Goal: Information Seeking & Learning: Learn about a topic

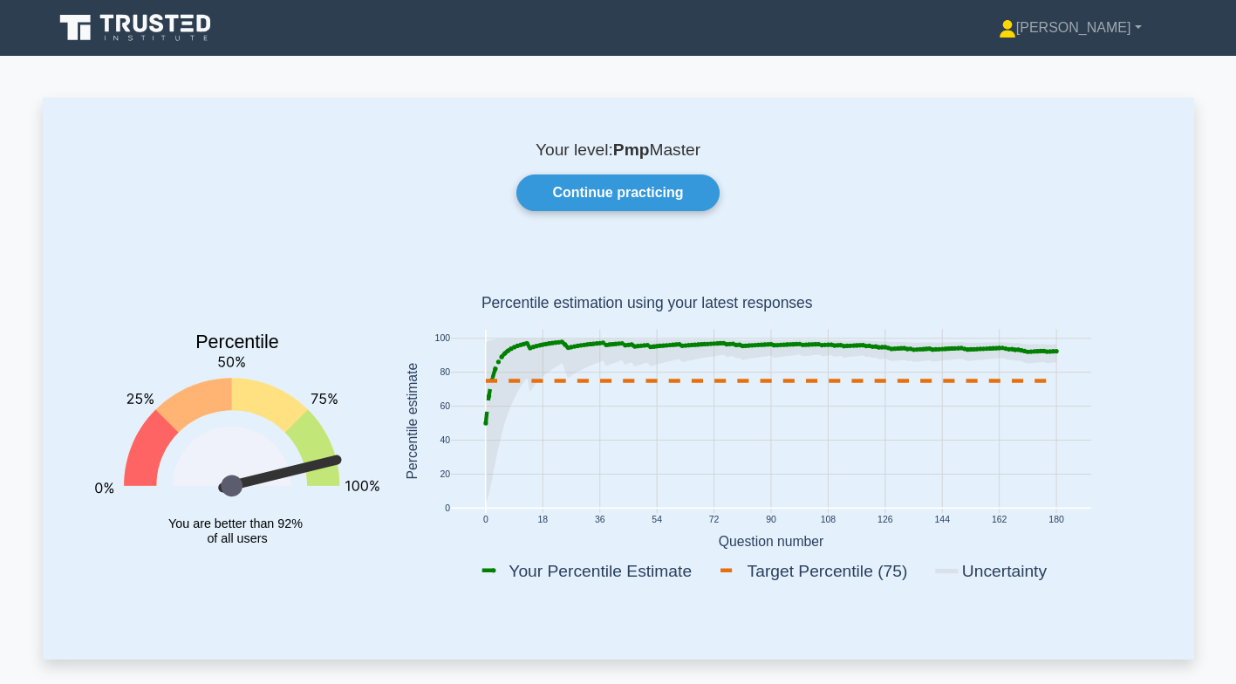
click at [663, 195] on link "Continue practicing" at bounding box center [618, 193] width 202 height 37
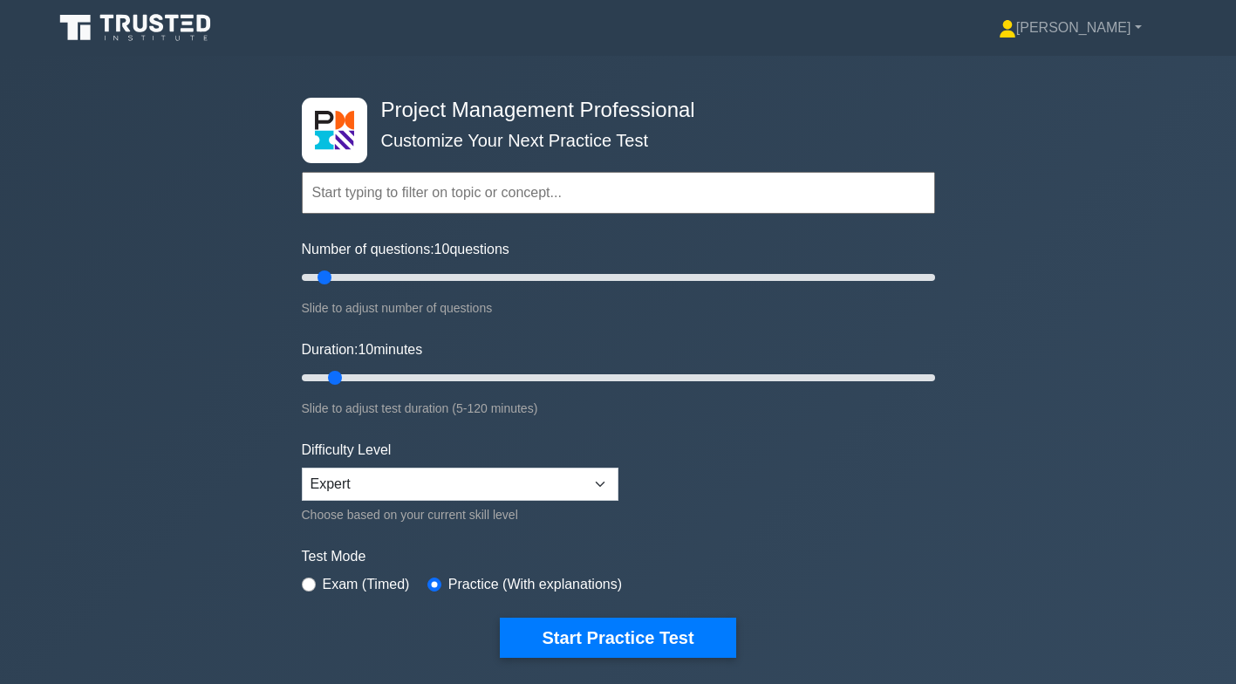
click at [574, 194] on input "text" at bounding box center [618, 193] width 633 height 42
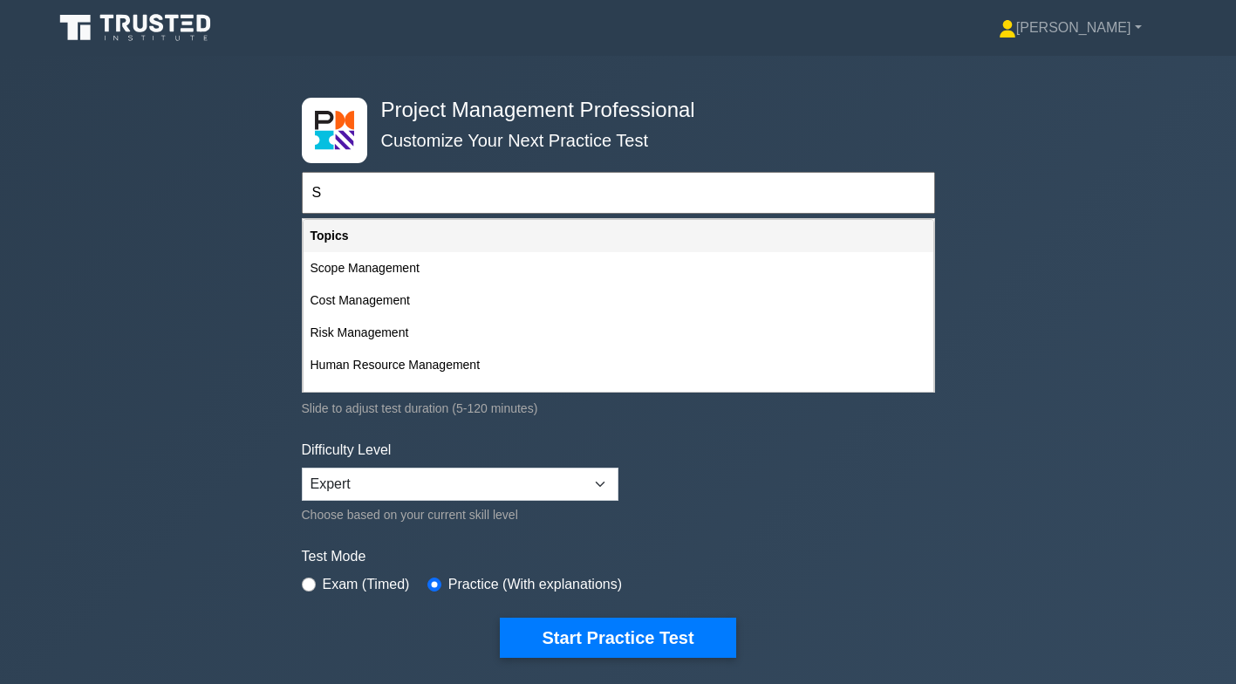
click at [422, 278] on div "Scope Management" at bounding box center [619, 268] width 630 height 32
type input "Scope Management"
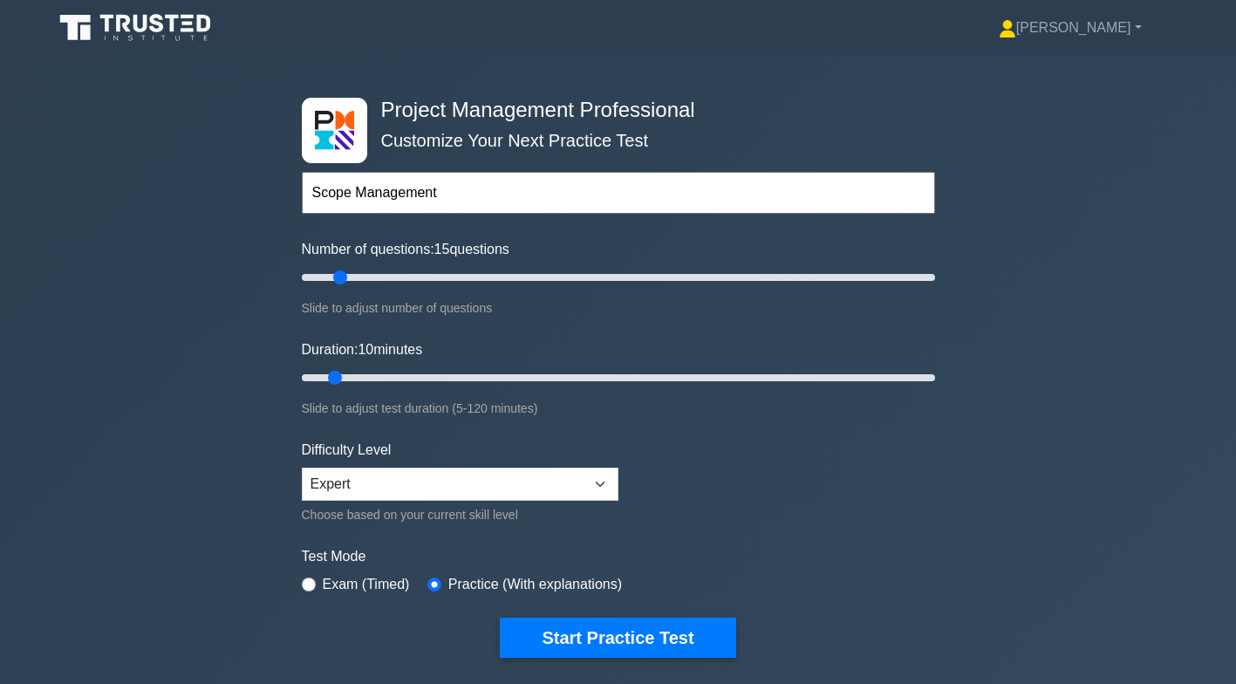
type input "10"
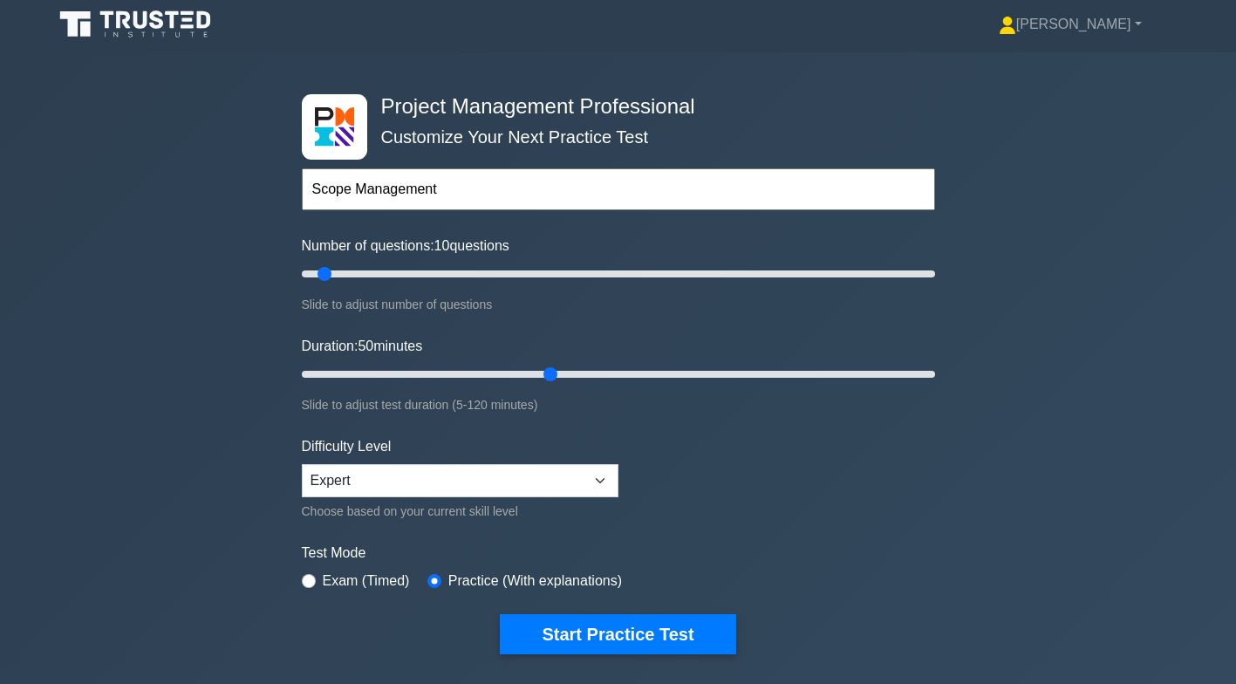
type input "50"
click at [661, 631] on button "Start Practice Test" at bounding box center [618, 634] width 236 height 40
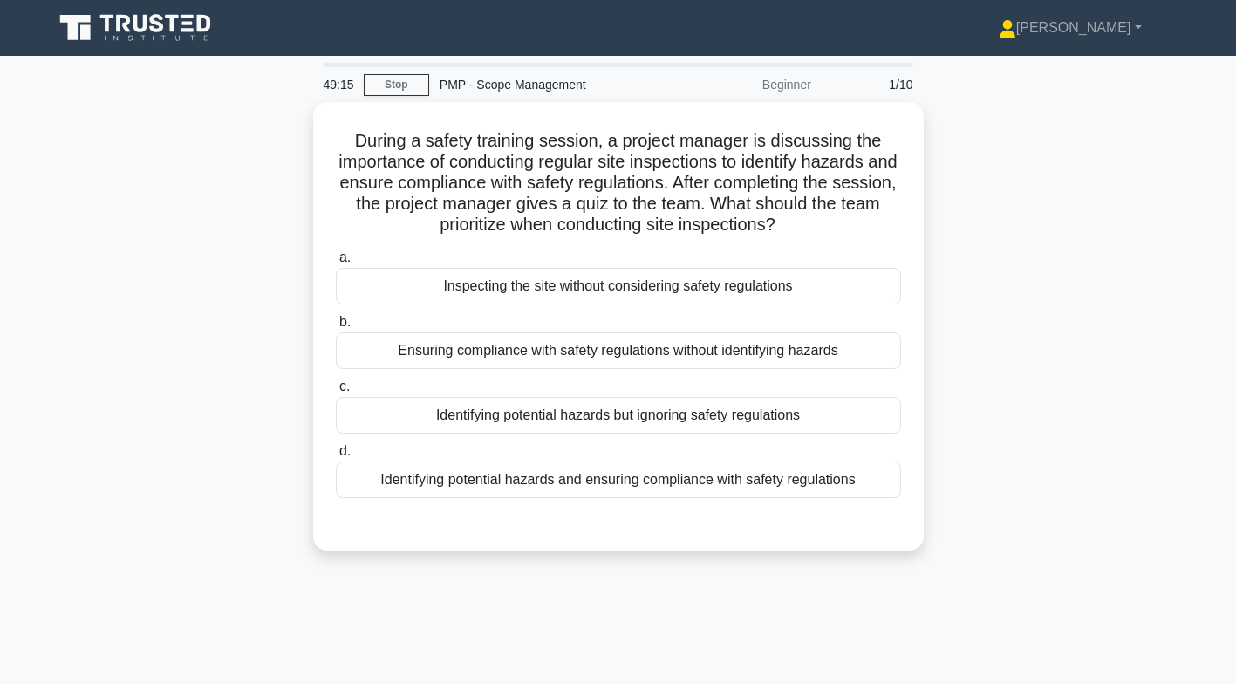
click at [692, 474] on div "Identifying potential hazards and ensuring compliance with safety regulations" at bounding box center [618, 480] width 565 height 37
click at [336, 457] on input "d. Identifying potential hazards and ensuring compliance with safety regulations" at bounding box center [336, 451] width 0 height 11
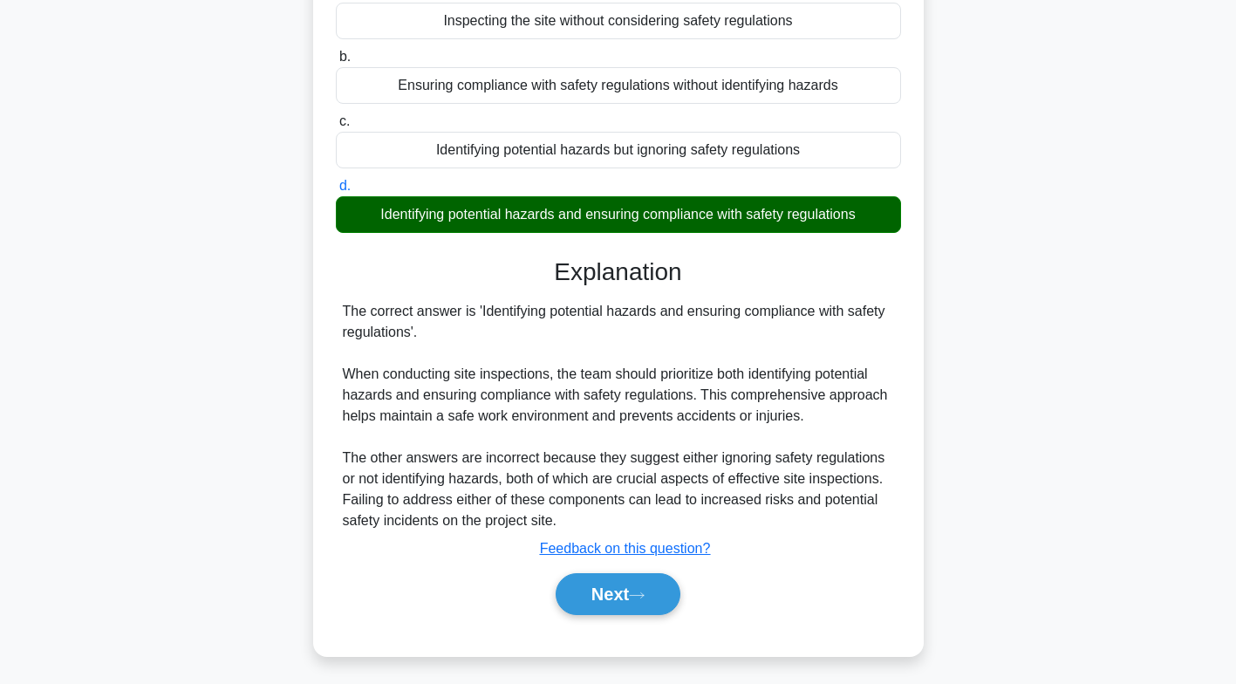
scroll to position [267, 0]
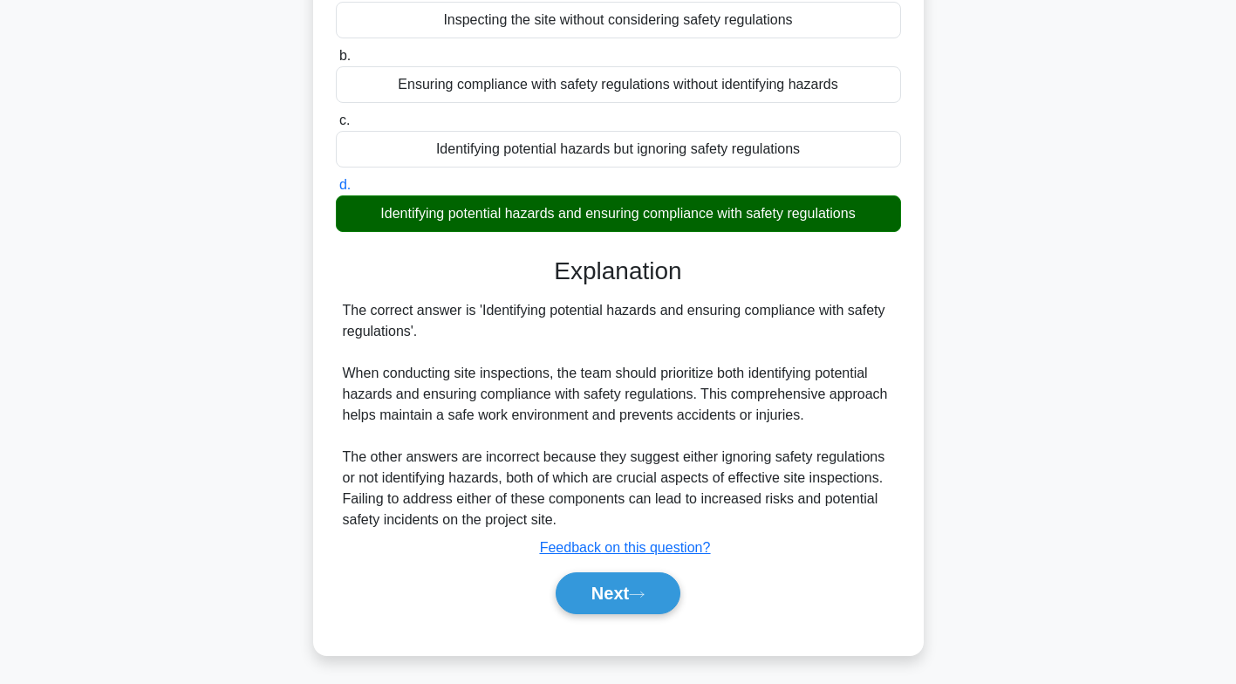
click at [633, 593] on button "Next" at bounding box center [618, 593] width 125 height 42
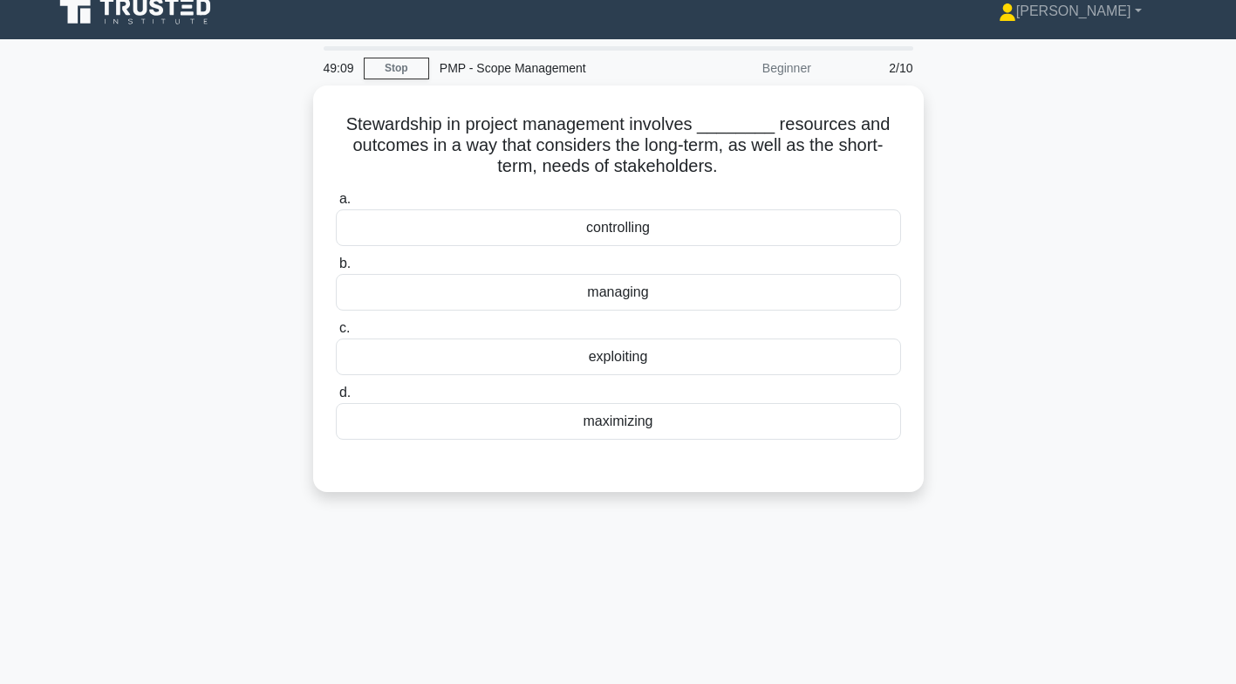
scroll to position [7, 0]
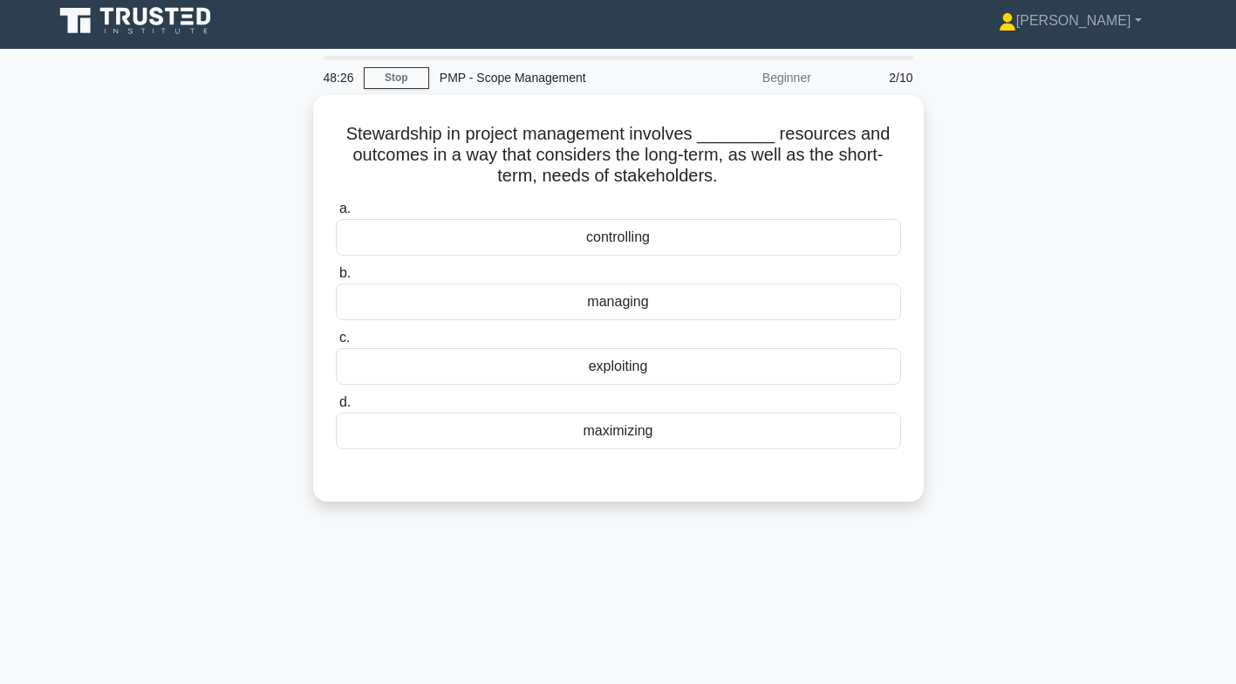
click at [695, 305] on div "managing" at bounding box center [618, 302] width 565 height 37
click at [336, 279] on input "b. managing" at bounding box center [336, 273] width 0 height 11
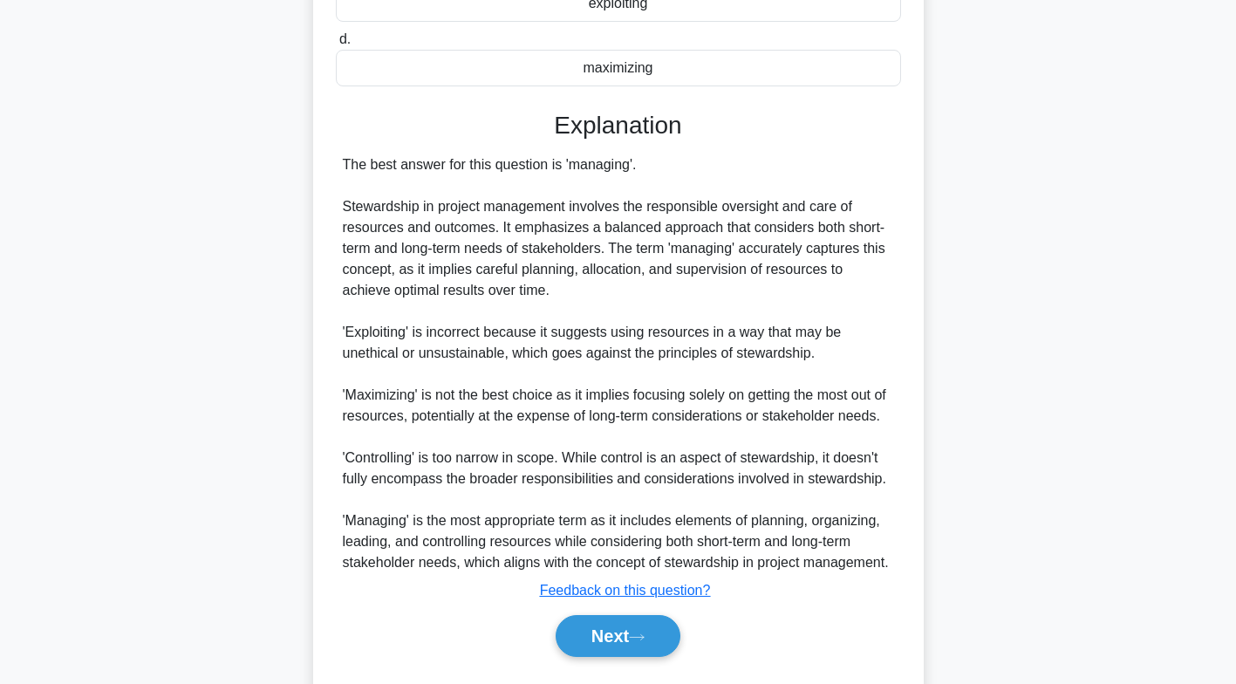
scroll to position [414, 0]
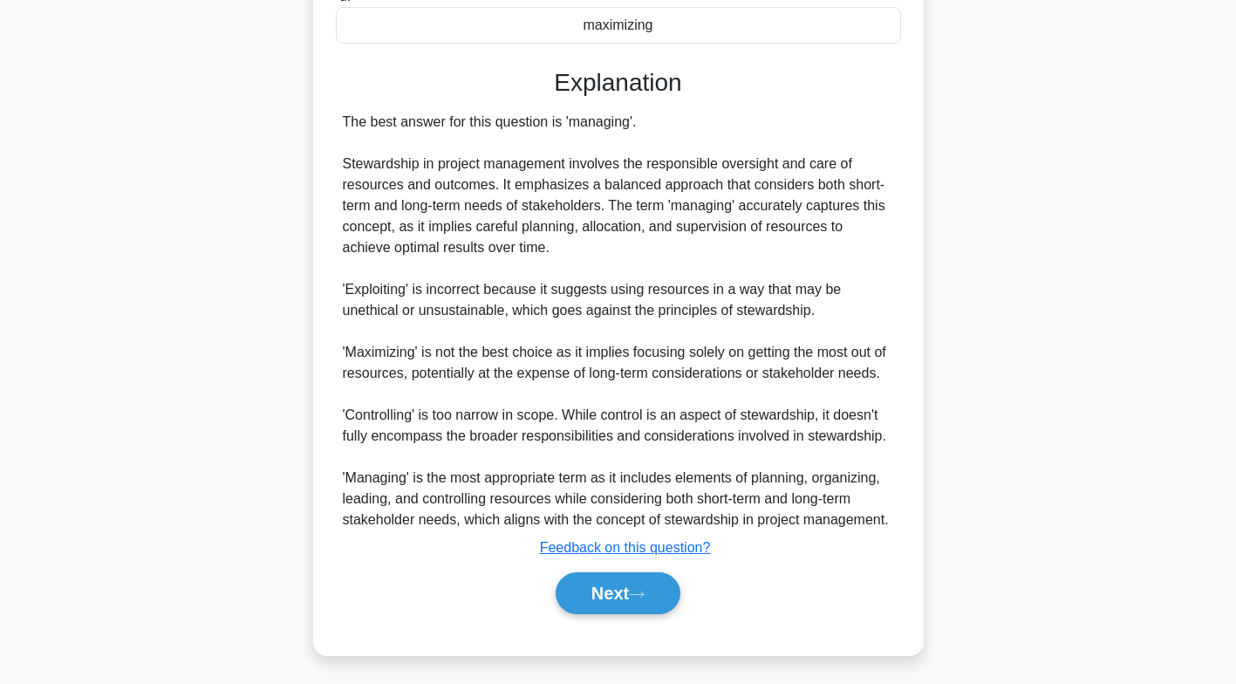
click at [634, 585] on button "Next" at bounding box center [618, 593] width 125 height 42
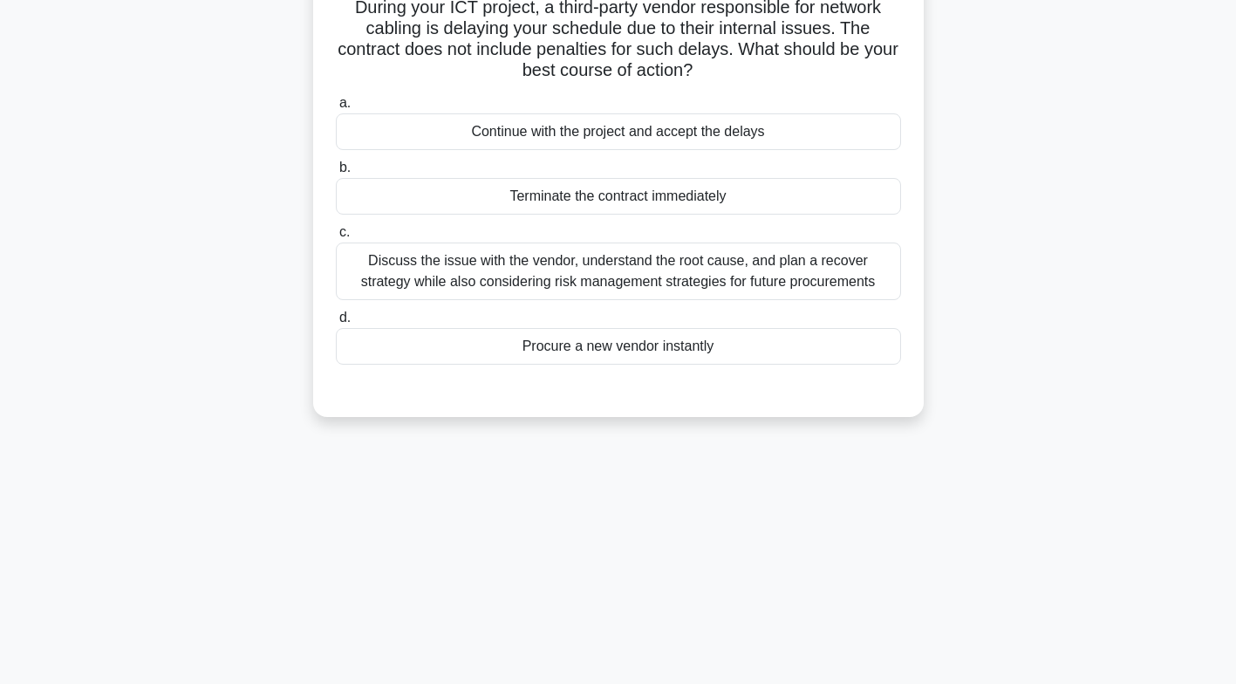
scroll to position [0, 0]
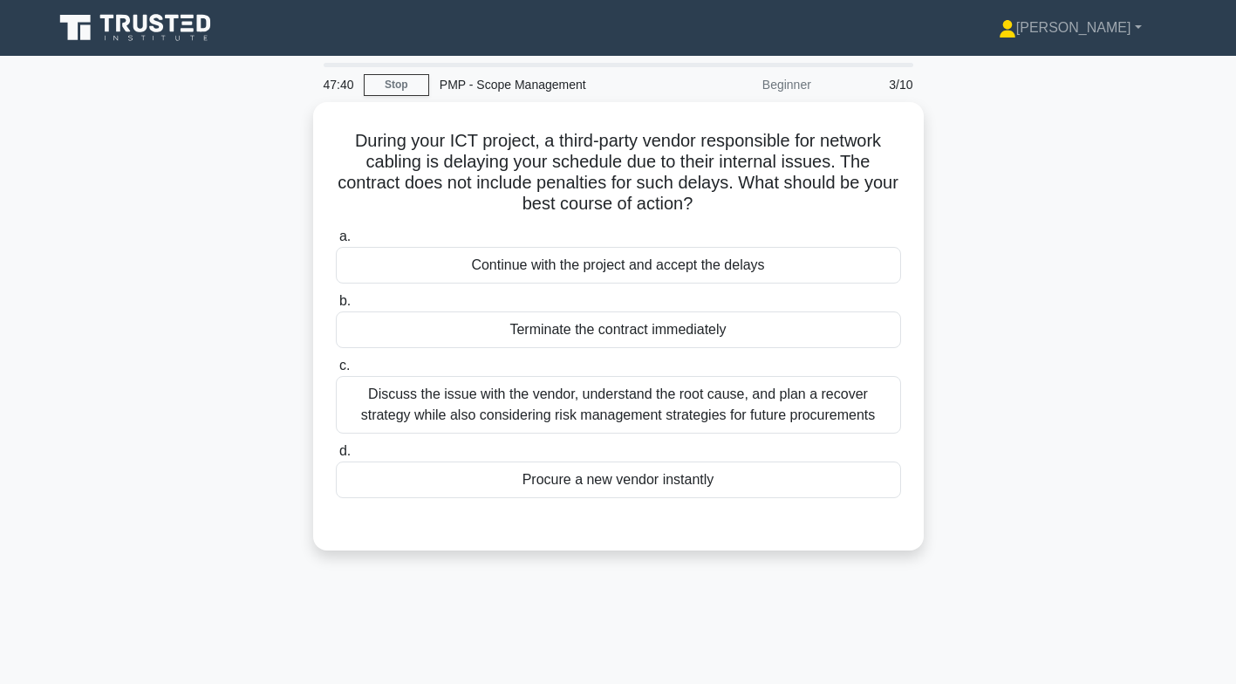
click at [827, 414] on div "Discuss the issue with the vendor, understand the root cause, and plan a recove…" at bounding box center [618, 405] width 565 height 58
click at [336, 372] on input "c. Discuss the issue with the vendor, understand the root cause, and plan a rec…" at bounding box center [336, 365] width 0 height 11
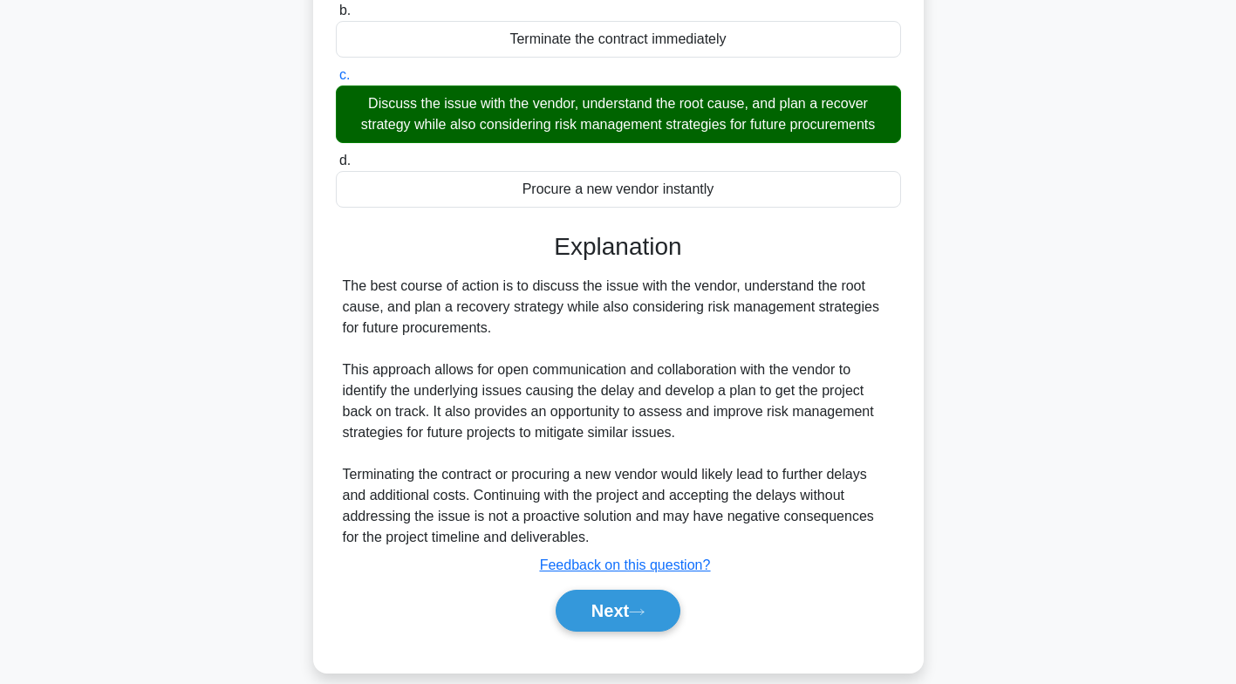
scroll to position [309, 0]
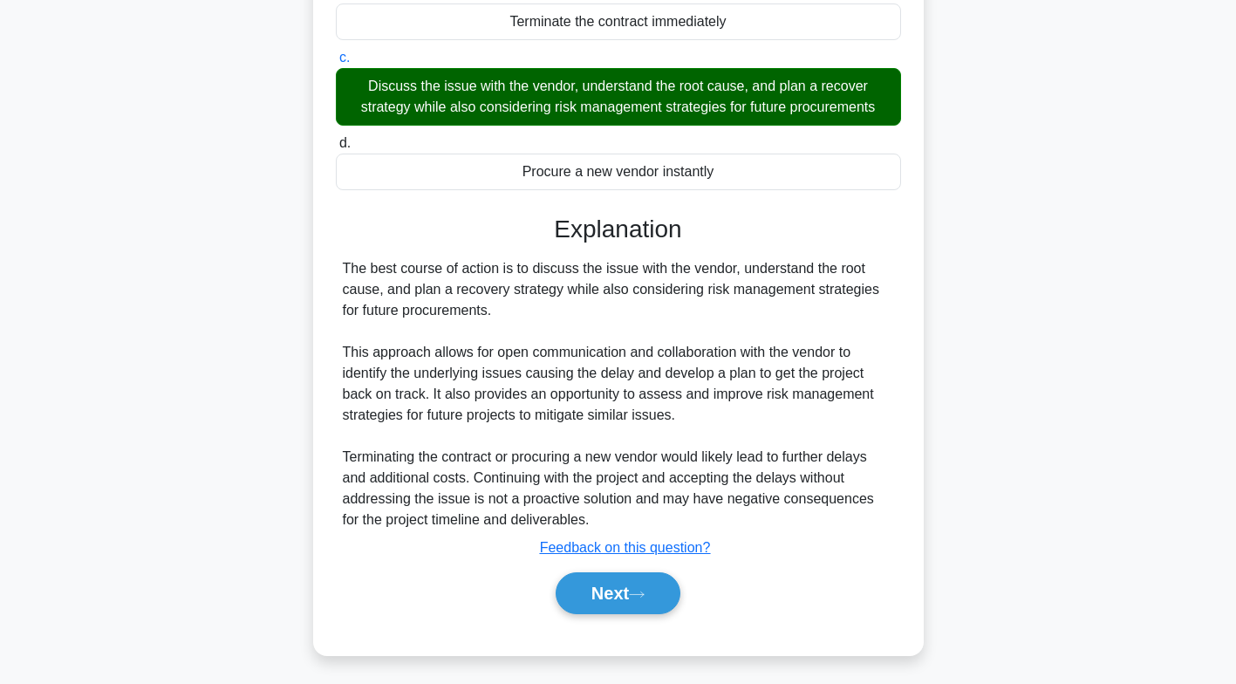
click at [641, 593] on icon at bounding box center [637, 595] width 16 height 10
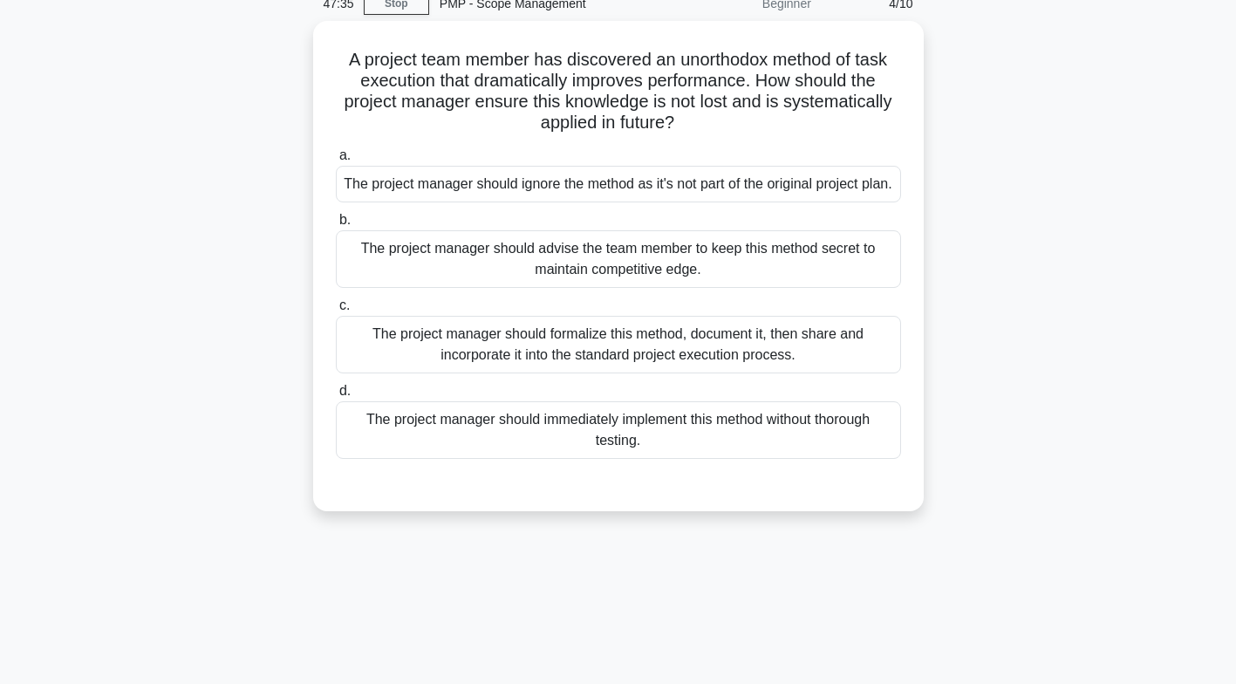
scroll to position [0, 0]
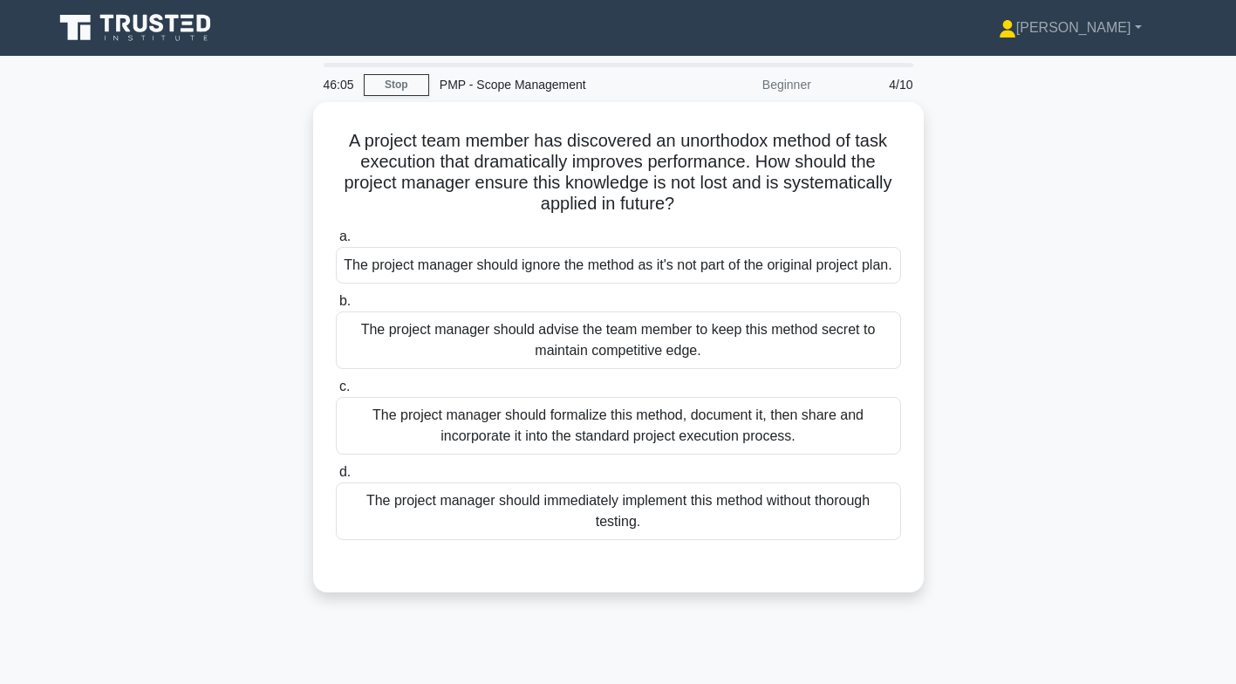
click at [784, 455] on div "The project manager should formalize this method, document it, then share and i…" at bounding box center [618, 426] width 565 height 58
click at [336, 393] on input "c. The project manager should formalize this method, document it, then share an…" at bounding box center [336, 386] width 0 height 11
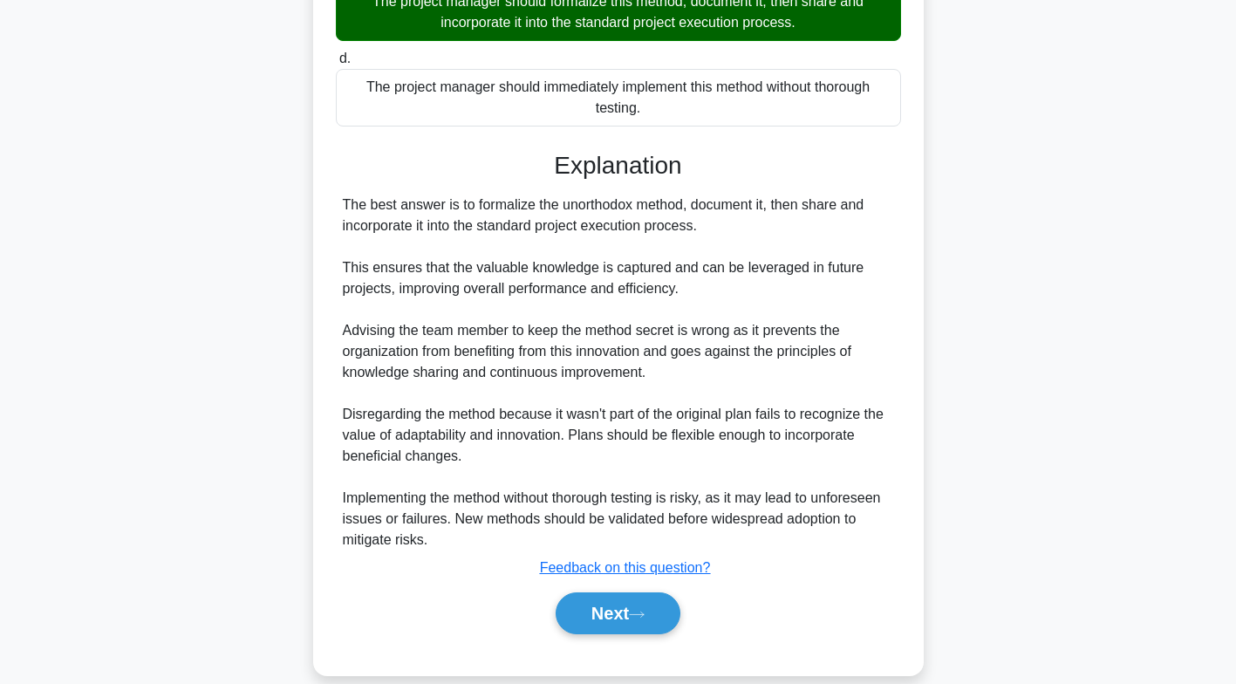
scroll to position [455, 0]
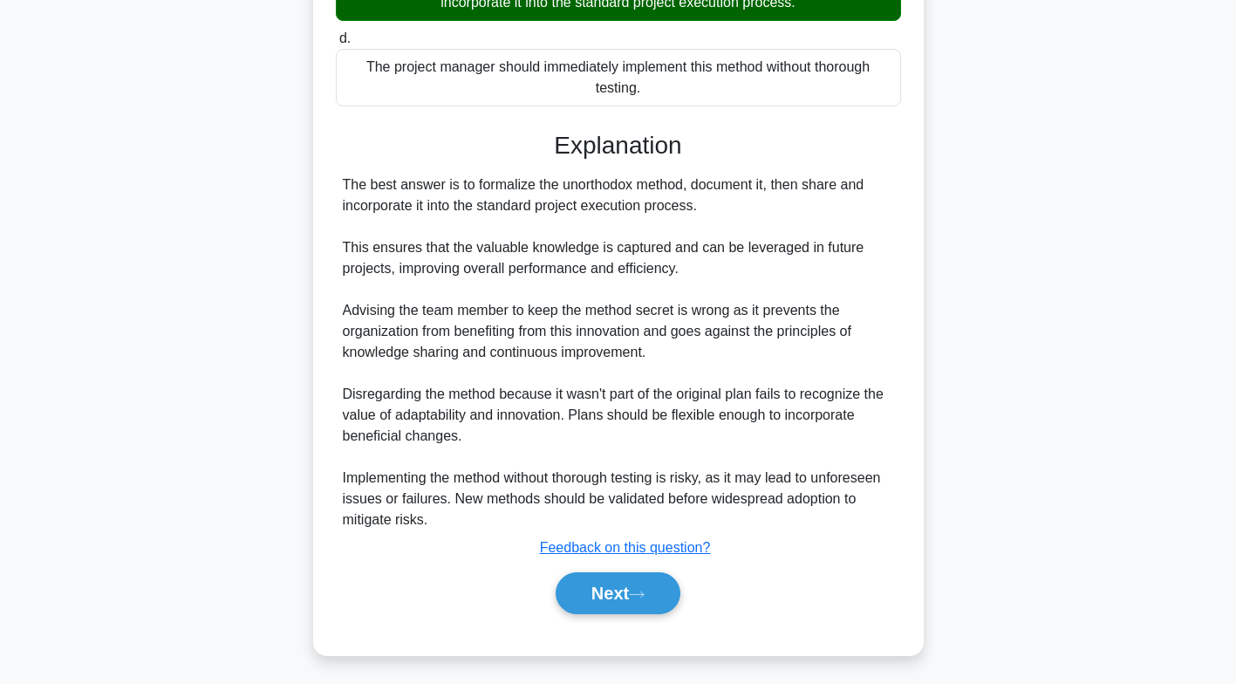
click at [629, 585] on button "Next" at bounding box center [618, 593] width 125 height 42
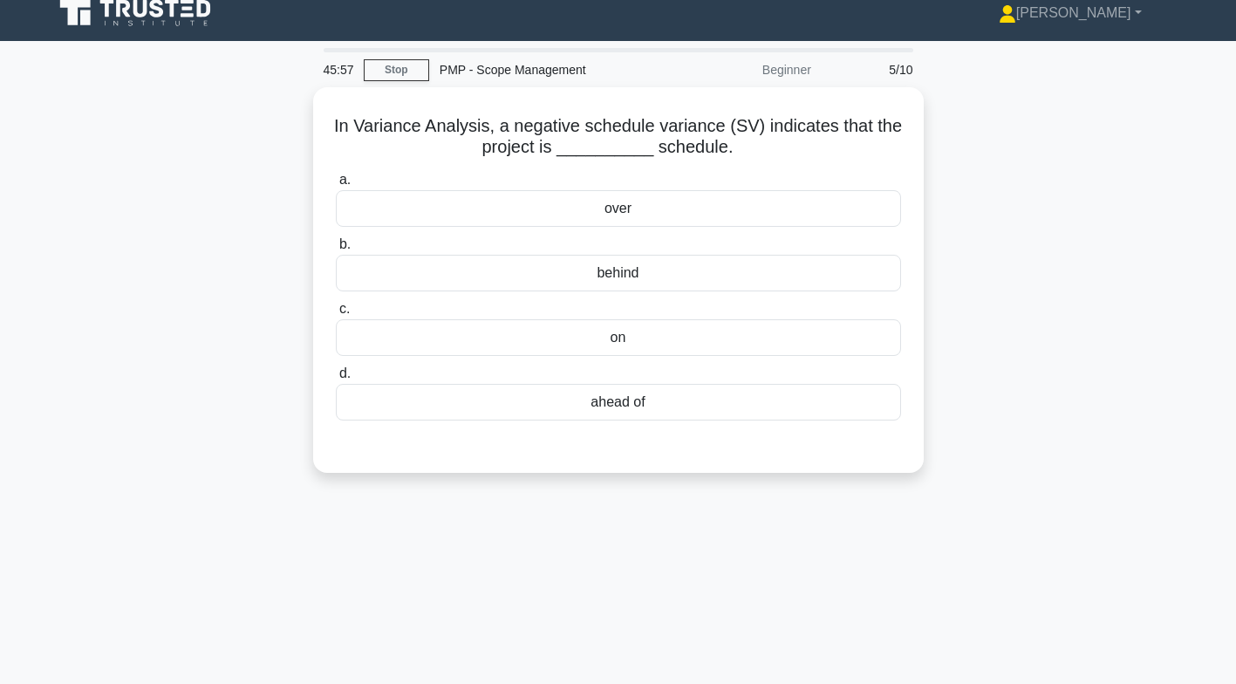
scroll to position [0, 0]
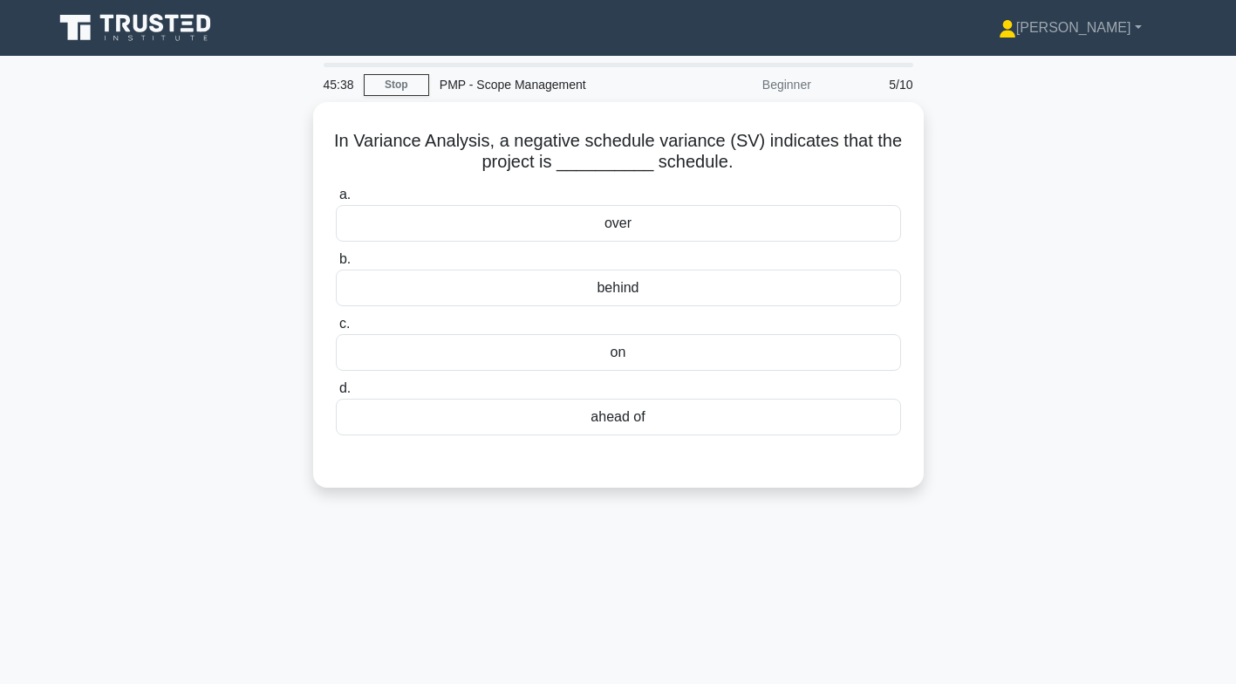
click at [715, 284] on div "behind" at bounding box center [618, 288] width 565 height 37
click at [336, 265] on input "b. behind" at bounding box center [336, 259] width 0 height 11
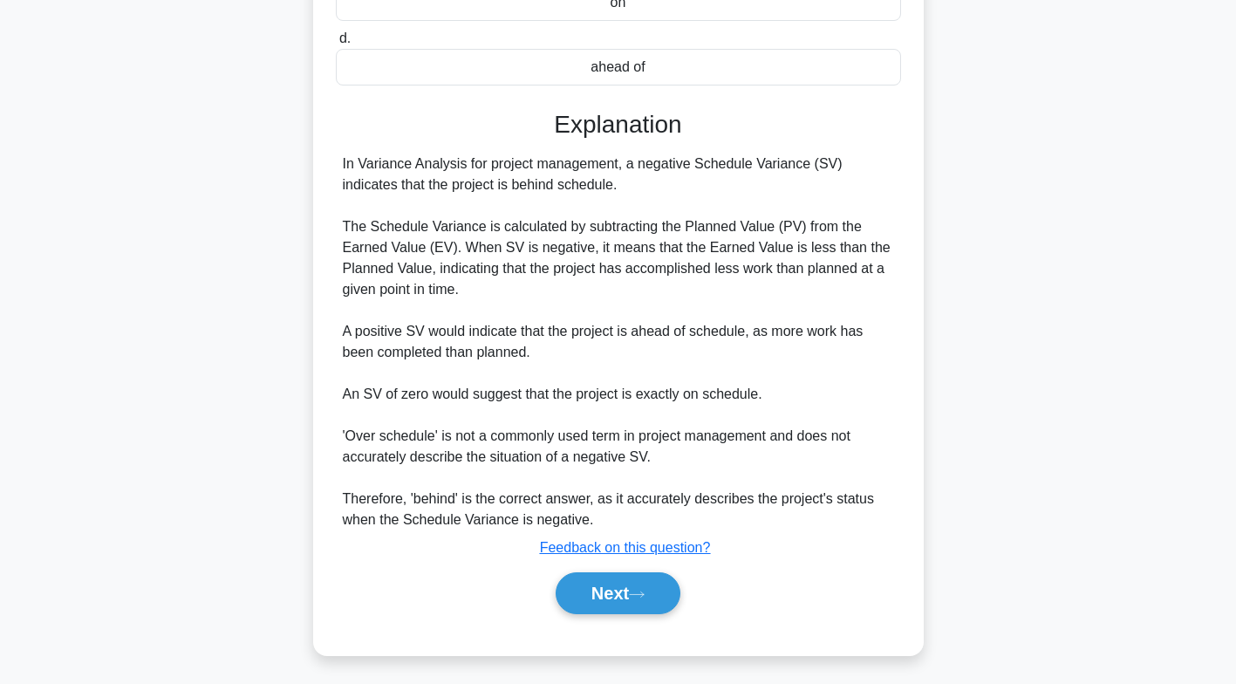
scroll to position [351, 0]
click at [637, 578] on button "Next" at bounding box center [618, 593] width 125 height 42
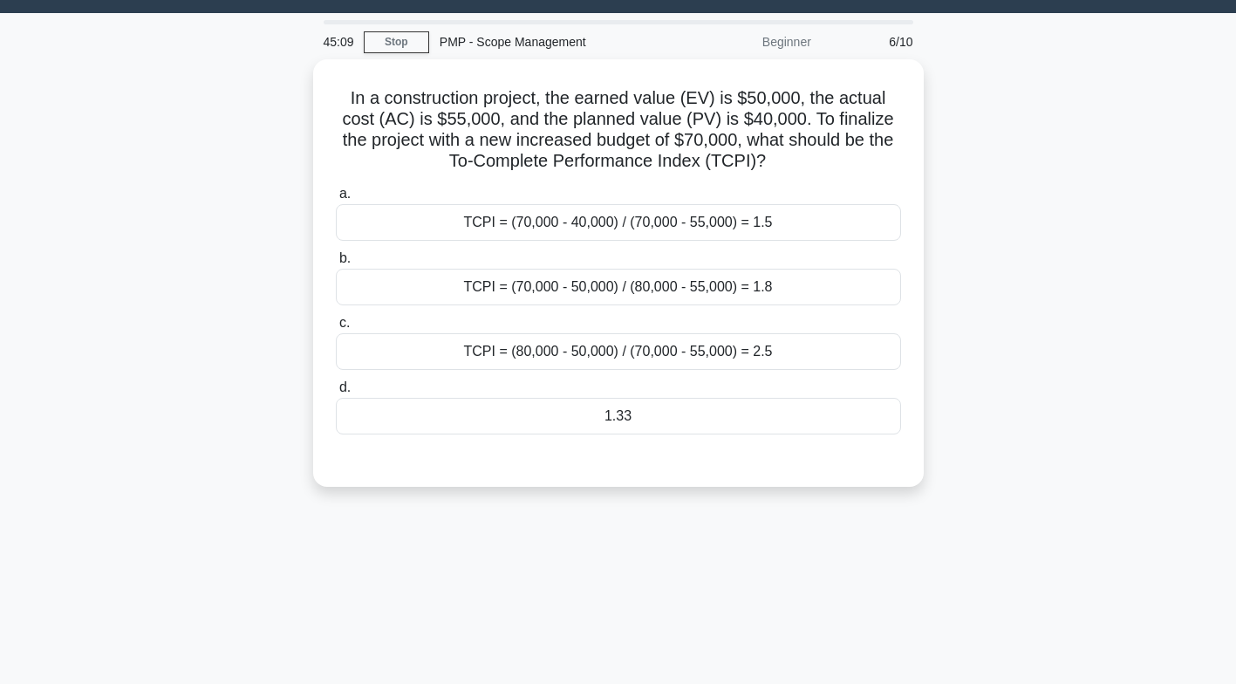
scroll to position [35, 0]
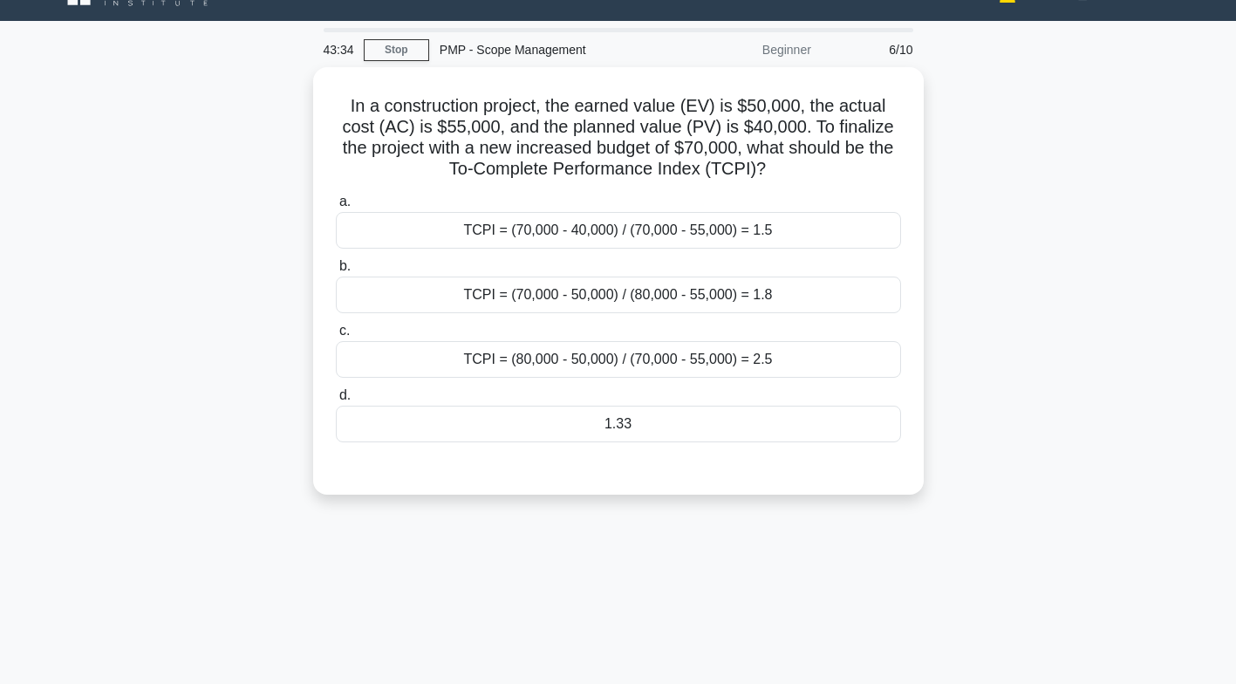
click at [700, 232] on div "TCPI = (70,000 - 40,000) / (70,000 - 55,000) = 1.5" at bounding box center [618, 230] width 565 height 37
click at [336, 208] on input "a. TCPI = (70,000 - 40,000) / (70,000 - 55,000) = 1.5" at bounding box center [336, 201] width 0 height 11
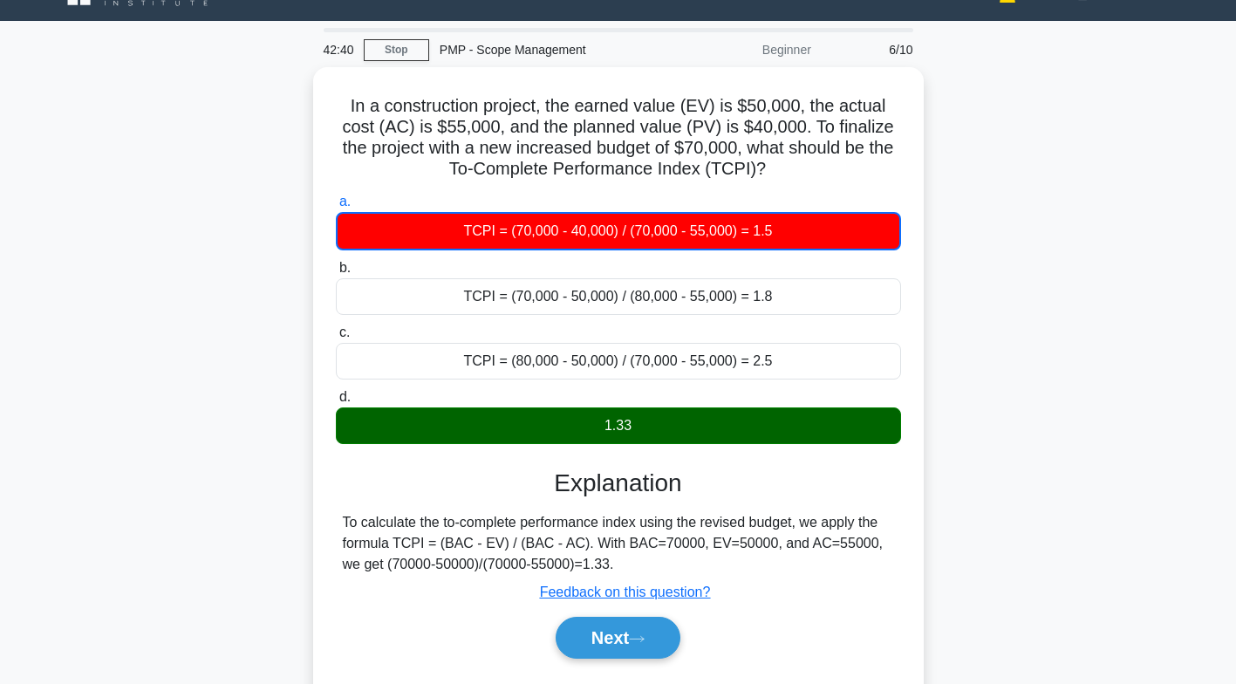
click at [637, 634] on icon at bounding box center [637, 639] width 16 height 10
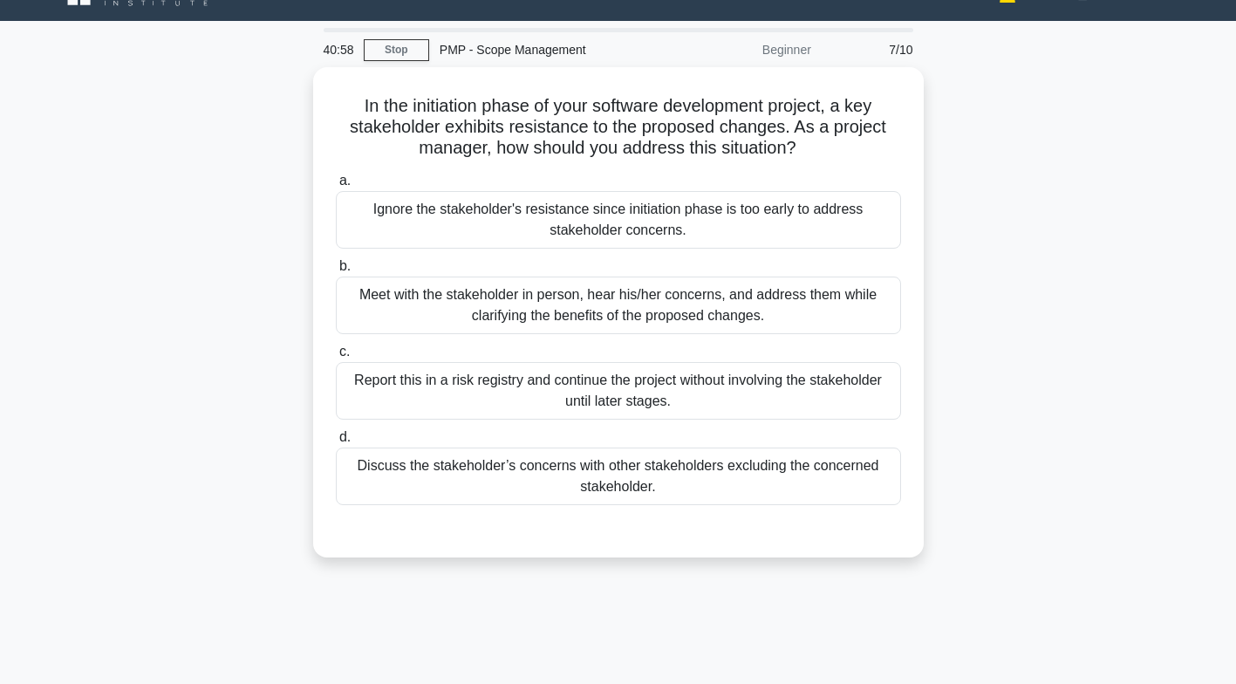
click at [759, 312] on div "Meet with the stakeholder in person, hear his/her concerns, and address them wh…" at bounding box center [618, 306] width 565 height 58
click at [336, 272] on input "b. Meet with the stakeholder in person, hear his/her concerns, and address them…" at bounding box center [336, 266] width 0 height 11
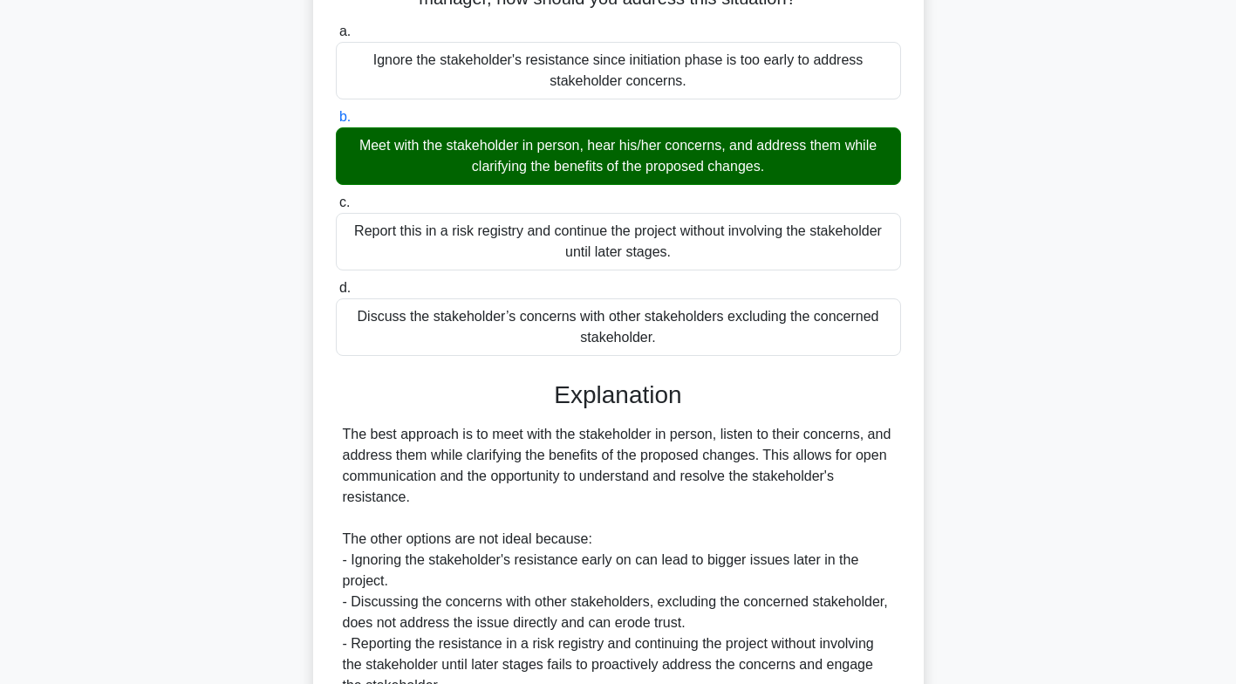
scroll to position [351, 0]
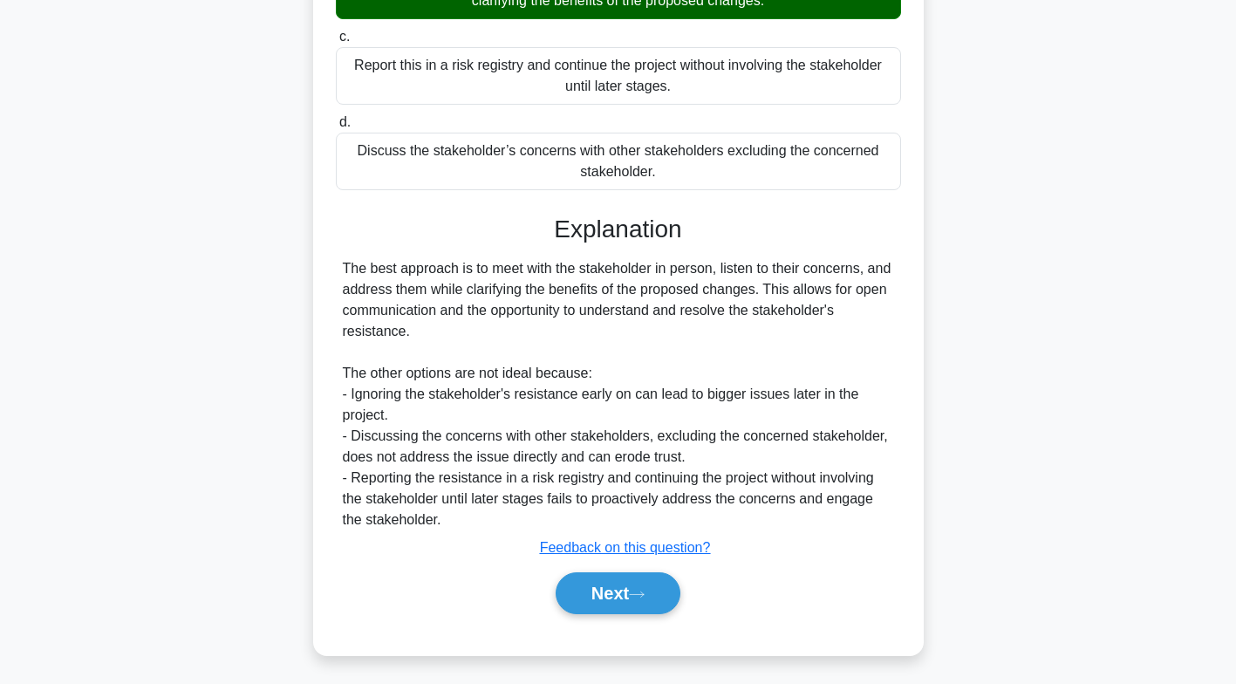
click at [626, 588] on button "Next" at bounding box center [618, 593] width 125 height 42
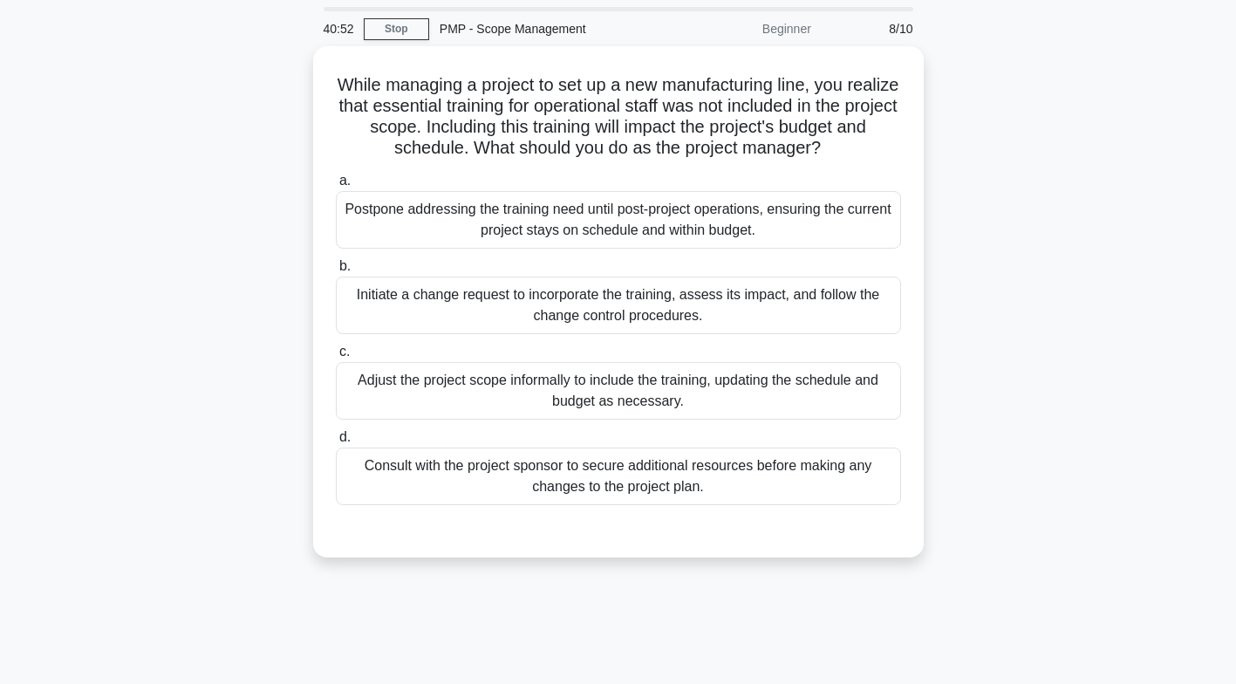
scroll to position [42, 0]
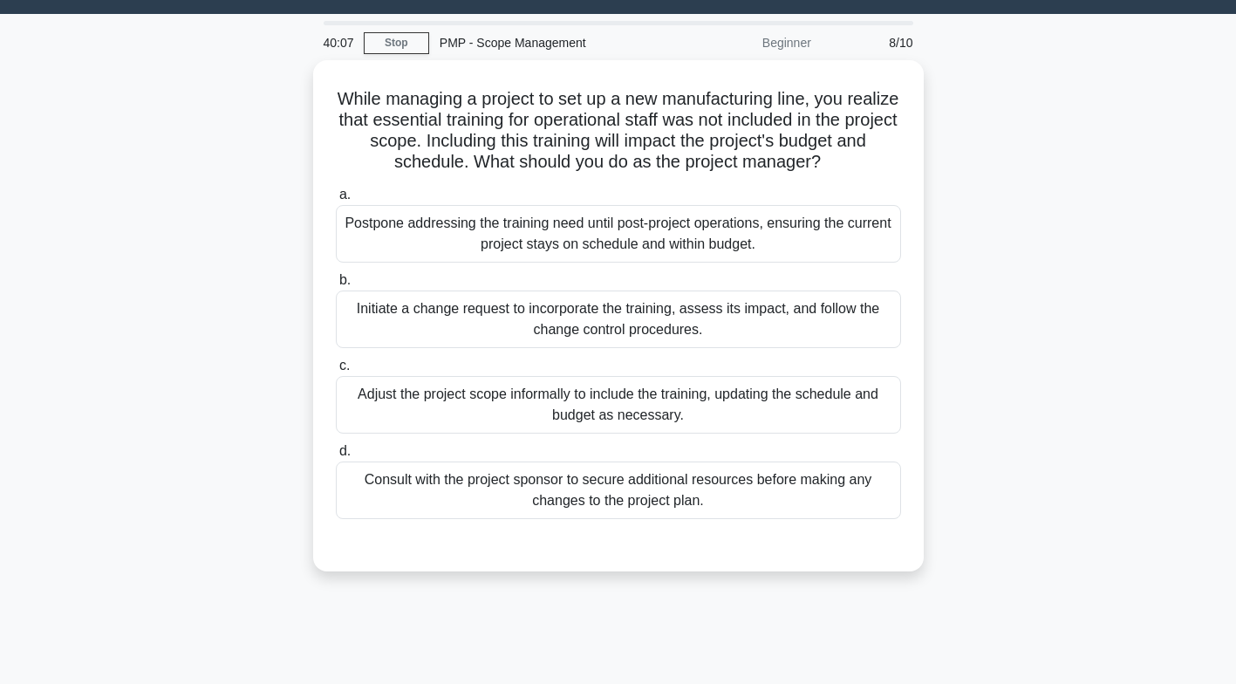
click at [783, 316] on div "Initiate a change request to incorporate the training, assess its impact, and f…" at bounding box center [618, 320] width 565 height 58
click at [336, 286] on input "b. Initiate a change request to incorporate the training, assess its impact, an…" at bounding box center [336, 280] width 0 height 11
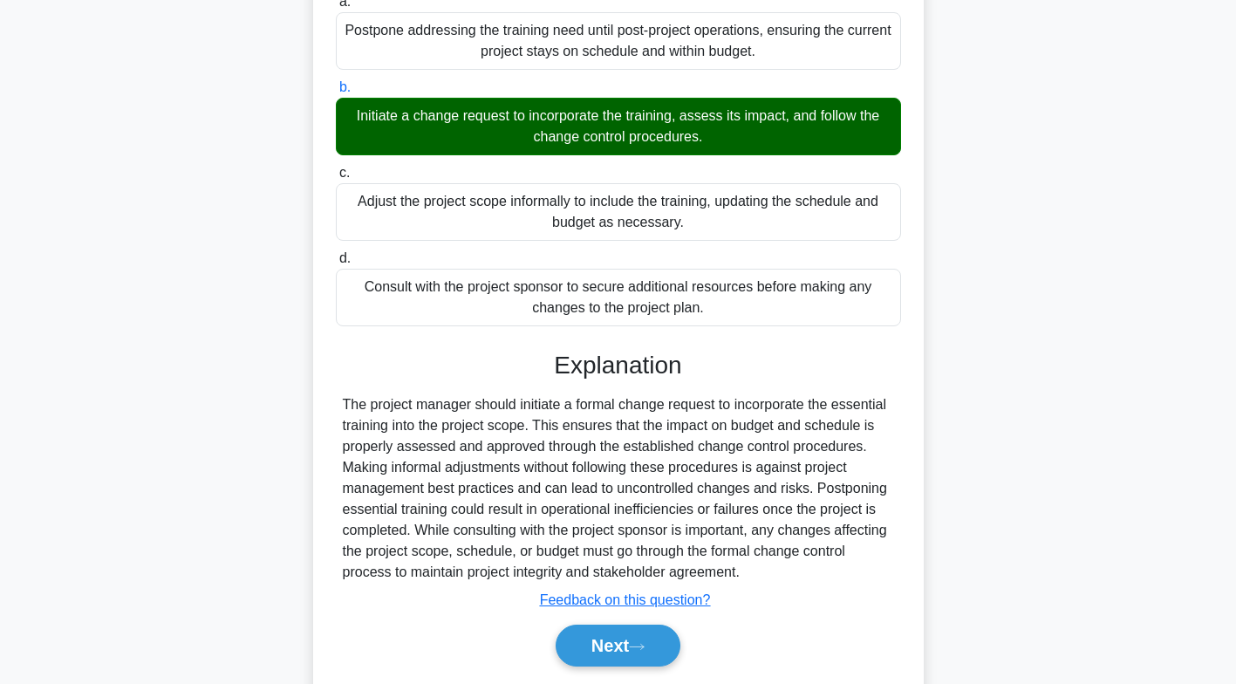
scroll to position [288, 0]
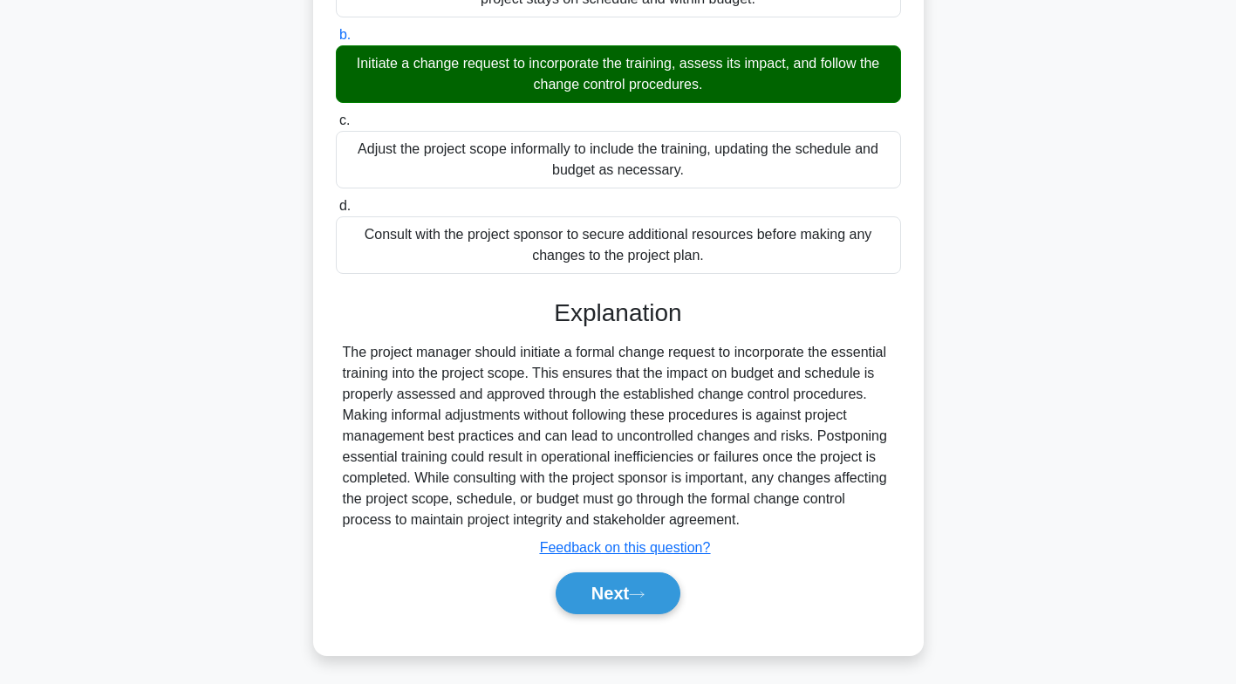
click at [641, 602] on button "Next" at bounding box center [618, 593] width 125 height 42
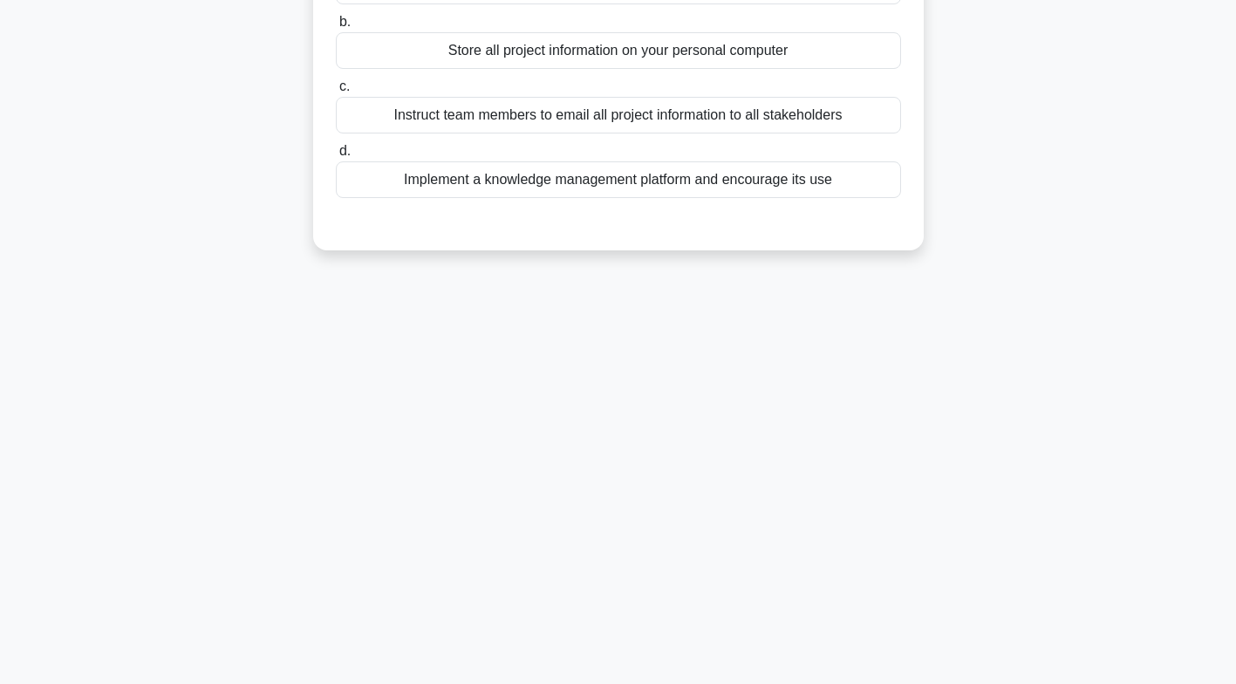
scroll to position [0, 0]
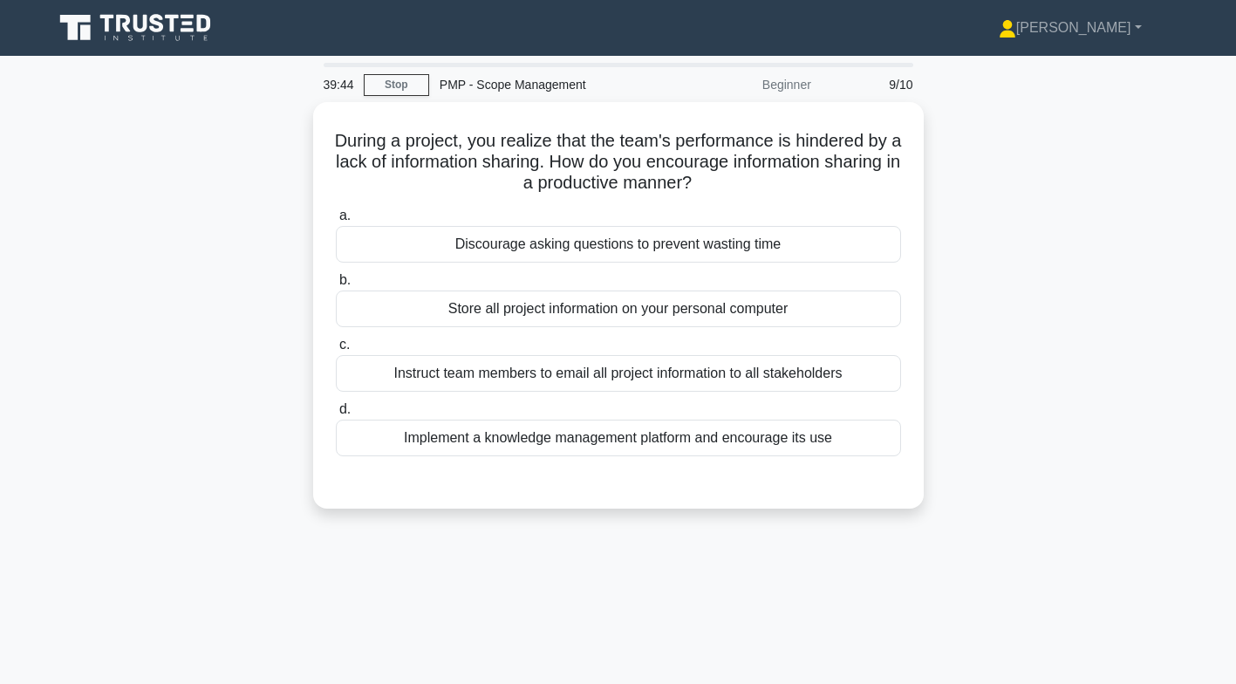
click at [738, 449] on div "Implement a knowledge management platform and encourage its use" at bounding box center [618, 438] width 565 height 37
click at [336, 415] on input "d. Implement a knowledge management platform and encourage its use" at bounding box center [336, 409] width 0 height 11
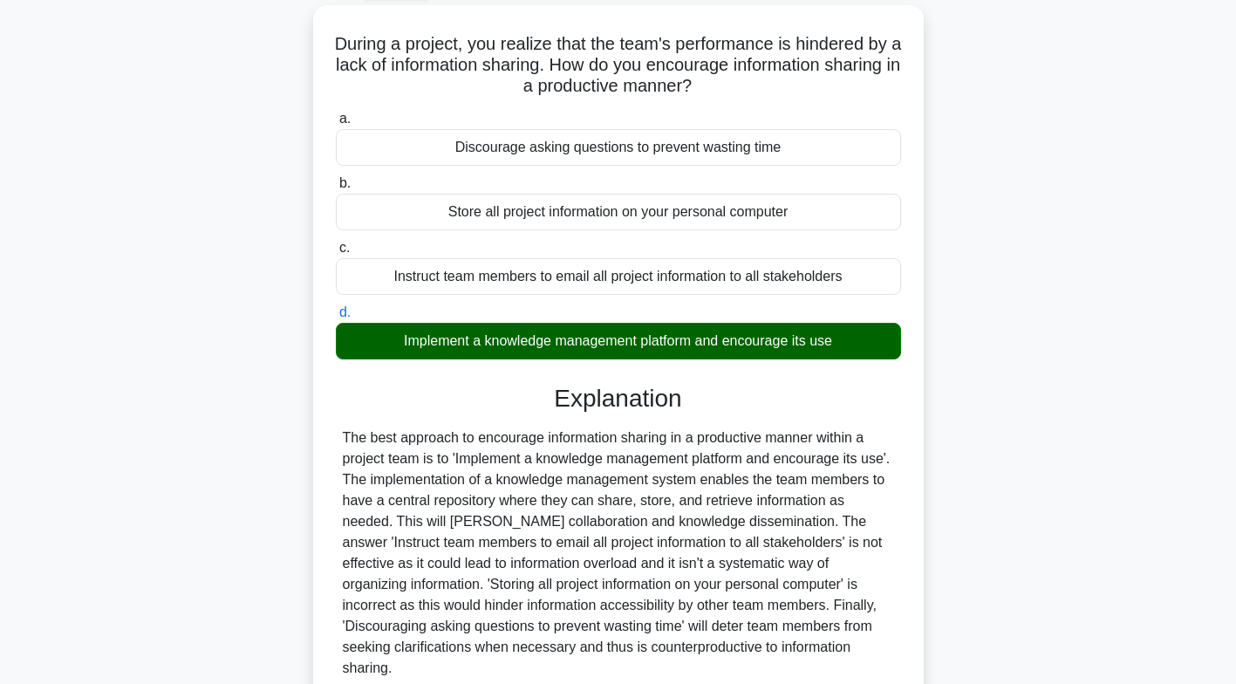
scroll to position [258, 0]
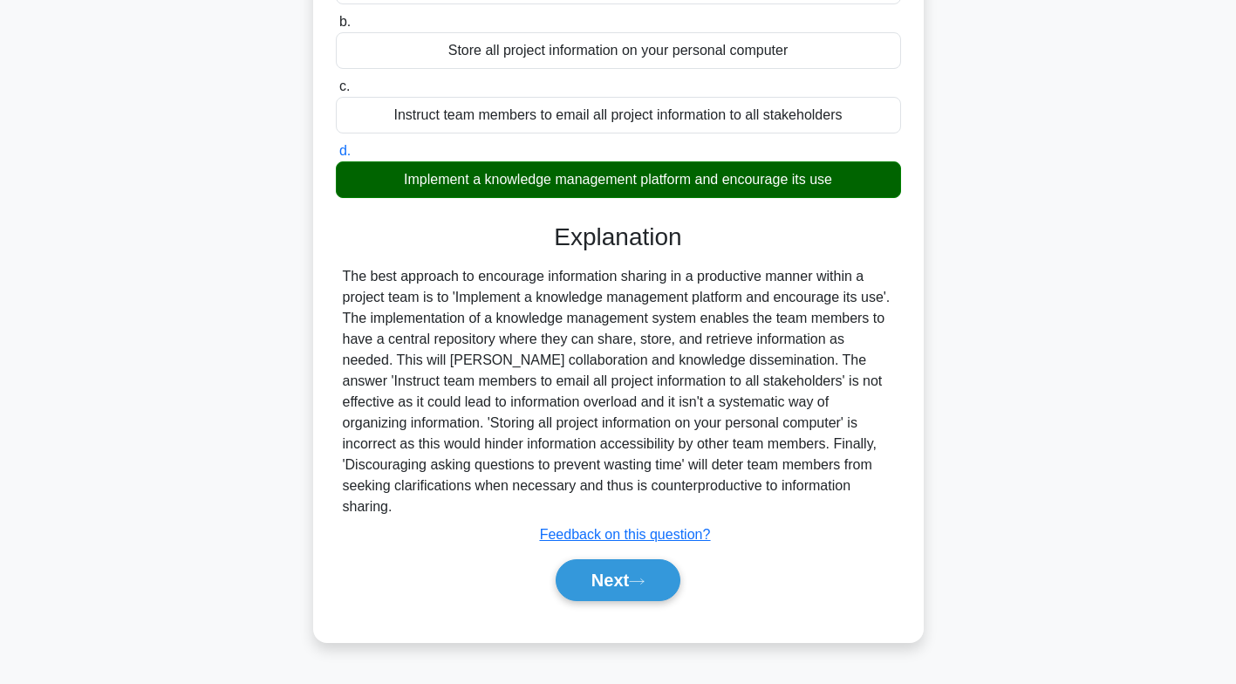
click at [644, 578] on icon at bounding box center [637, 580] width 14 height 5
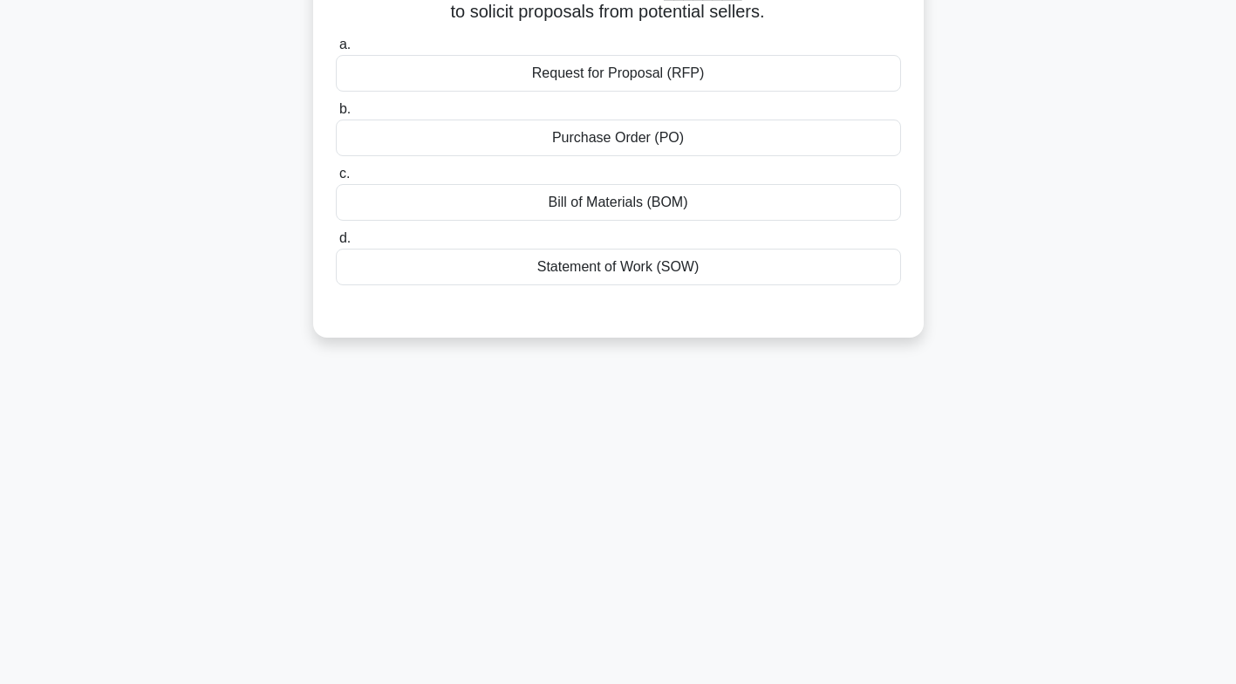
scroll to position [0, 0]
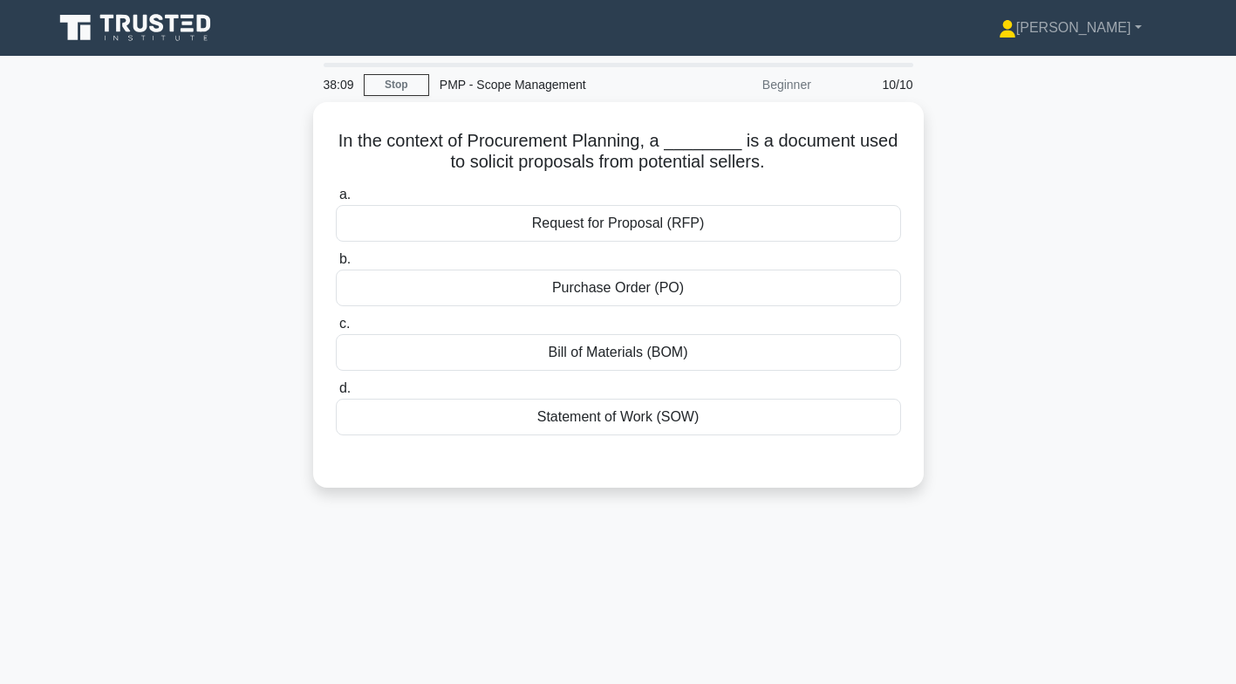
click at [676, 237] on div "Request for Proposal (RFP)" at bounding box center [618, 223] width 565 height 37
click at [336, 201] on input "a. Request for Proposal (RFP)" at bounding box center [336, 194] width 0 height 11
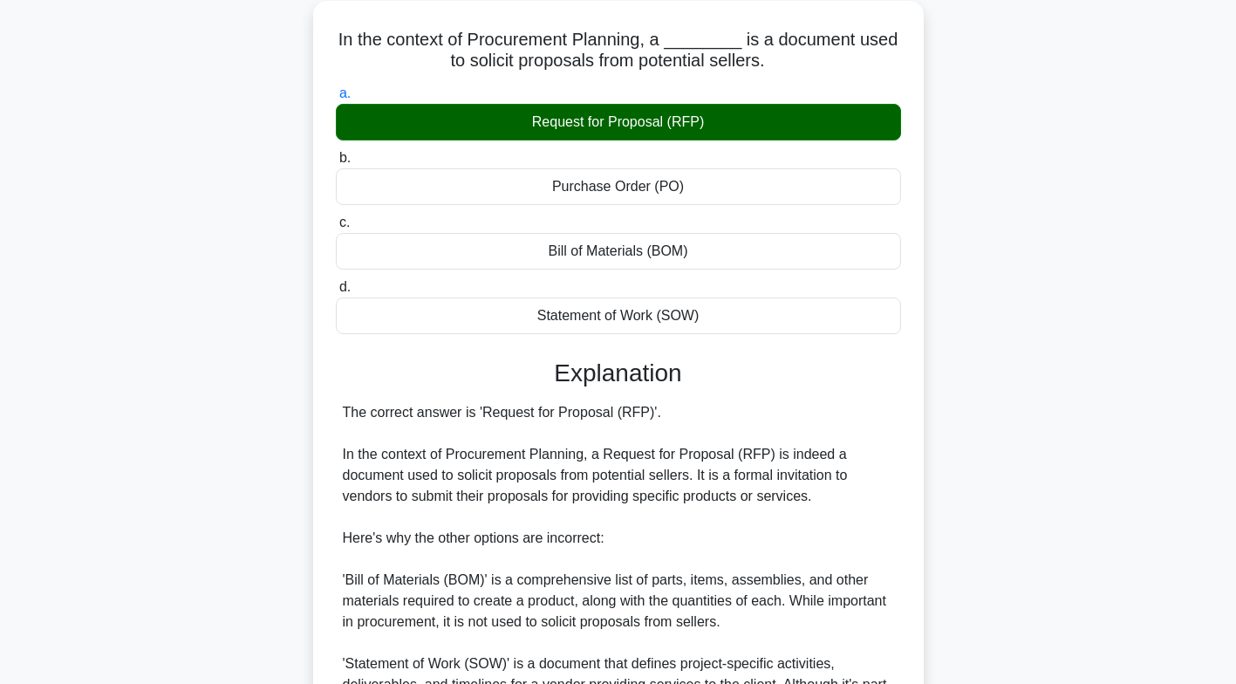
scroll to position [372, 0]
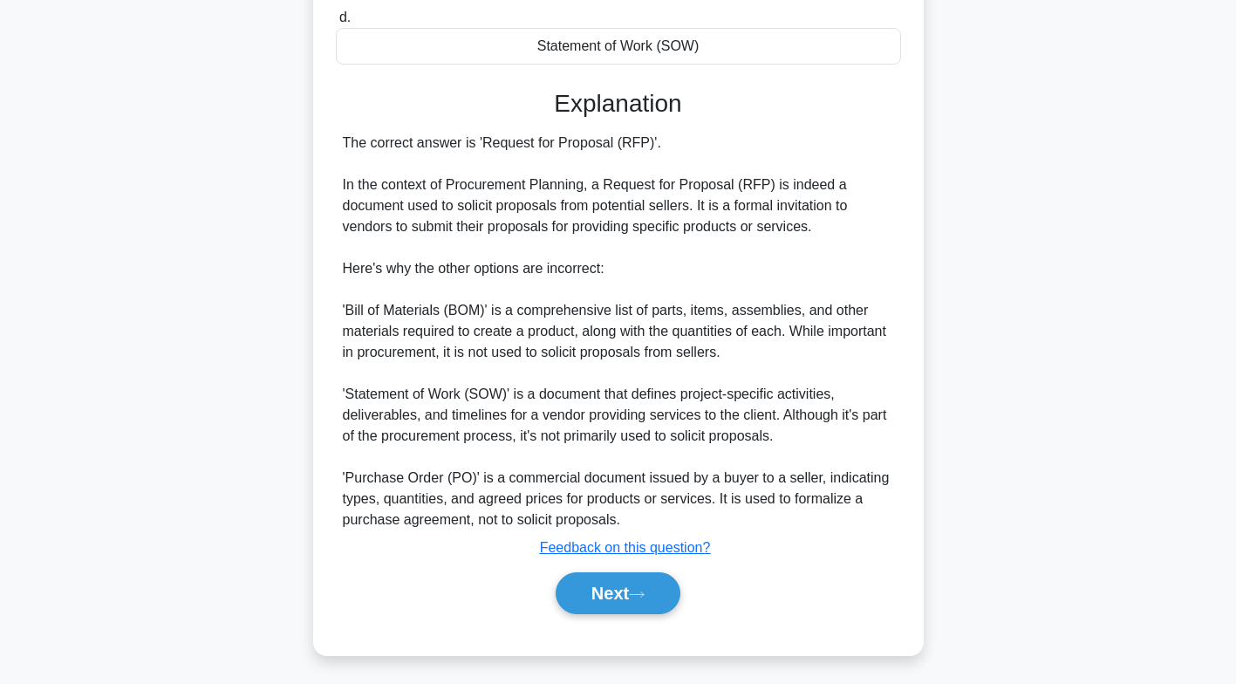
click at [644, 592] on icon at bounding box center [637, 594] width 14 height 5
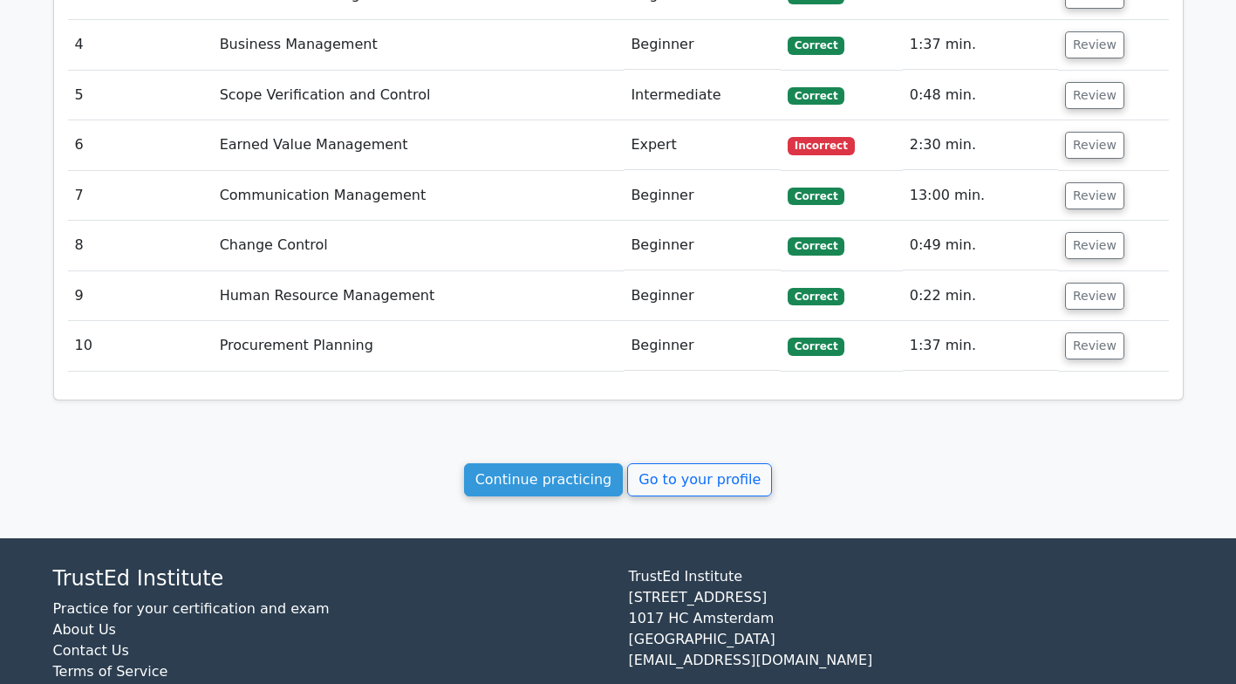
scroll to position [2166, 0]
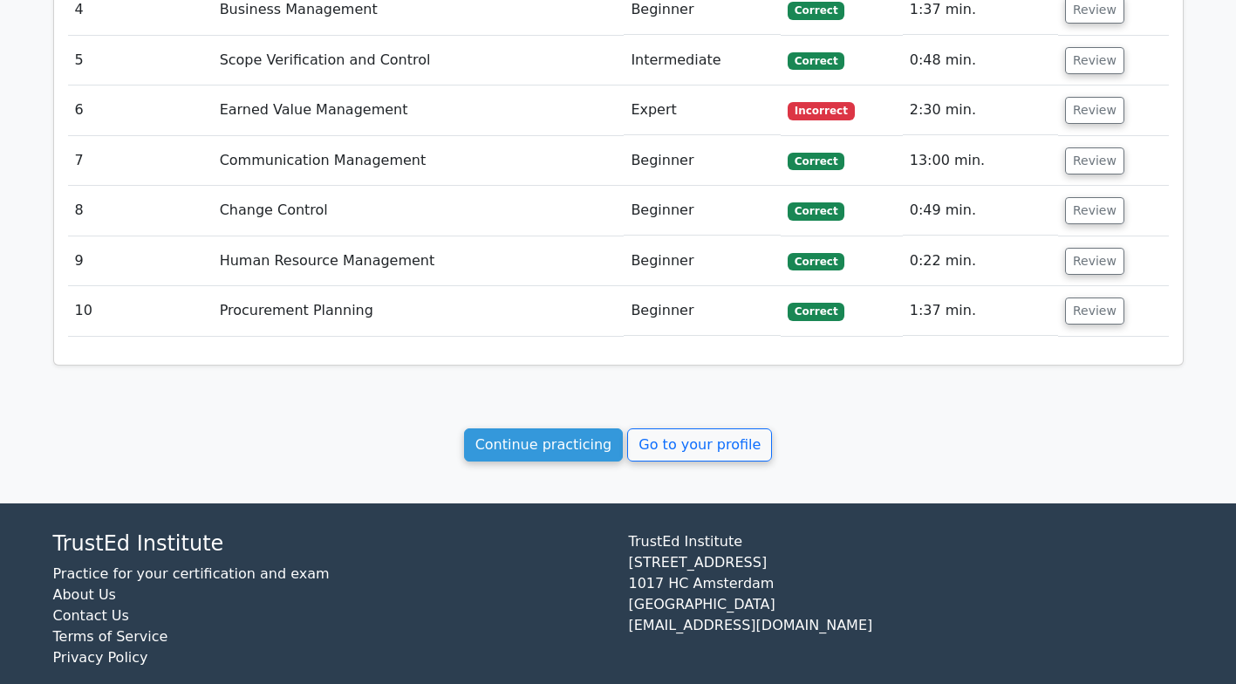
click at [551, 428] on link "Continue practicing" at bounding box center [544, 444] width 160 height 33
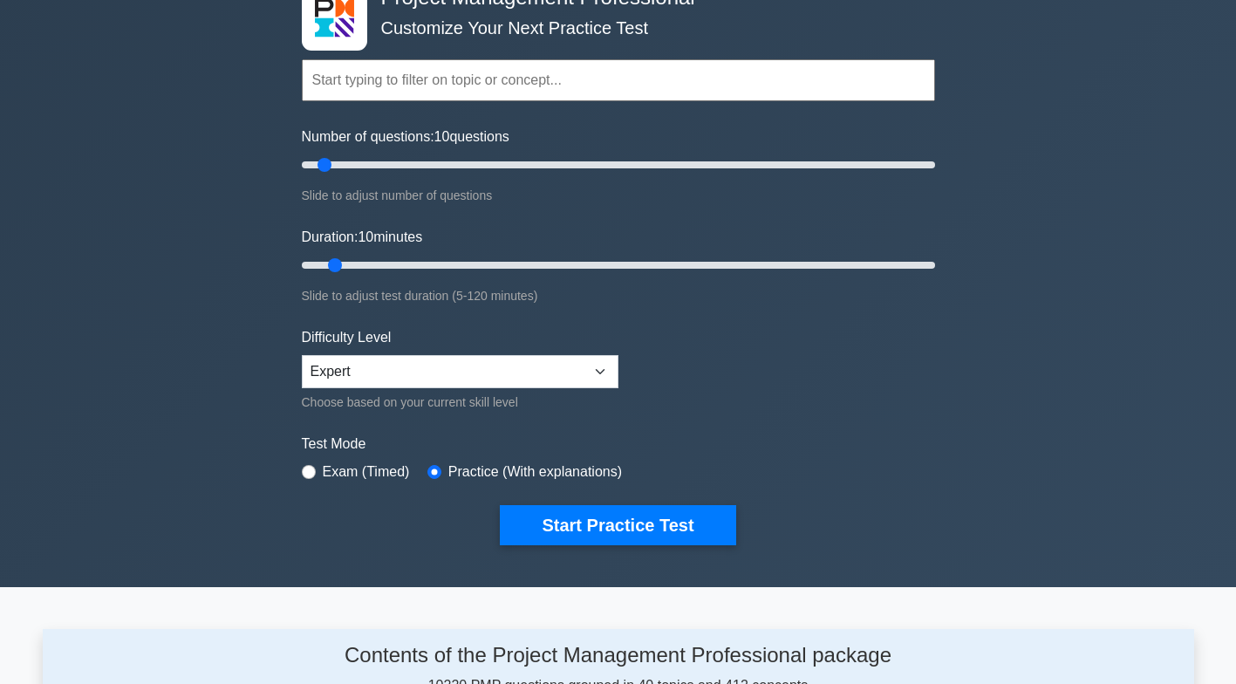
scroll to position [111, 0]
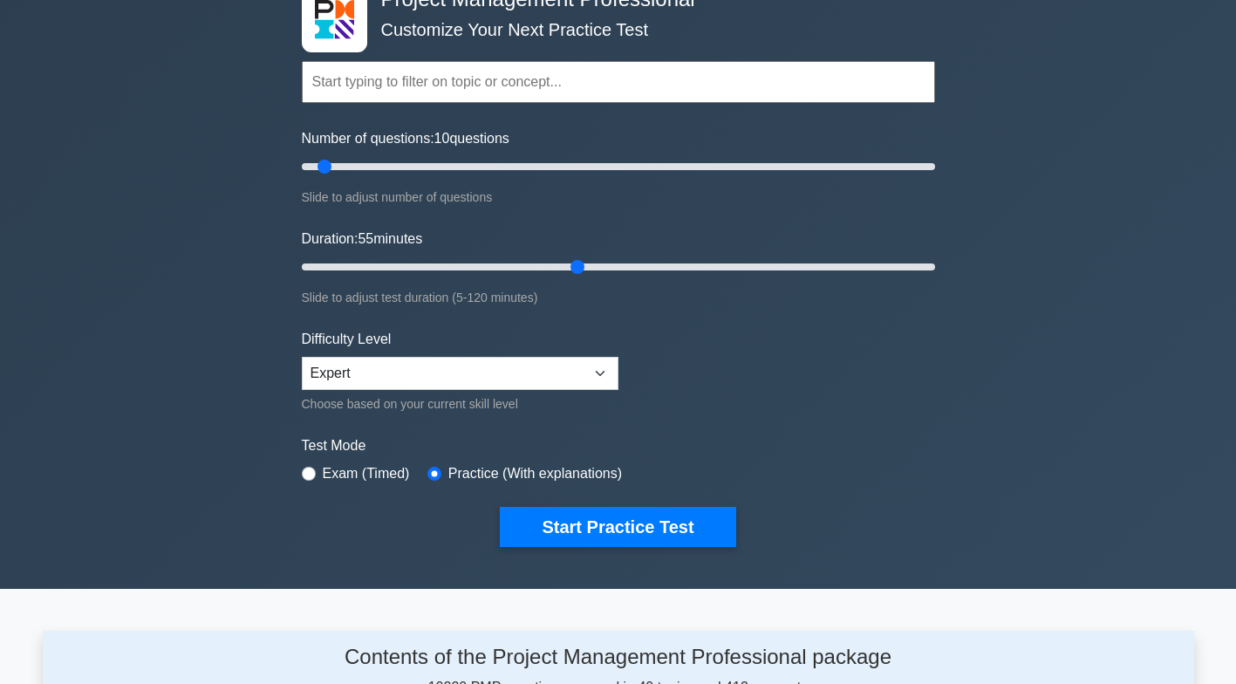
type input "55"
click at [668, 528] on button "Start Practice Test" at bounding box center [618, 527] width 236 height 40
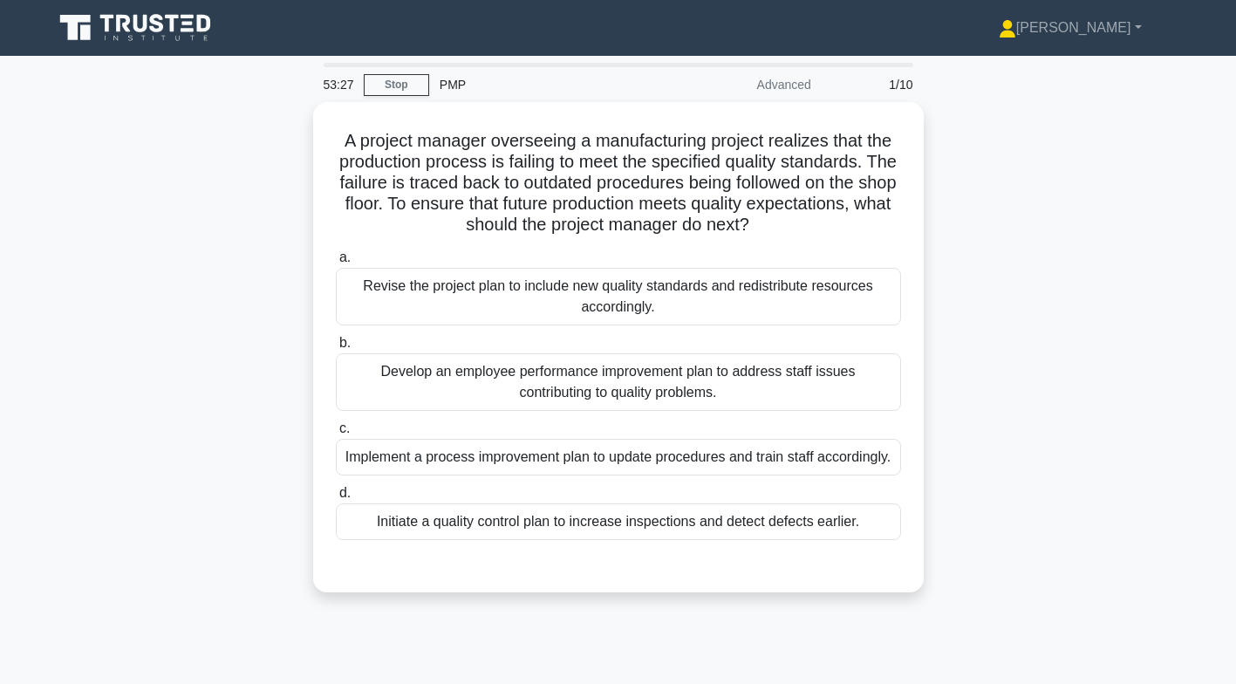
click at [738, 464] on div "Implement a process improvement plan to update procedures and train staff accor…" at bounding box center [618, 457] width 565 height 37
click at [336, 435] on input "c. Implement a process improvement plan to update procedures and train staff ac…" at bounding box center [336, 428] width 0 height 11
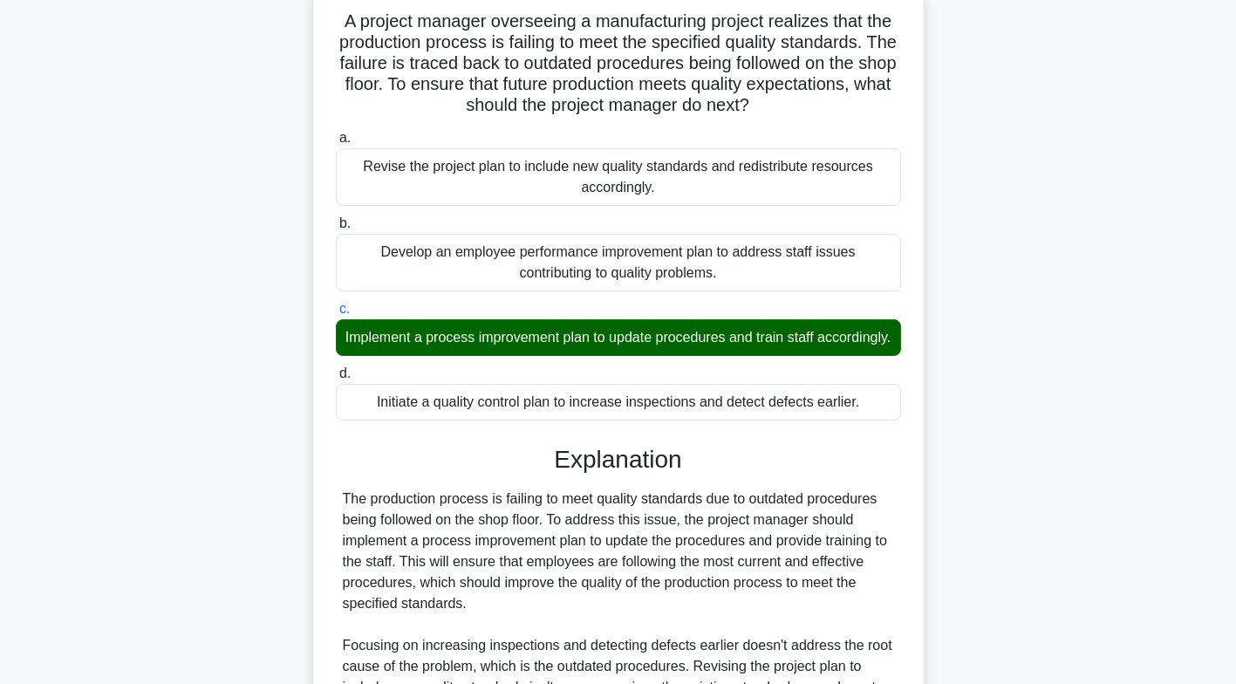
scroll to position [372, 0]
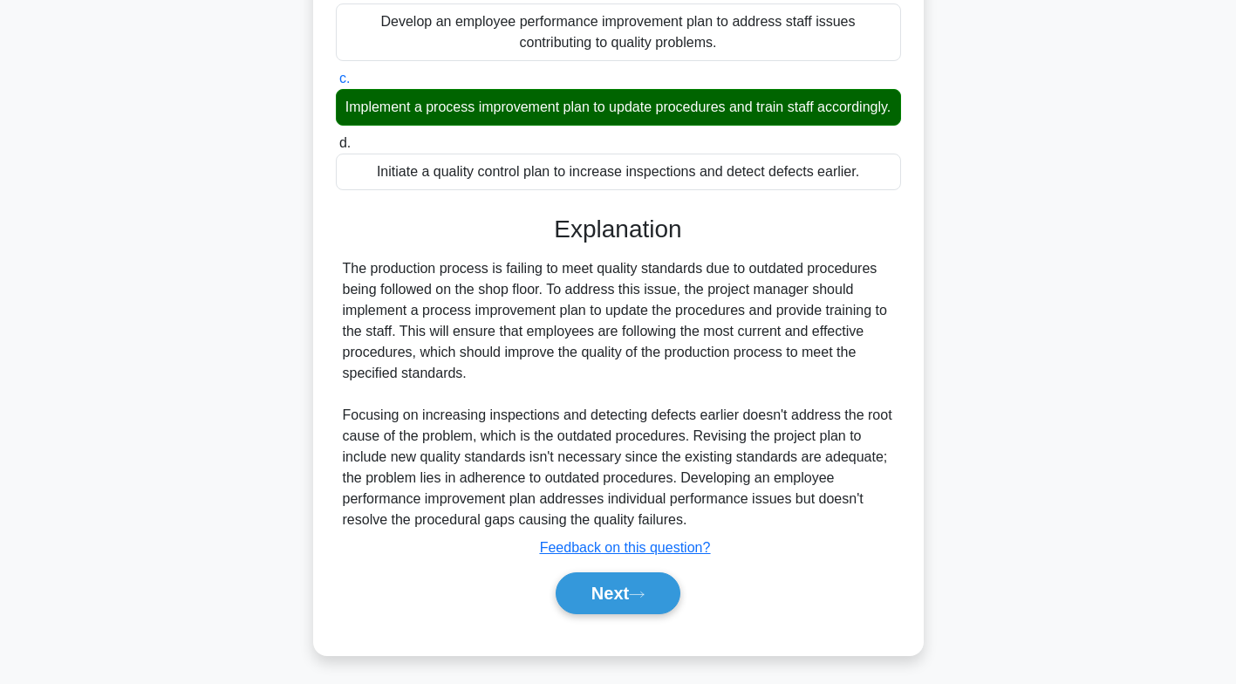
click at [634, 588] on button "Next" at bounding box center [618, 593] width 125 height 42
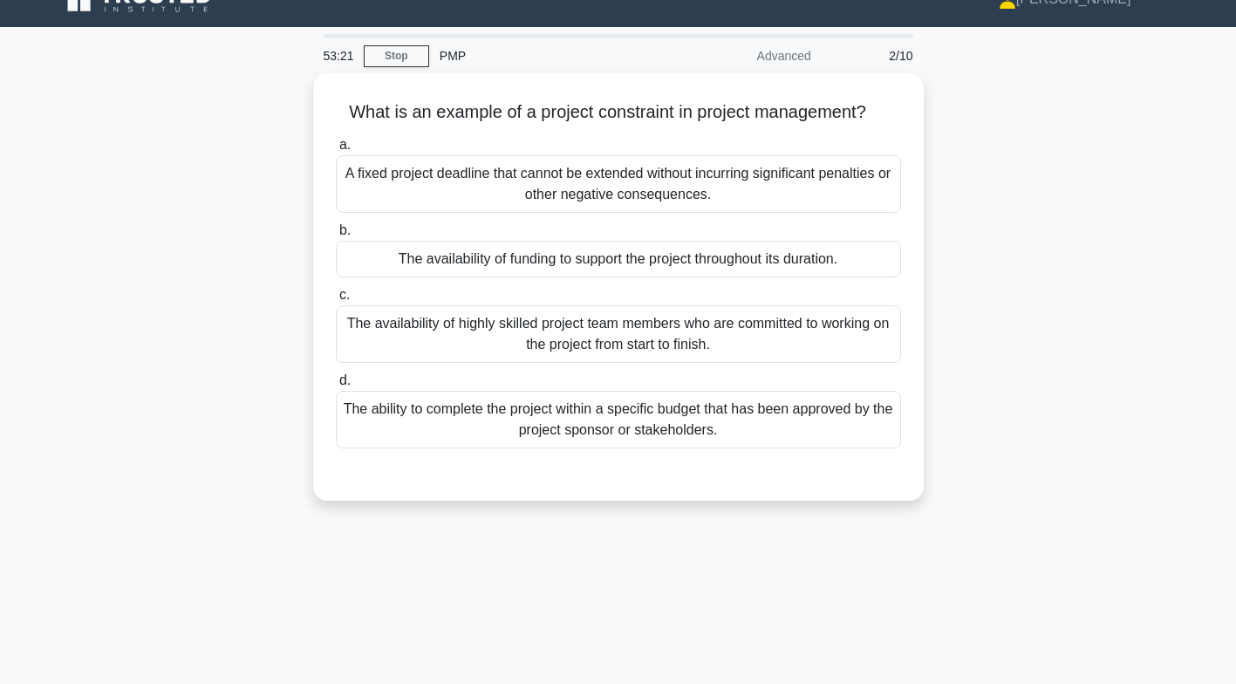
scroll to position [23, 0]
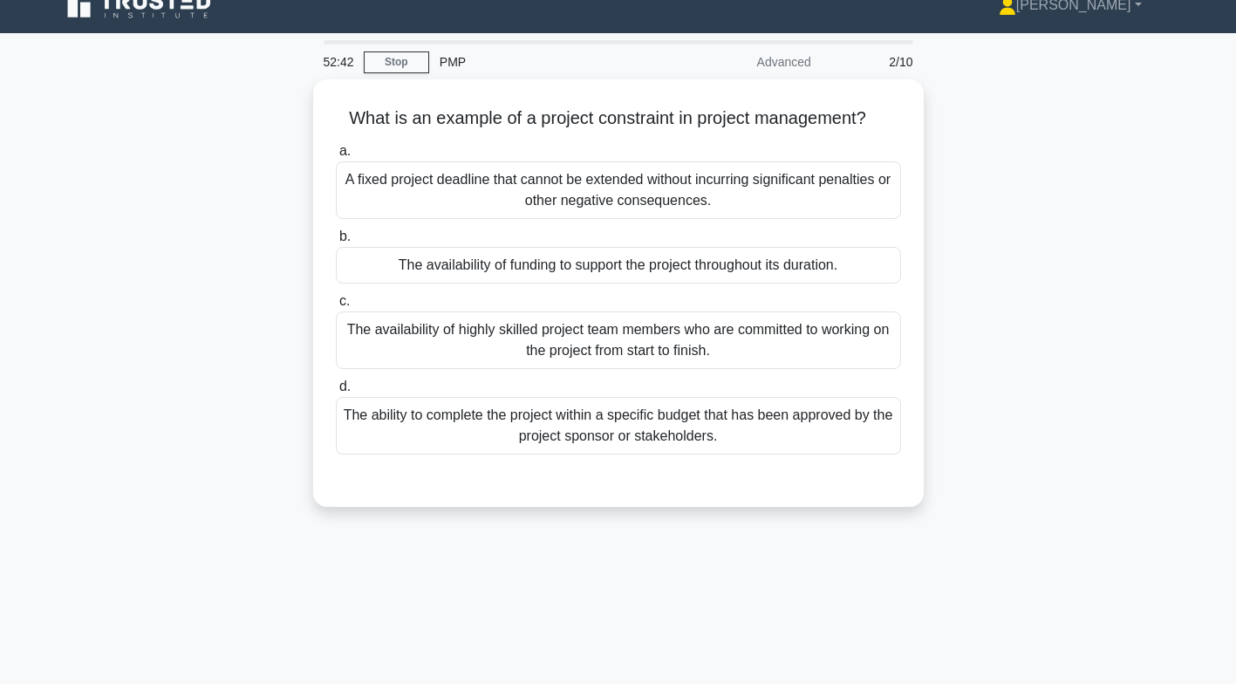
click at [730, 342] on div "The availability of highly skilled project team members who are committed to wo…" at bounding box center [618, 340] width 565 height 58
click at [336, 307] on input "c. The availability of highly skilled project team members who are committed to…" at bounding box center [336, 301] width 0 height 11
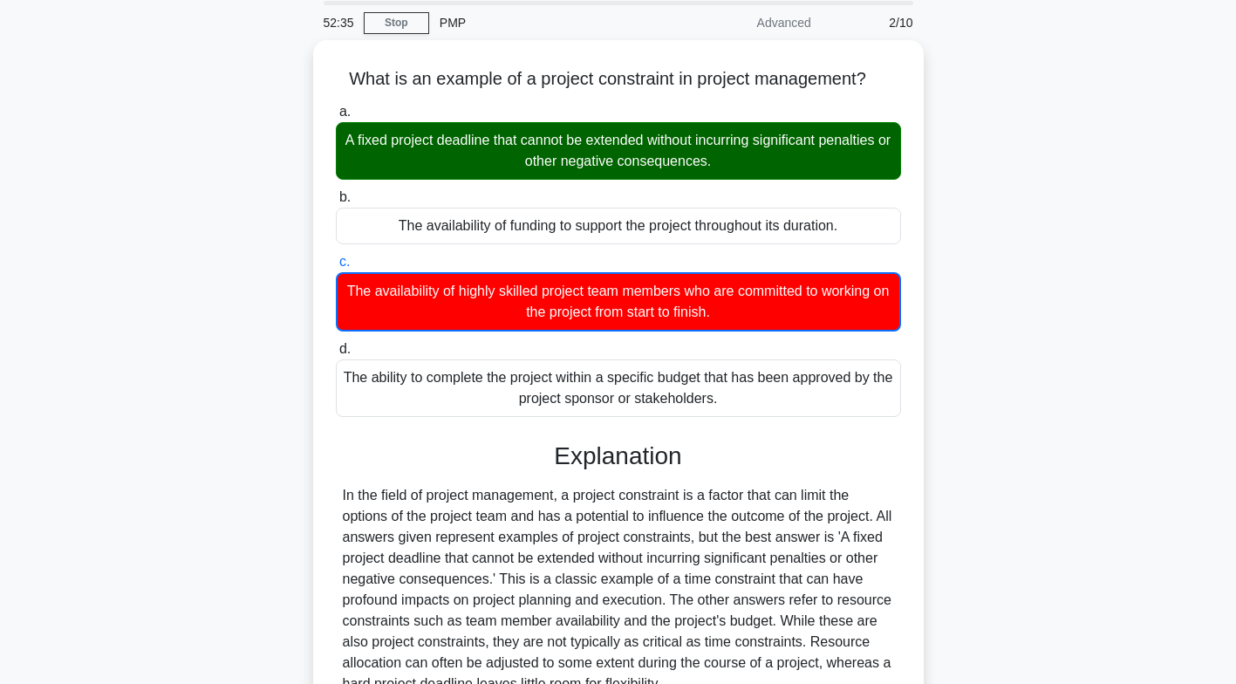
scroll to position [258, 0]
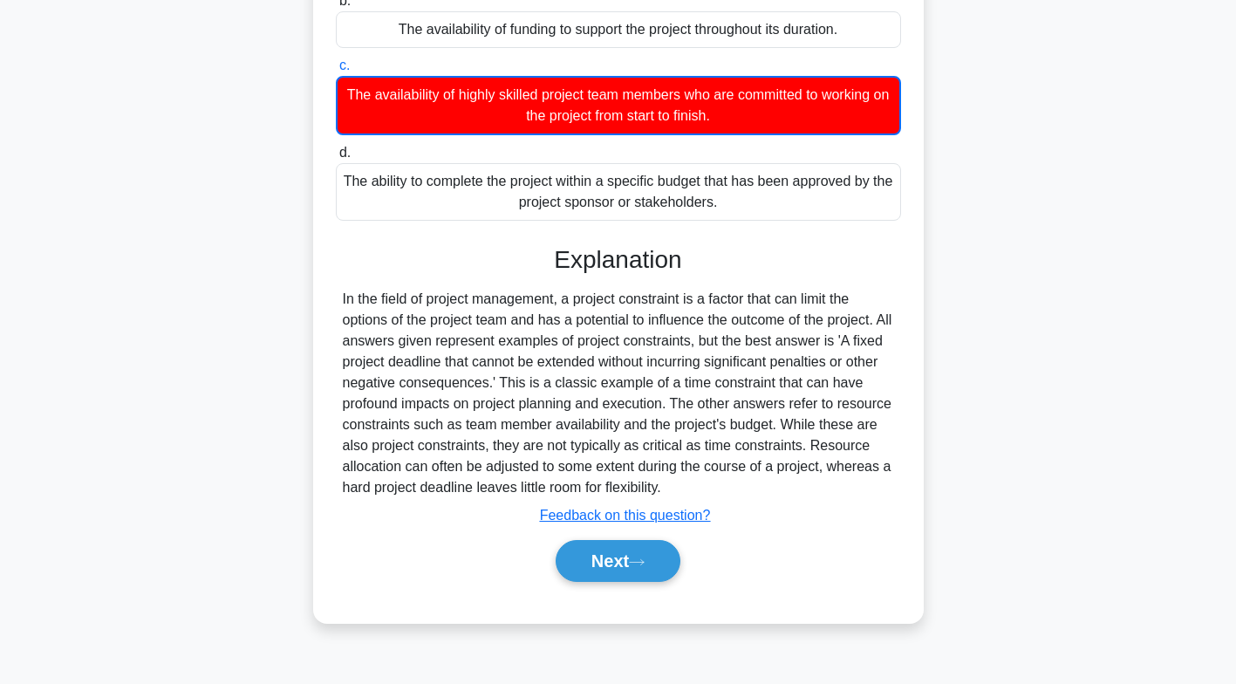
click at [627, 565] on button "Next" at bounding box center [618, 561] width 125 height 42
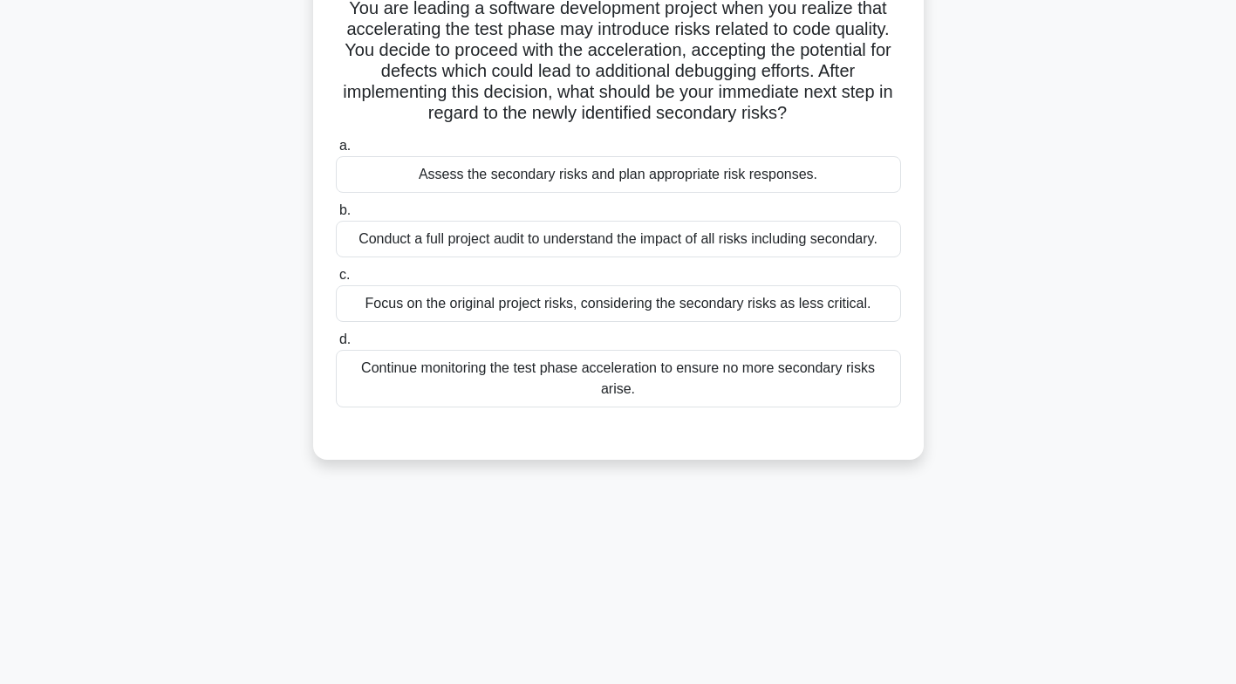
scroll to position [0, 0]
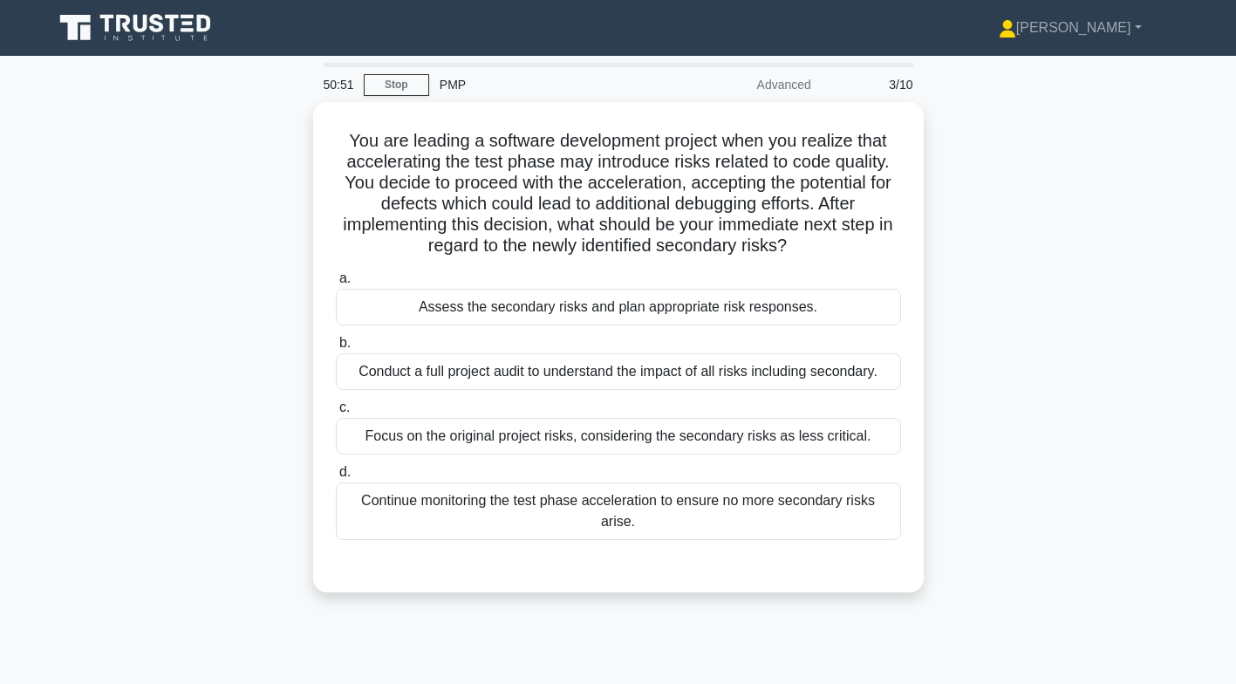
click at [736, 311] on div "Assess the secondary risks and plan appropriate risk responses." at bounding box center [618, 307] width 565 height 37
click at [336, 284] on input "a. Assess the secondary risks and plan appropriate risk responses." at bounding box center [336, 278] width 0 height 11
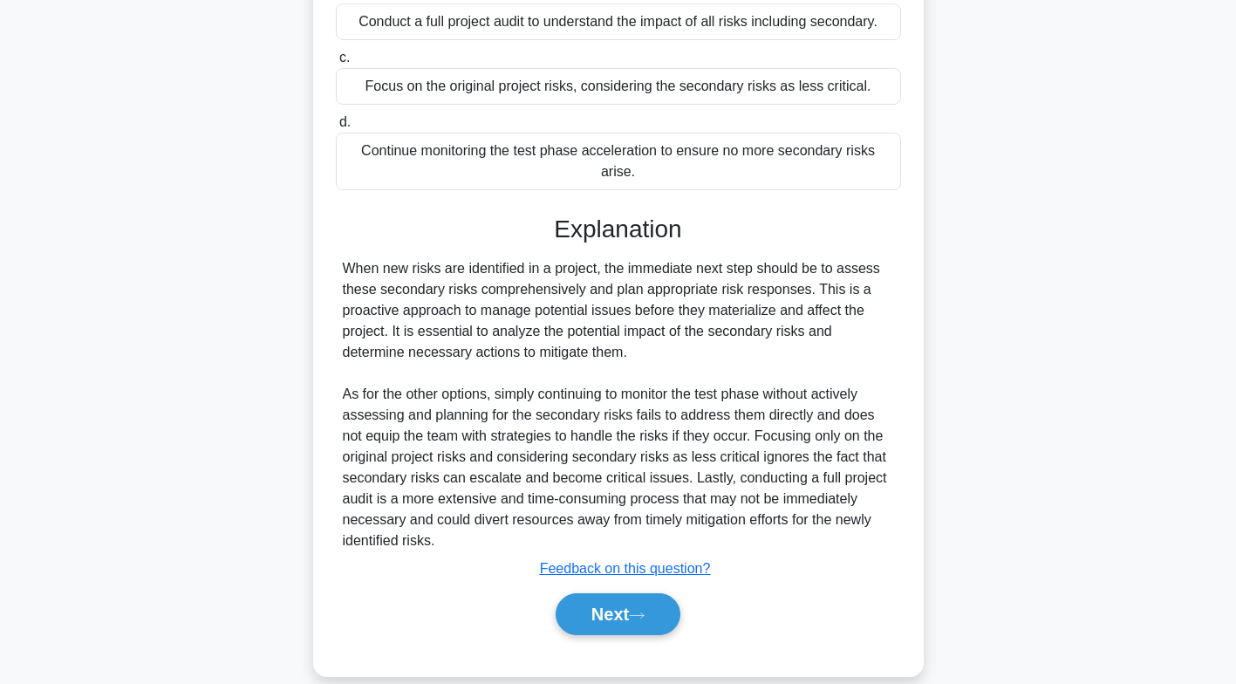
scroll to position [351, 0]
click at [641, 610] on icon at bounding box center [637, 615] width 16 height 10
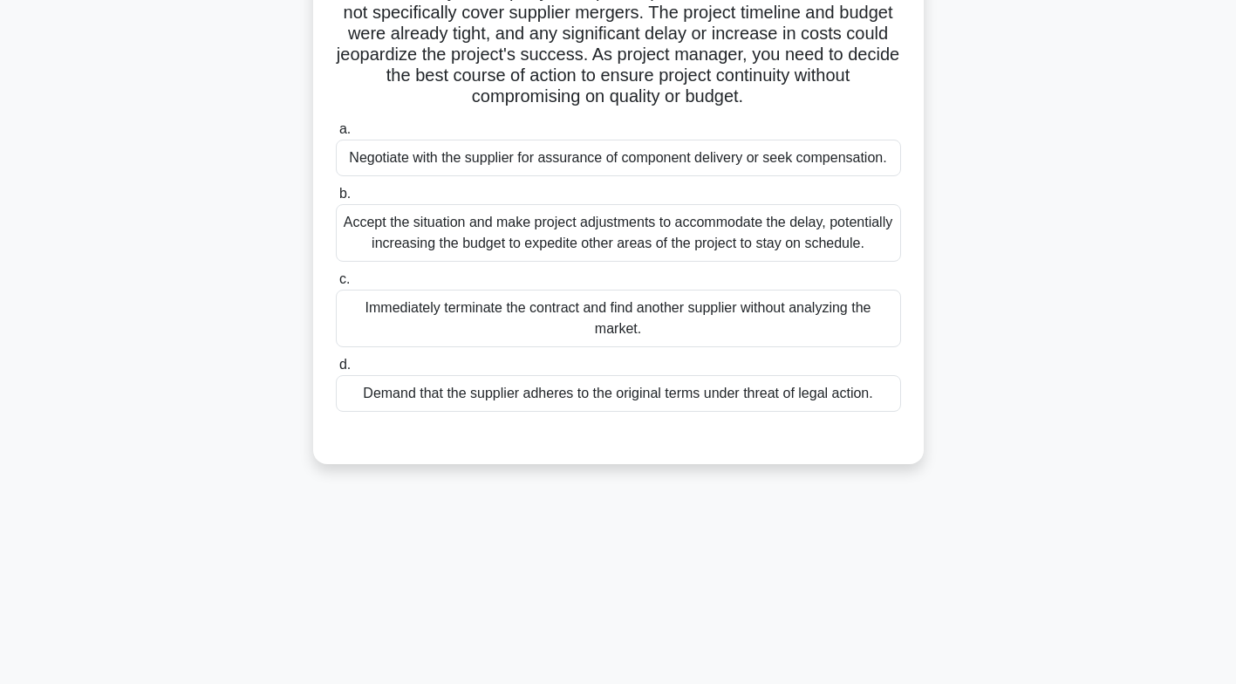
scroll to position [252, 0]
click at [804, 414] on div "Demand that the supplier adheres to the original terms under threat of legal ac…" at bounding box center [618, 395] width 565 height 37
click at [336, 373] on input "d. Demand that the supplier adheres to the original terms under threat of legal…" at bounding box center [336, 366] width 0 height 11
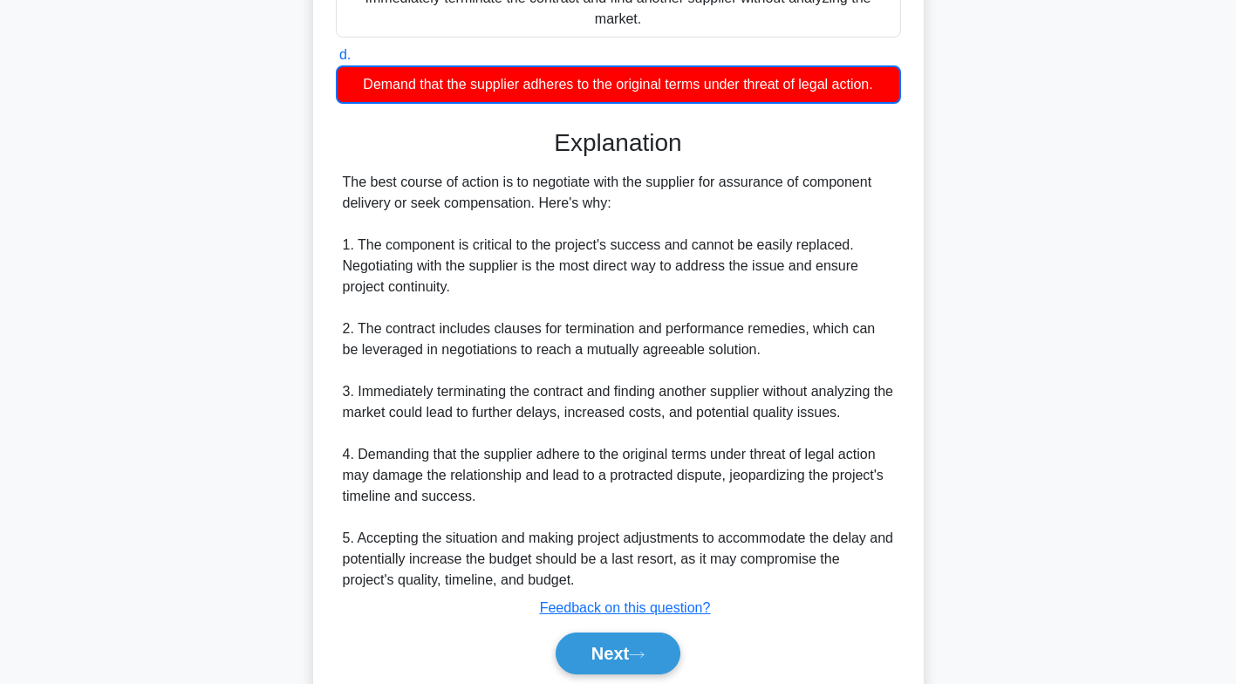
scroll to position [633, 0]
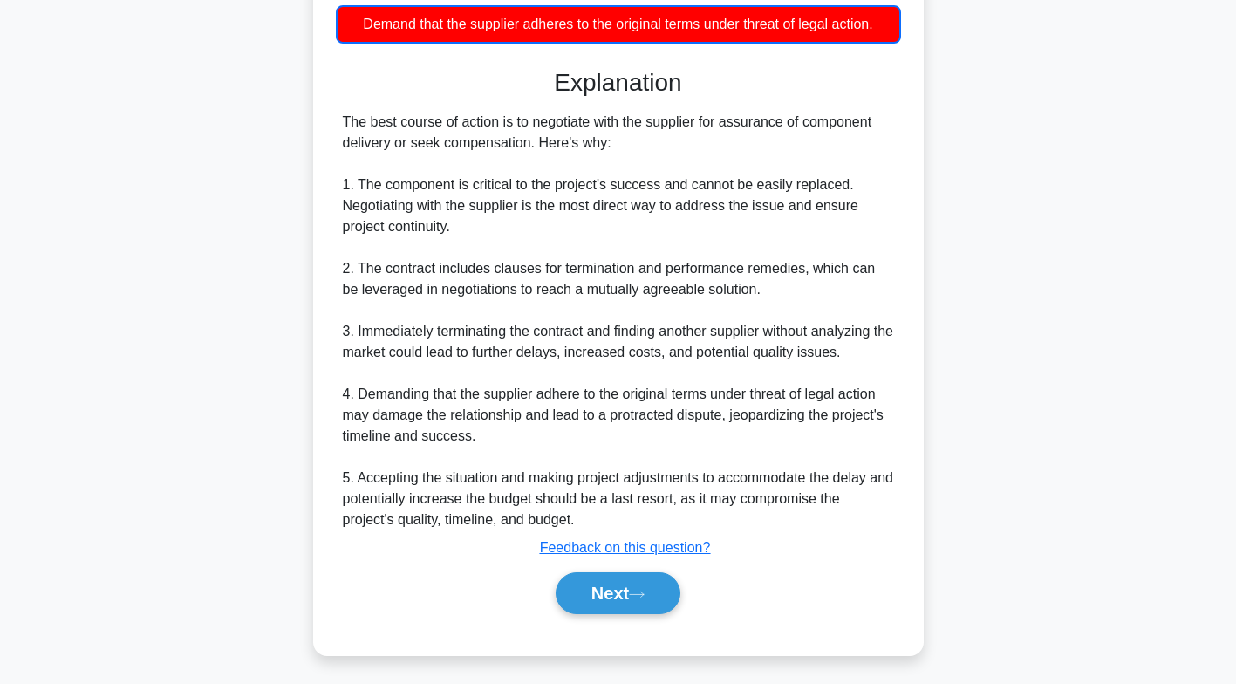
click at [655, 614] on button "Next" at bounding box center [618, 593] width 125 height 42
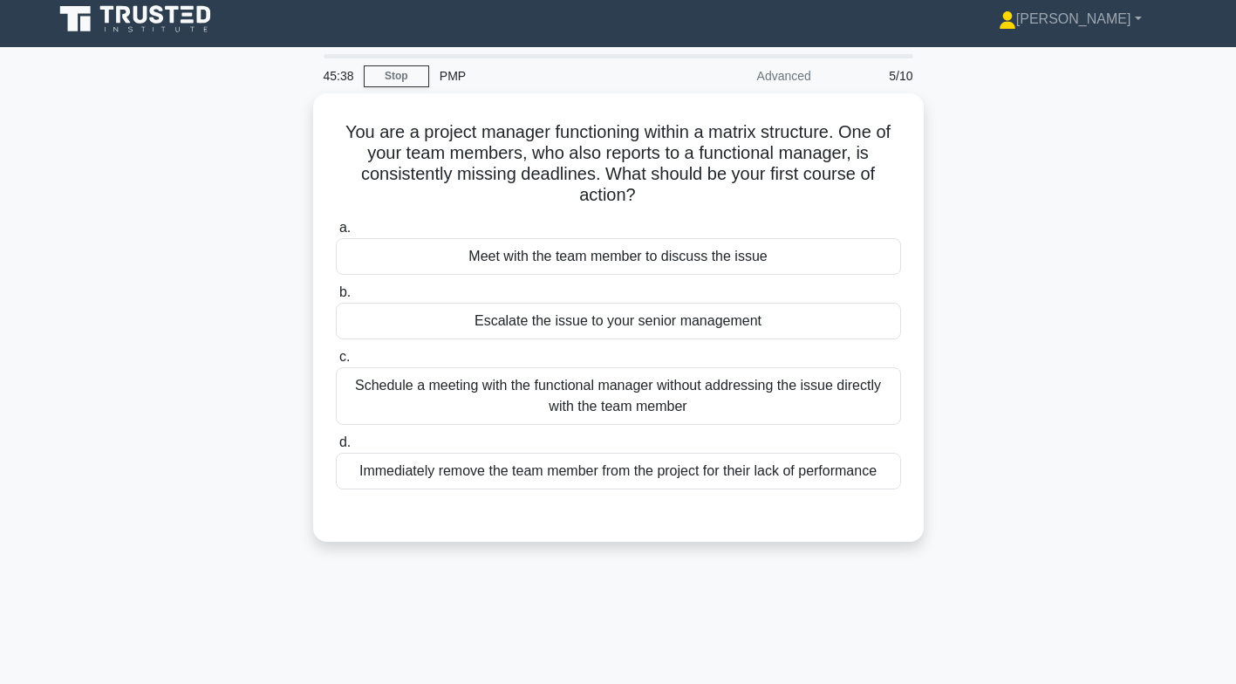
scroll to position [0, 0]
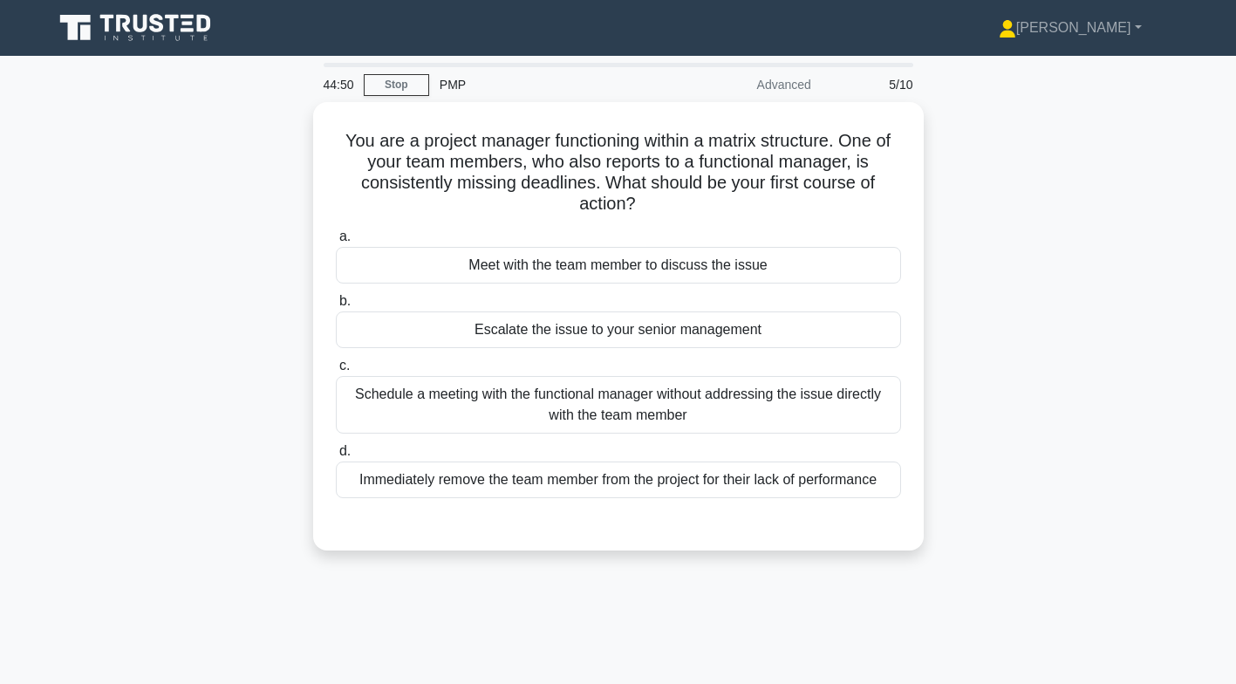
click at [739, 277] on div "Meet with the team member to discuss the issue" at bounding box center [618, 265] width 565 height 37
click at [336, 243] on input "a. Meet with the team member to discuss the issue" at bounding box center [336, 236] width 0 height 11
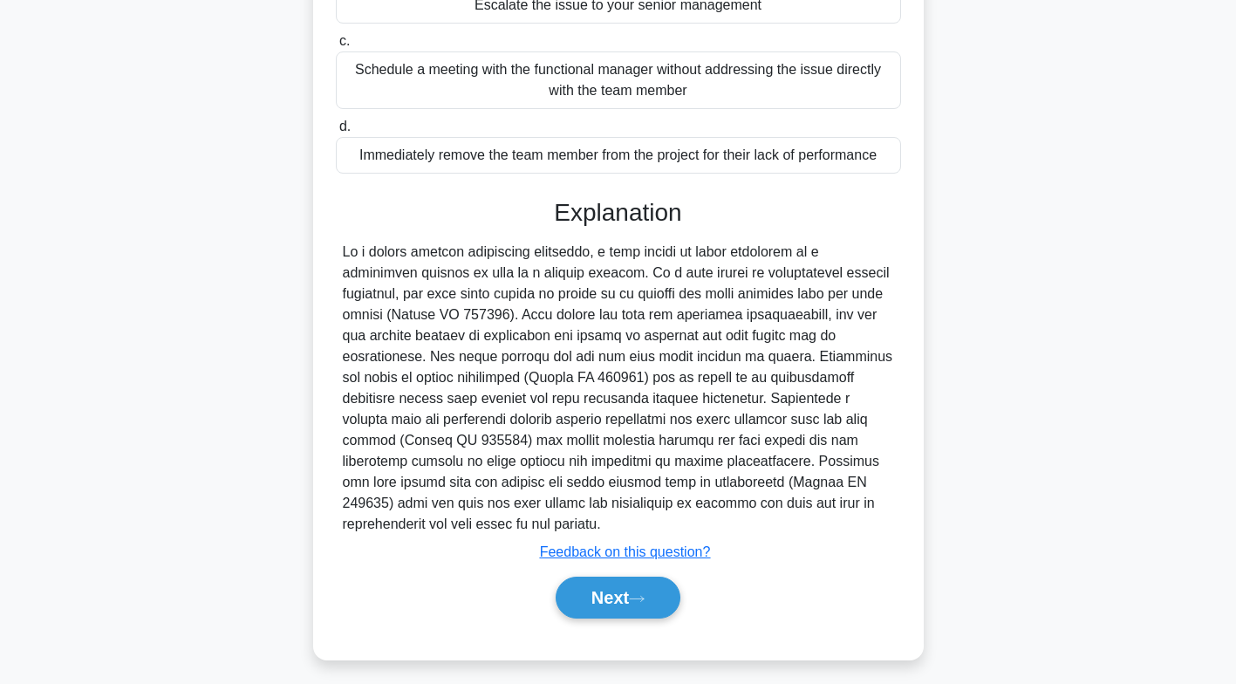
scroll to position [330, 0]
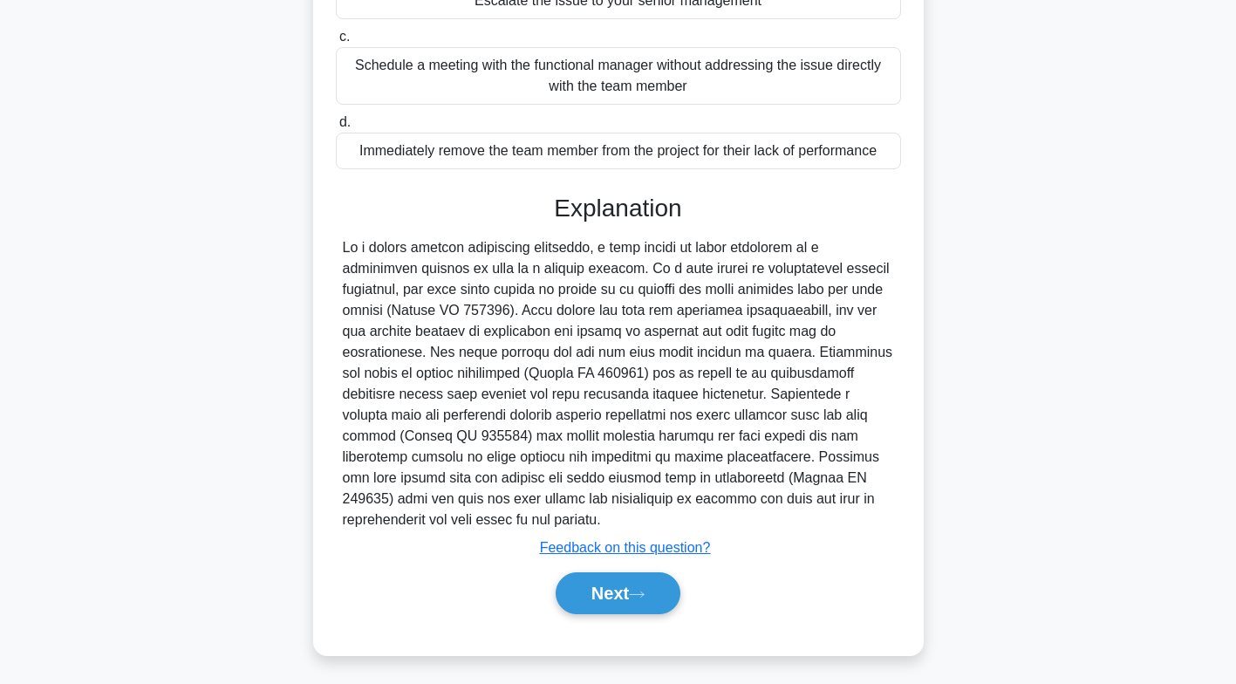
click at [644, 592] on icon at bounding box center [637, 595] width 16 height 10
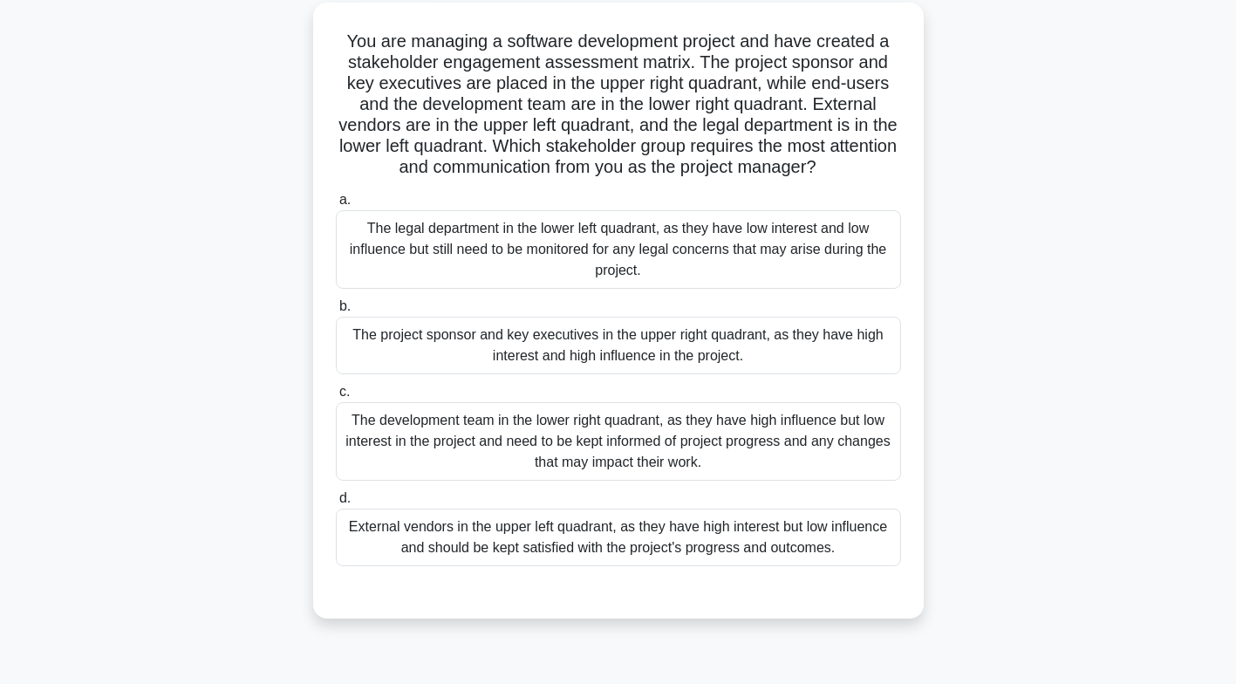
scroll to position [101, 0]
click at [818, 345] on div "The project sponsor and key executives in the upper right quadrant, as they hav…" at bounding box center [618, 344] width 565 height 58
click at [336, 311] on input "b. The project sponsor and key executives in the upper right quadrant, as they …" at bounding box center [336, 304] width 0 height 11
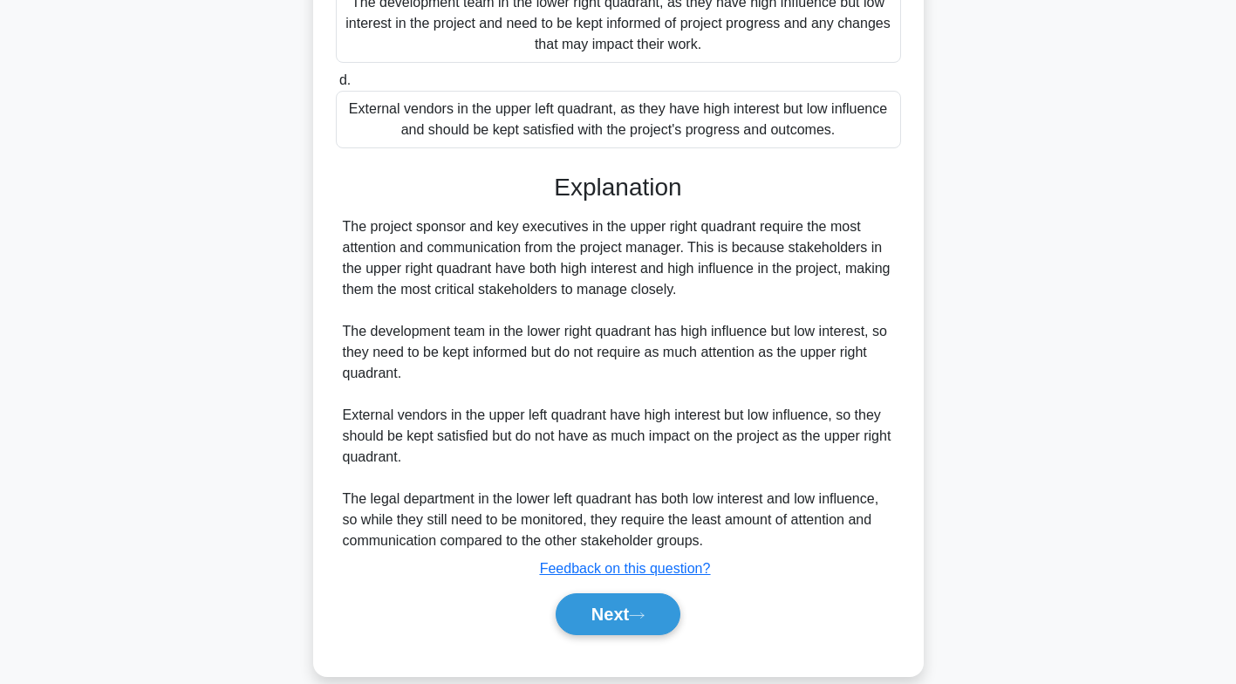
scroll to position [539, 0]
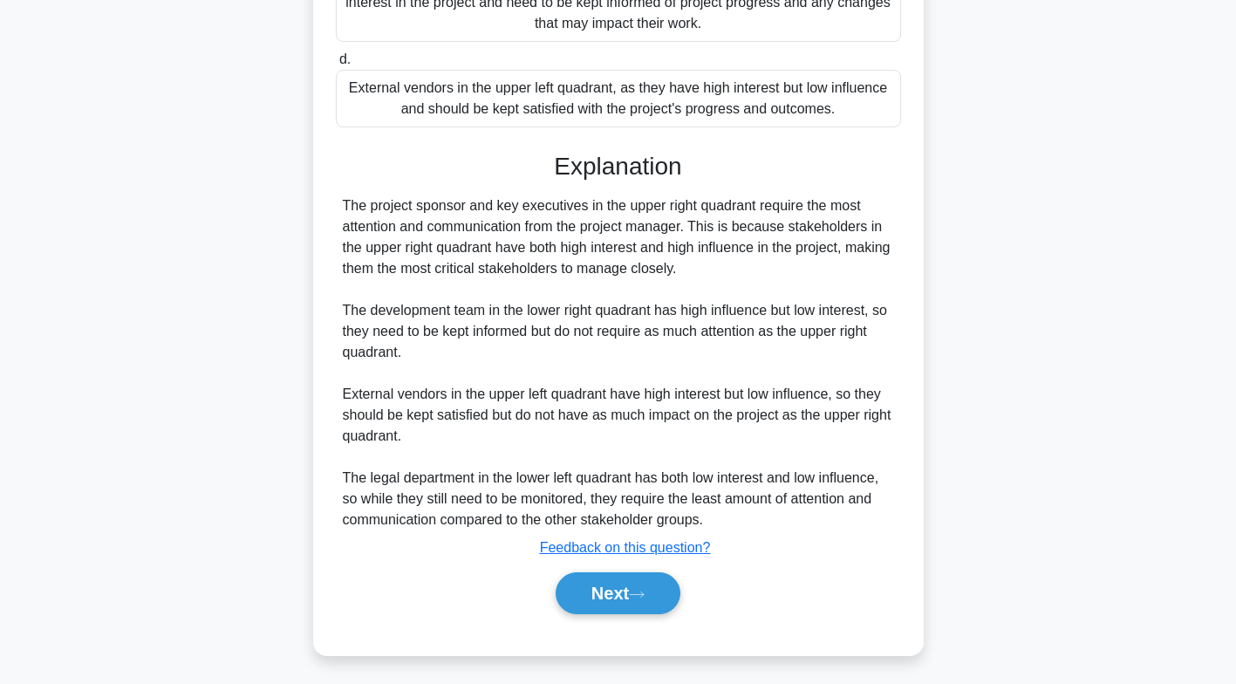
click at [629, 583] on button "Next" at bounding box center [618, 593] width 125 height 42
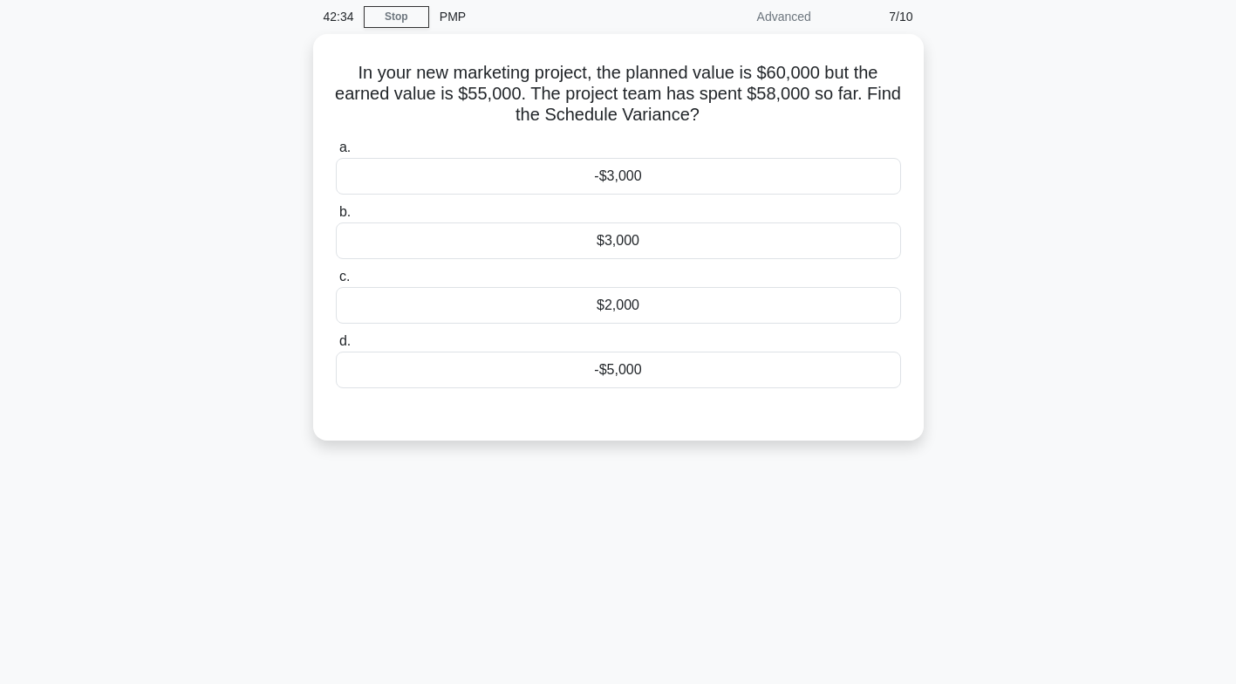
scroll to position [0, 0]
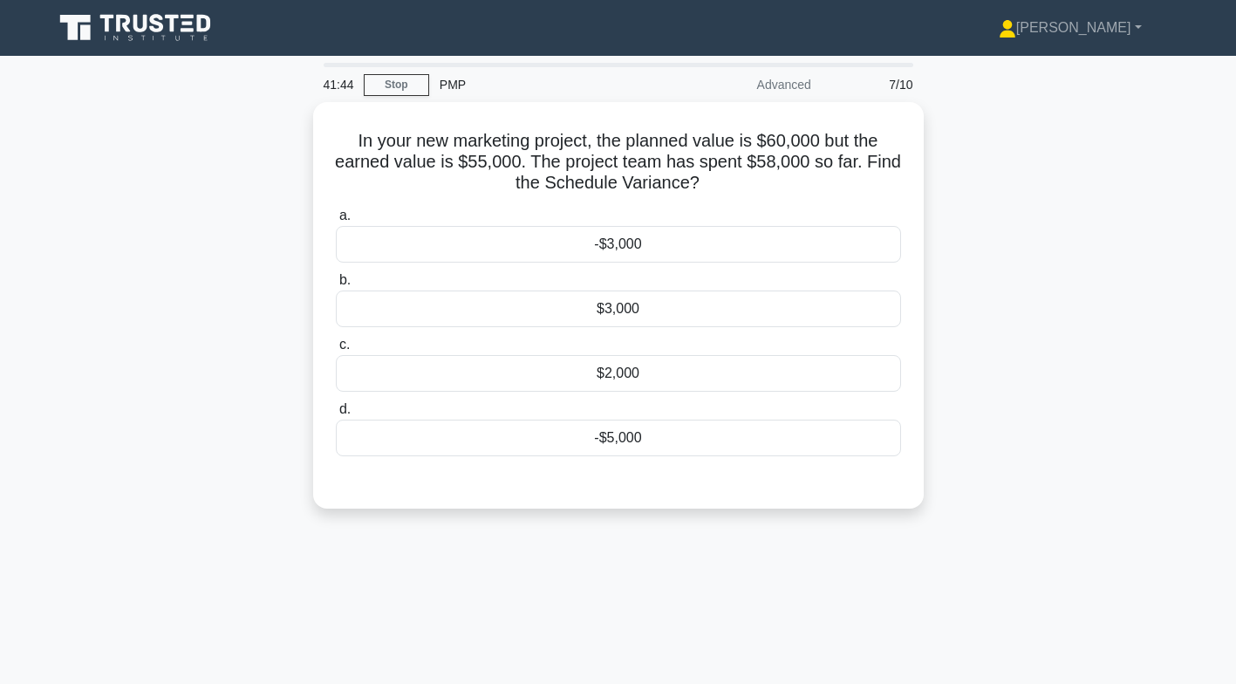
click at [670, 250] on div "-$3,000" at bounding box center [618, 244] width 565 height 37
click at [336, 222] on input "a. -$3,000" at bounding box center [336, 215] width 0 height 11
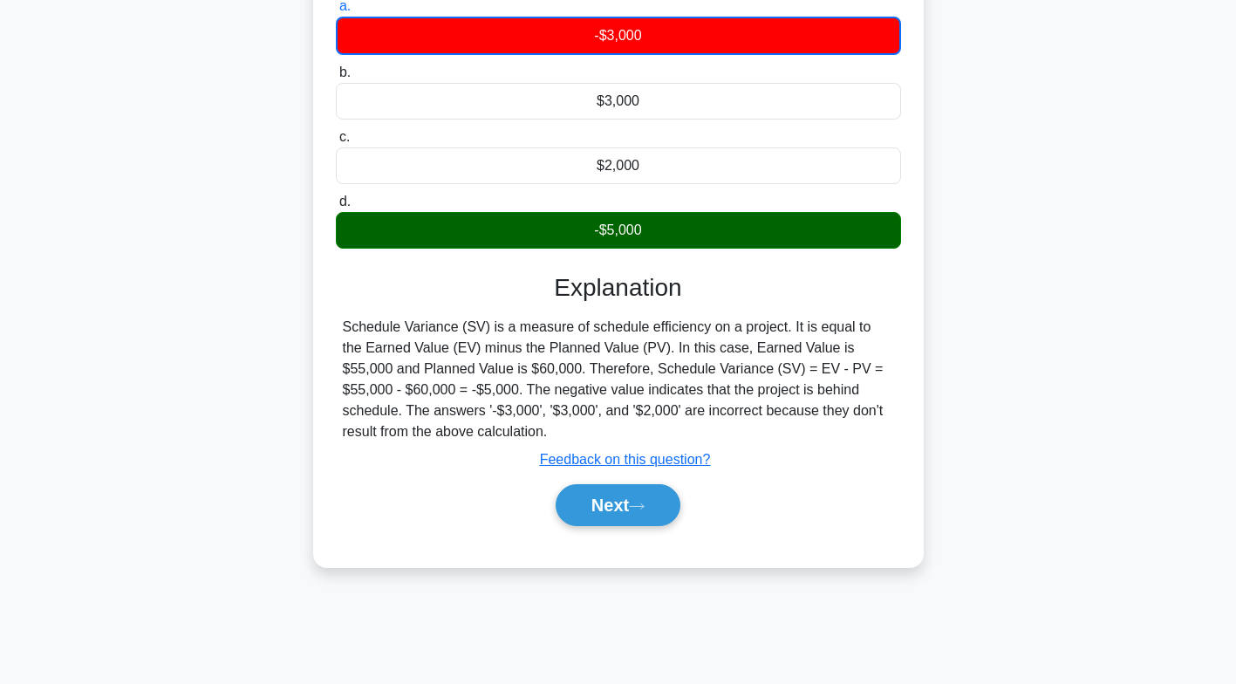
scroll to position [258, 0]
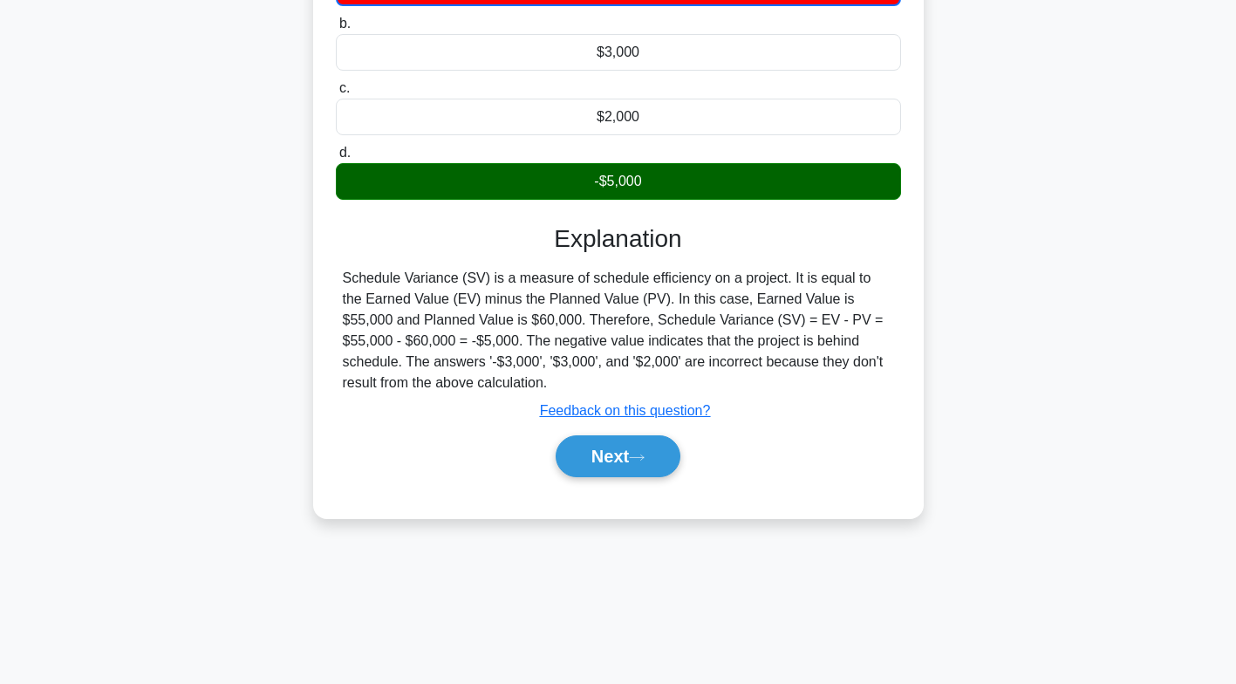
click at [643, 455] on icon at bounding box center [637, 458] width 16 height 10
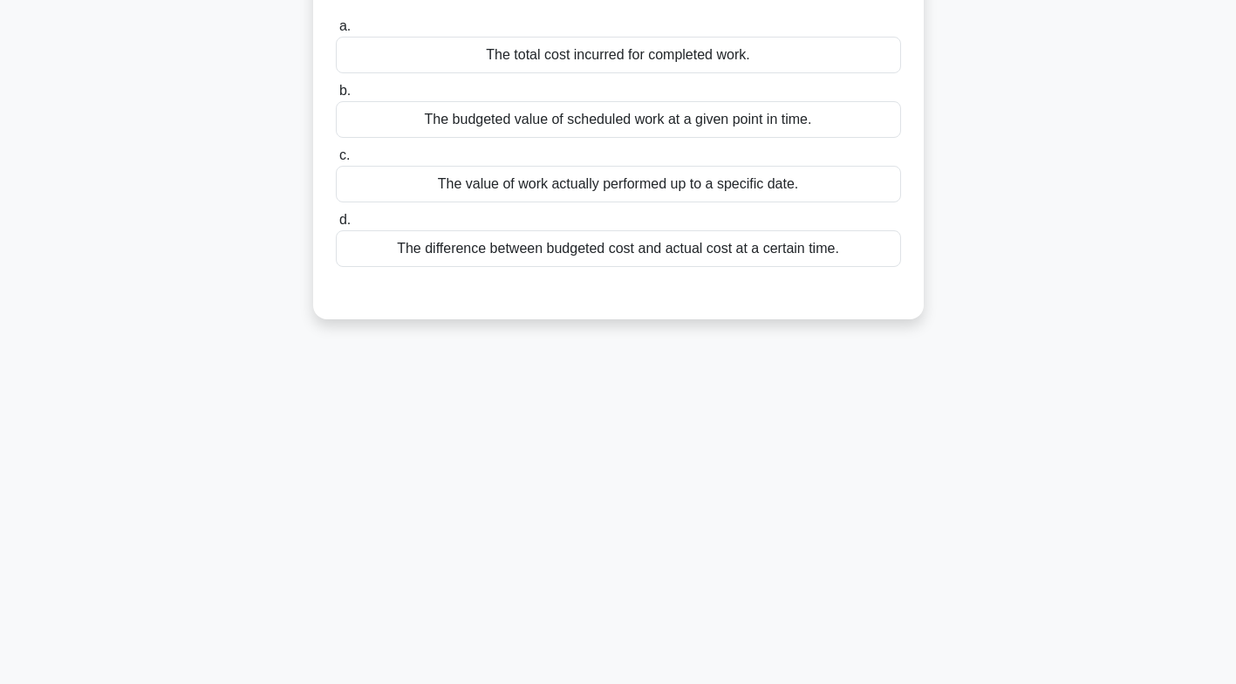
scroll to position [0, 0]
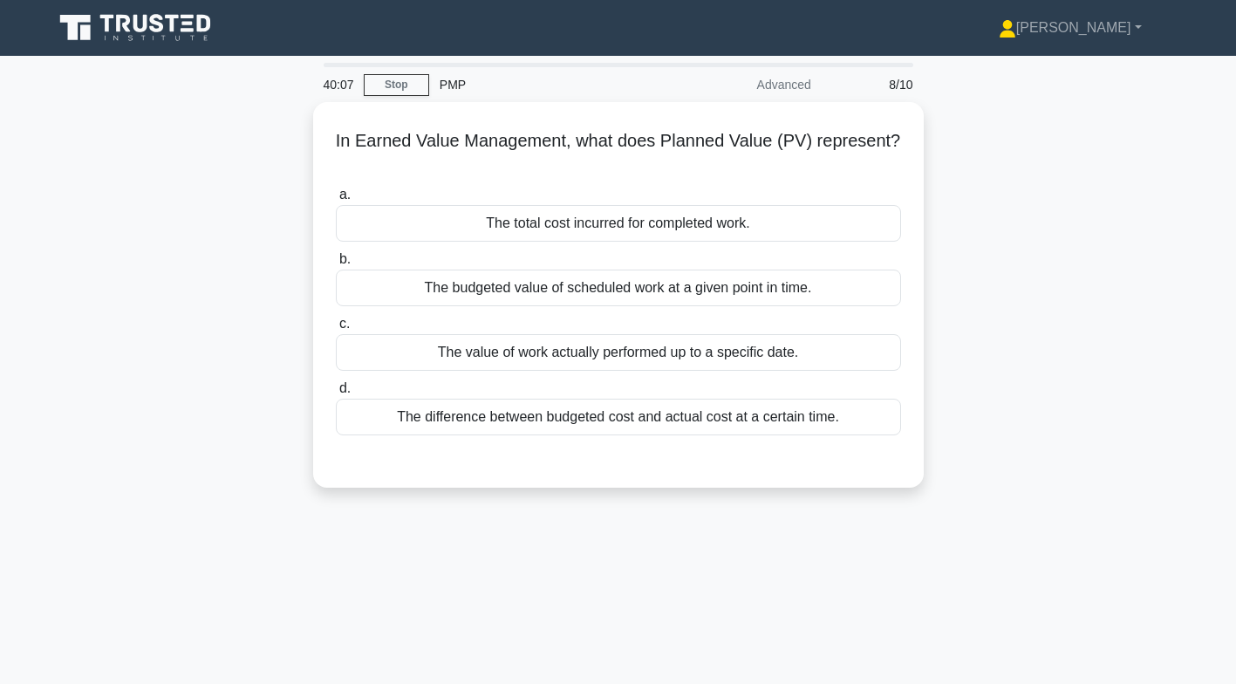
click at [774, 291] on div "The budgeted value of scheduled work at a given point in time." at bounding box center [618, 288] width 565 height 37
click at [336, 265] on input "b. The budgeted value of scheduled work at a given point in time." at bounding box center [336, 259] width 0 height 11
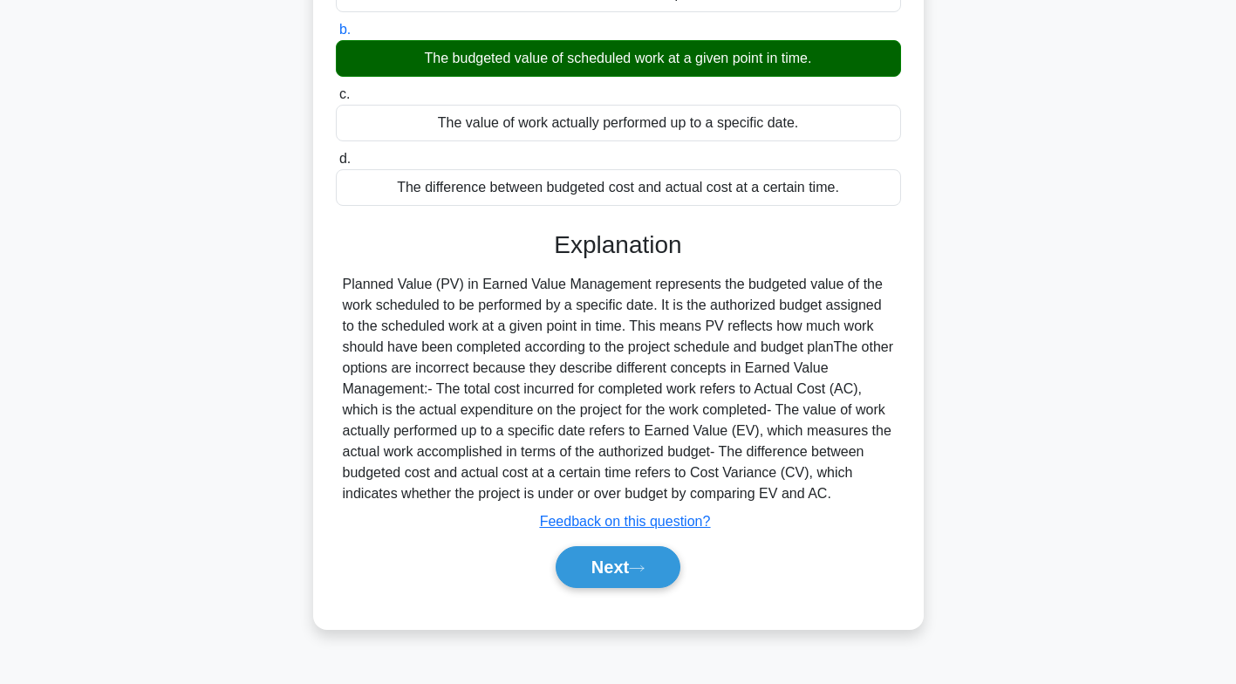
scroll to position [232, 0]
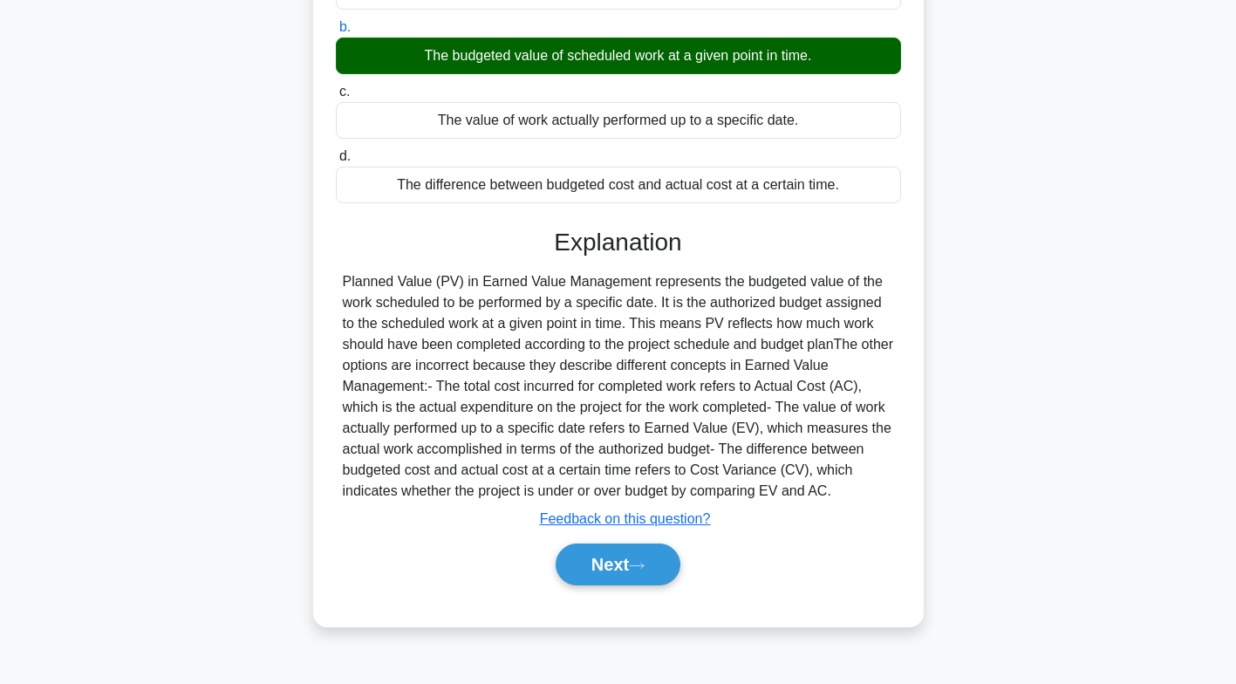
click at [640, 551] on button "Next" at bounding box center [618, 565] width 125 height 42
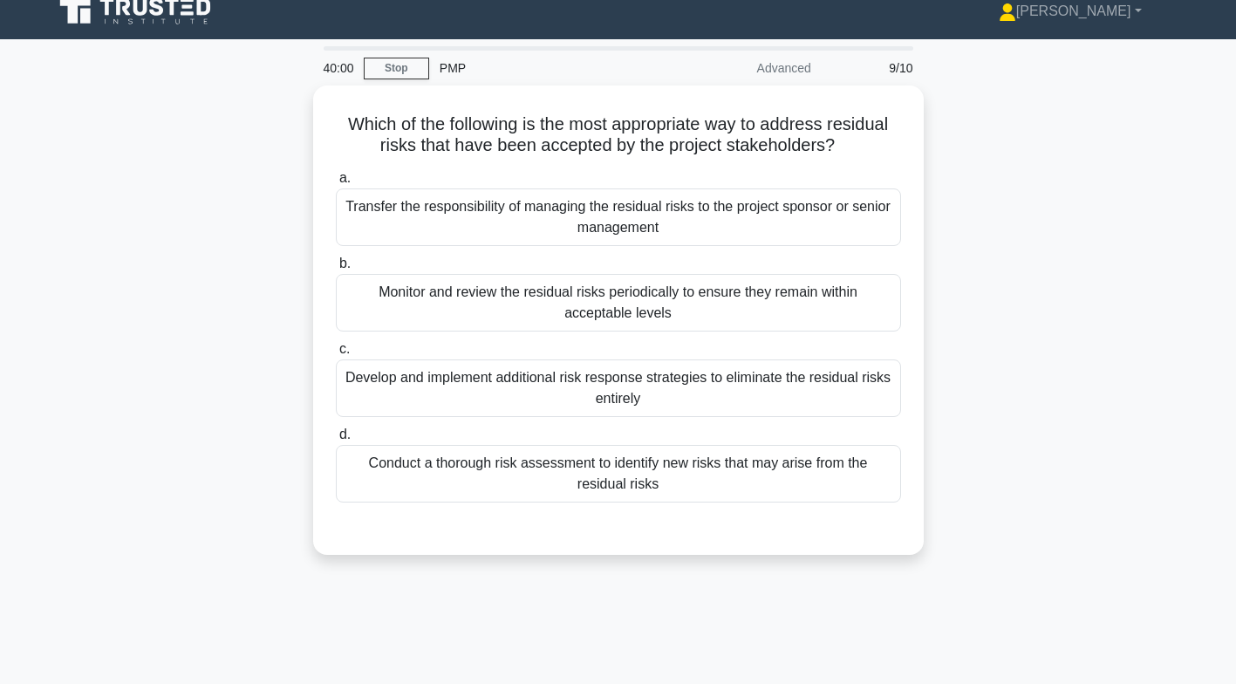
scroll to position [12, 0]
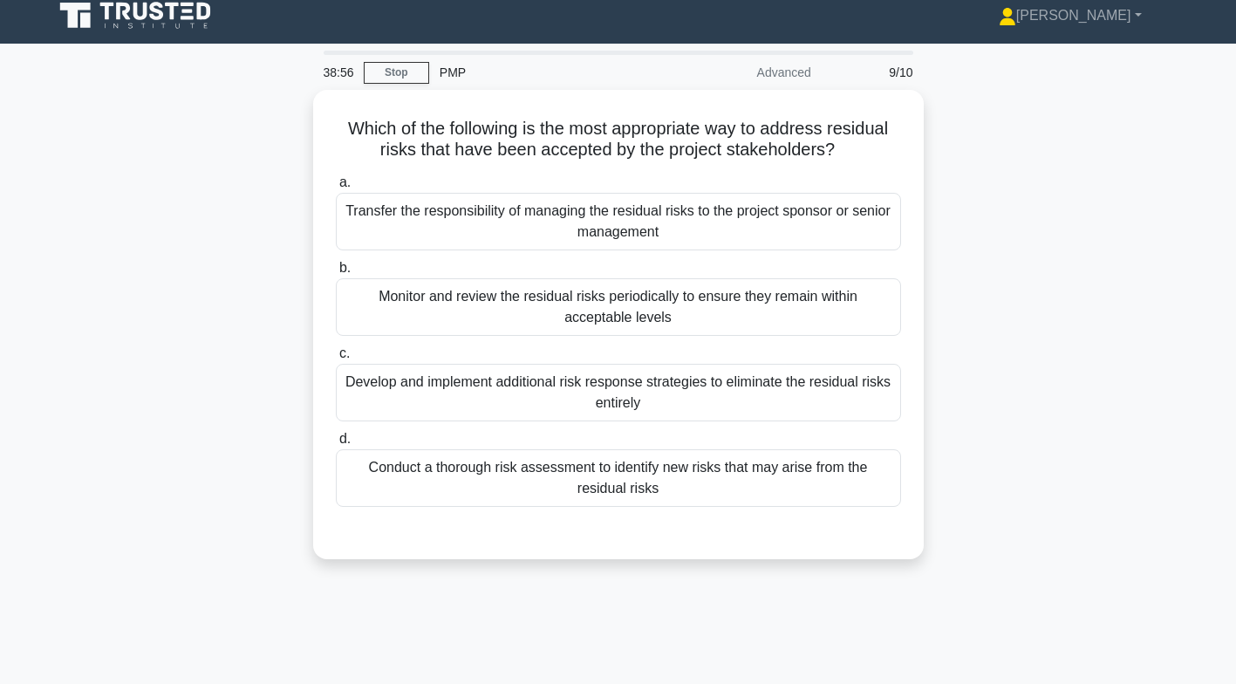
click at [530, 319] on div "Monitor and review the residual risks periodically to ensure they remain within…" at bounding box center [618, 307] width 565 height 58
click at [336, 274] on input "b. Monitor and review the residual risks periodically to ensure they remain wit…" at bounding box center [336, 268] width 0 height 11
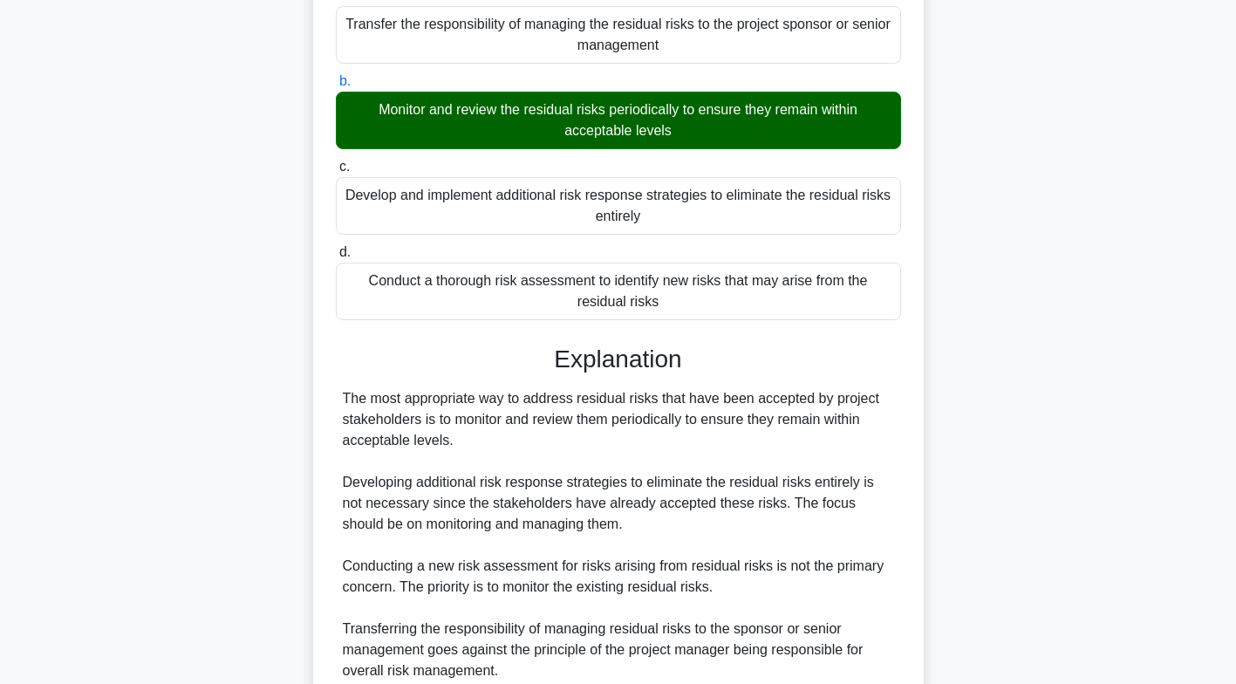
scroll to position [351, 0]
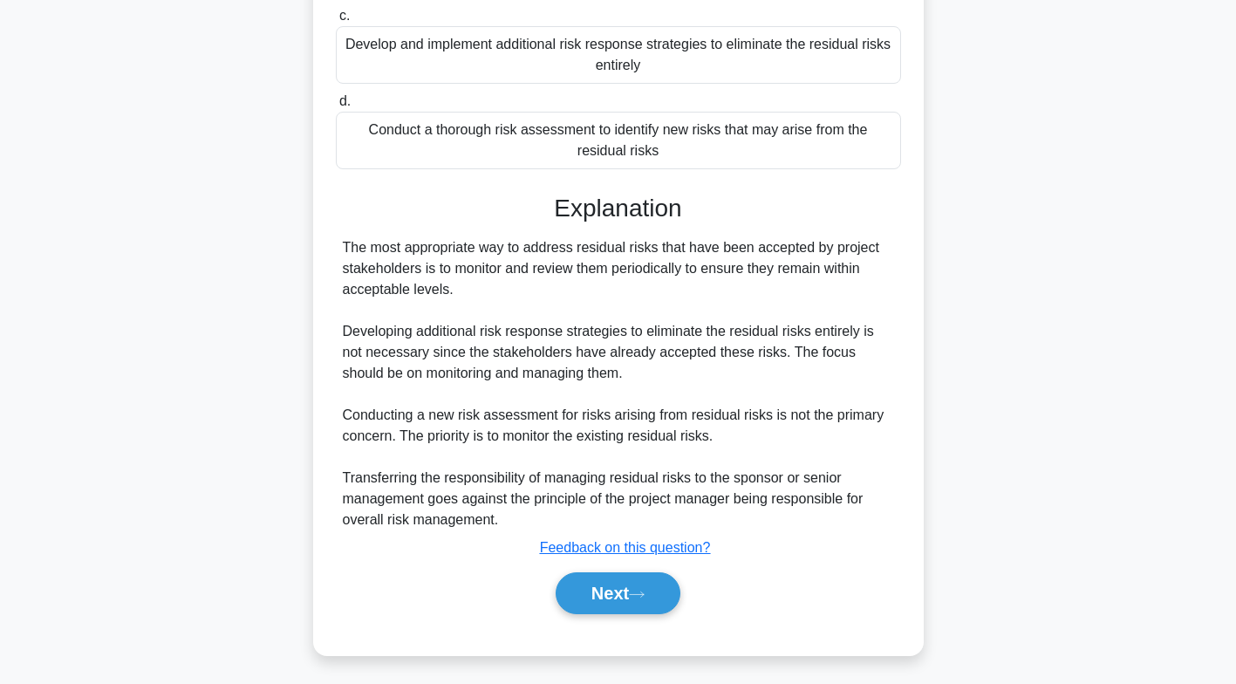
click at [644, 592] on icon at bounding box center [637, 595] width 16 height 10
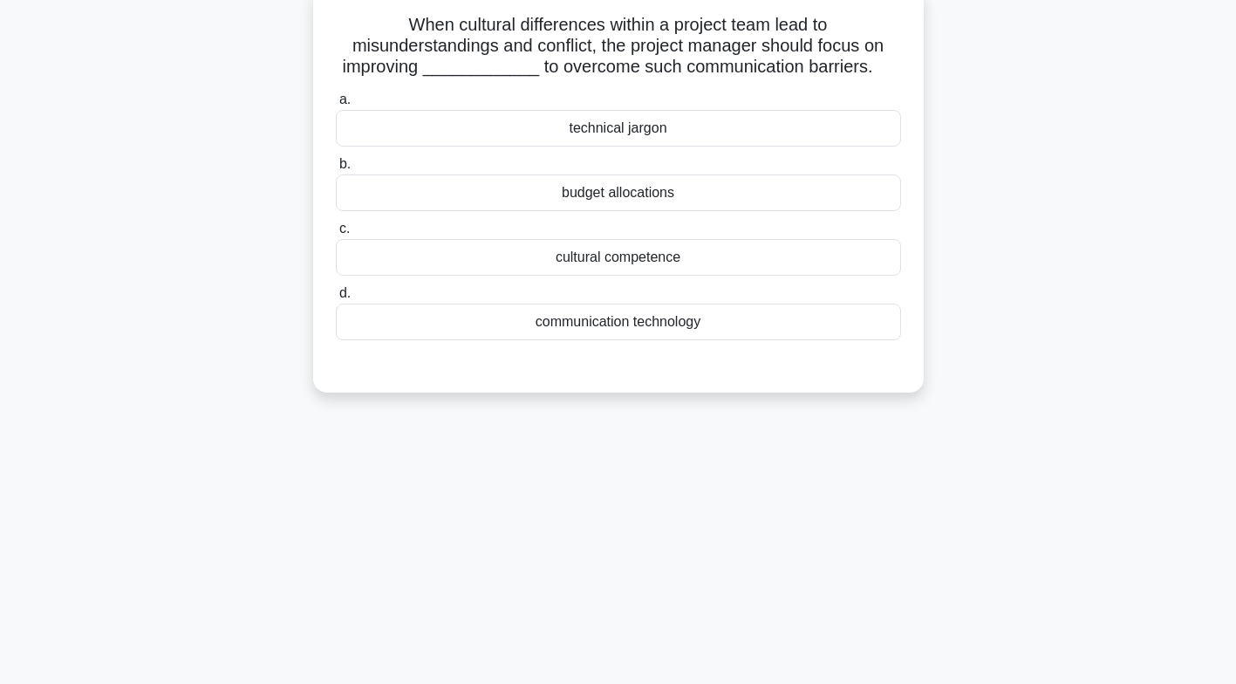
scroll to position [0, 0]
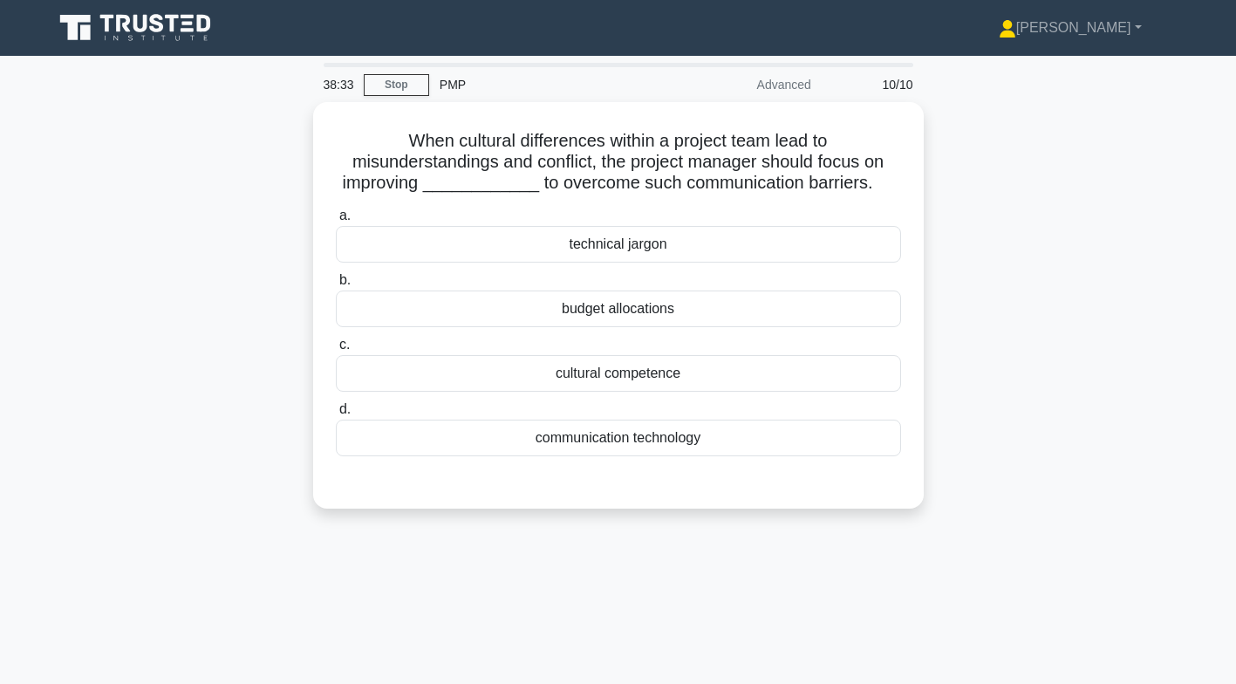
click at [684, 449] on div "communication technology" at bounding box center [618, 438] width 565 height 37
click at [336, 415] on input "d. communication technology" at bounding box center [336, 409] width 0 height 11
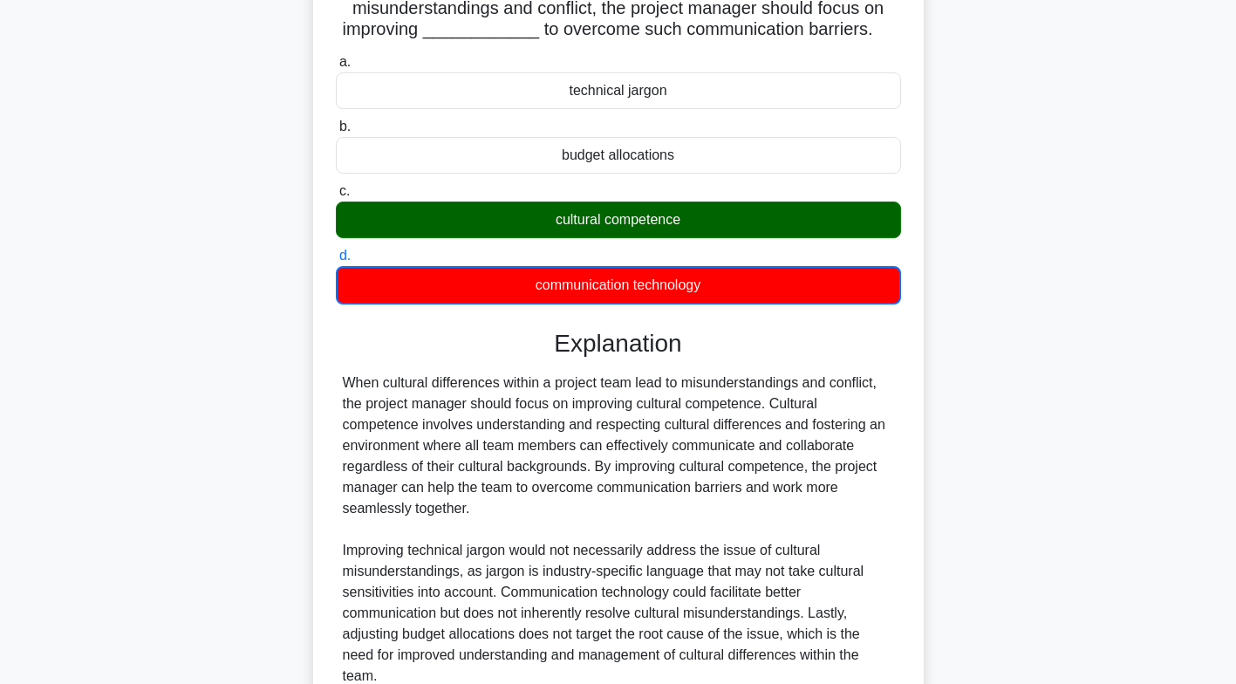
scroll to position [311, 0]
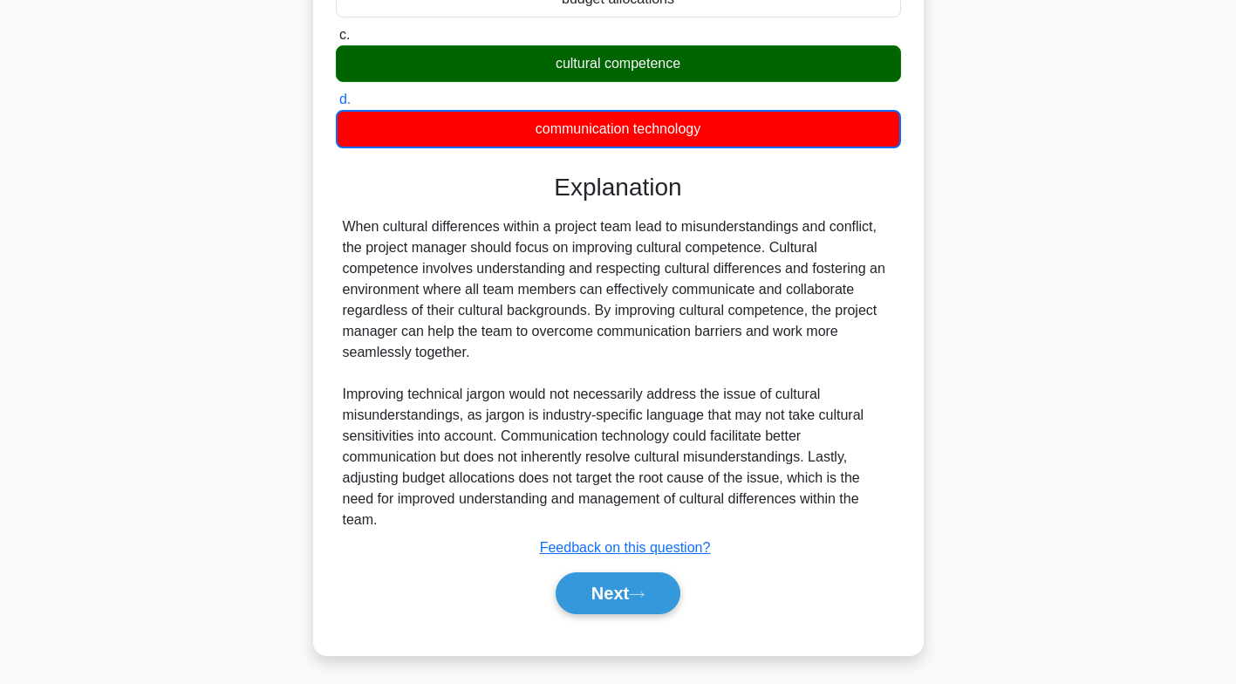
click at [634, 581] on button "Next" at bounding box center [618, 593] width 125 height 42
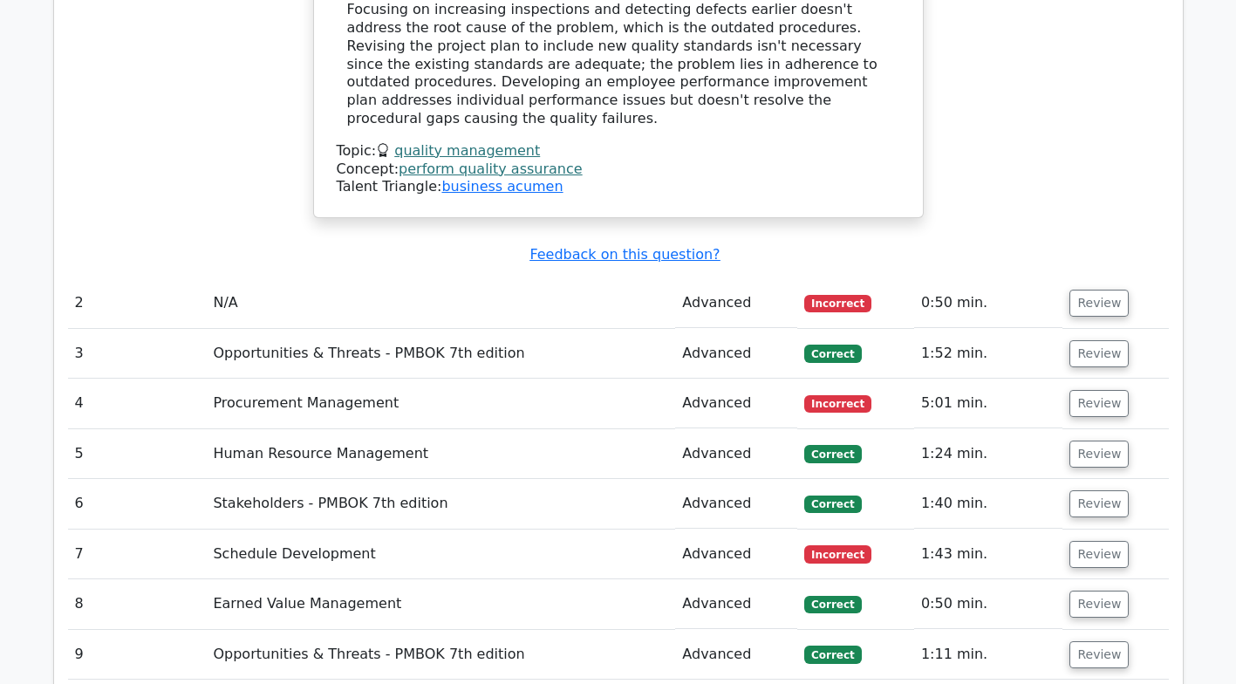
scroll to position [1807, 0]
click at [1091, 289] on button "Review" at bounding box center [1099, 302] width 59 height 27
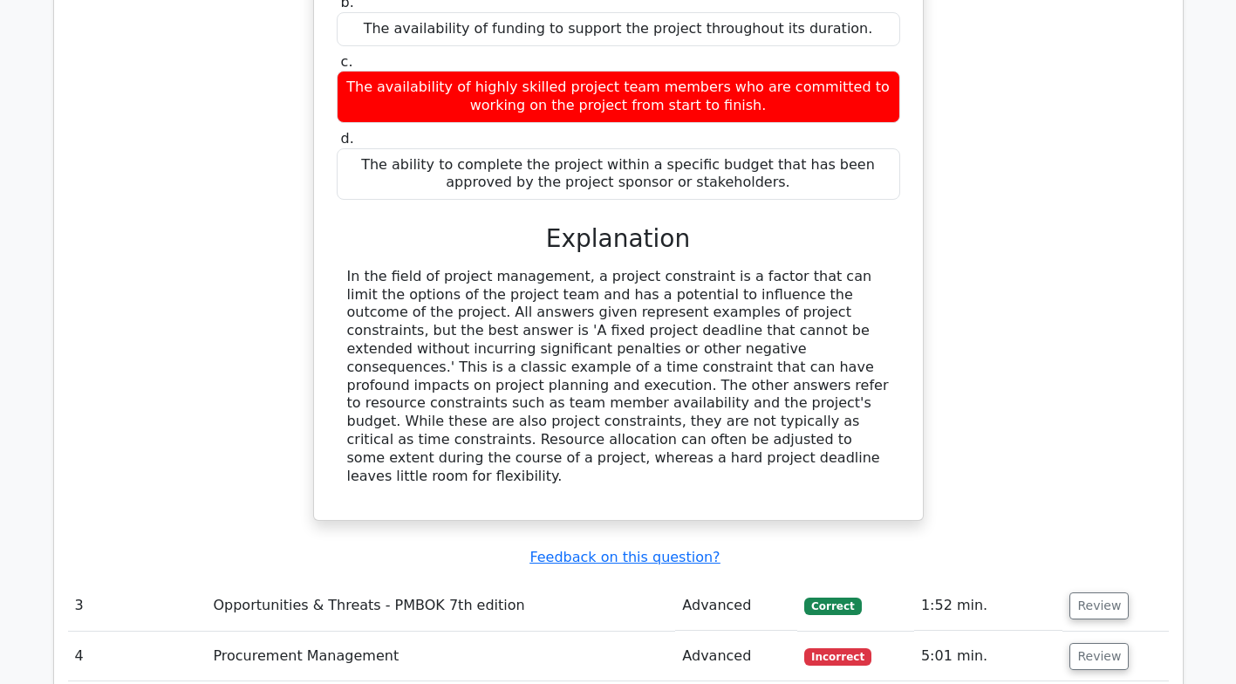
scroll to position [2378, 0]
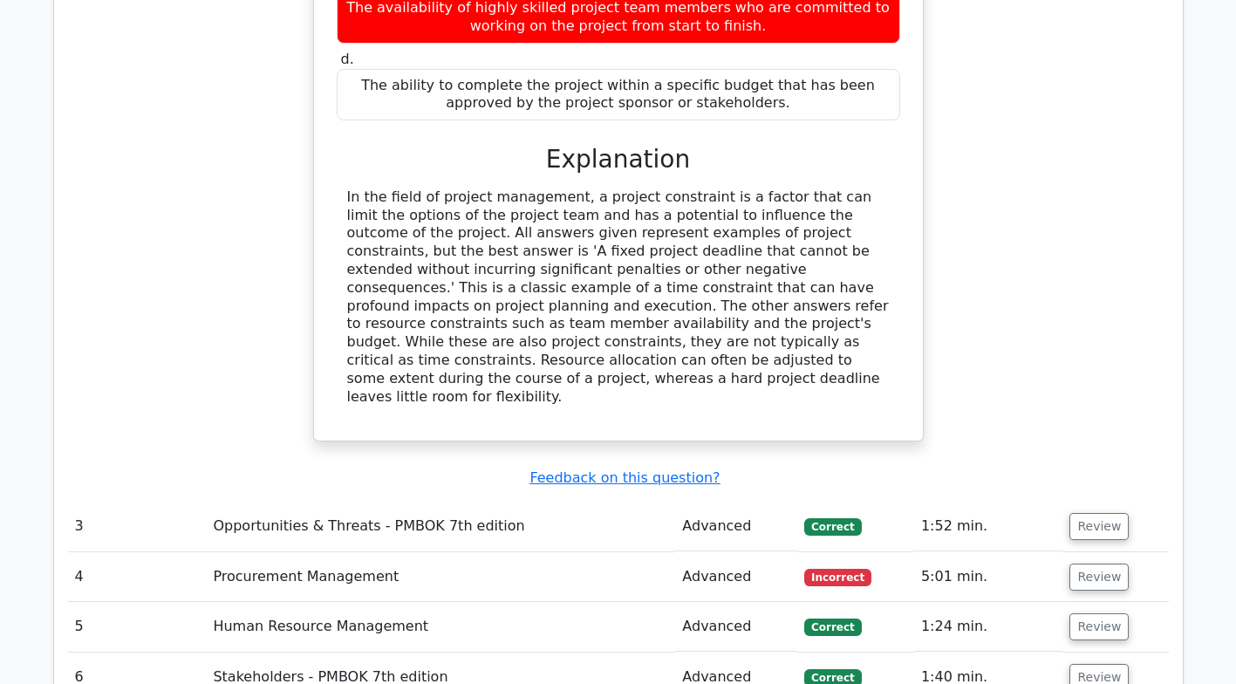
click at [724, 552] on td "Advanced" at bounding box center [736, 577] width 122 height 50
click at [1092, 564] on button "Review" at bounding box center [1099, 577] width 59 height 27
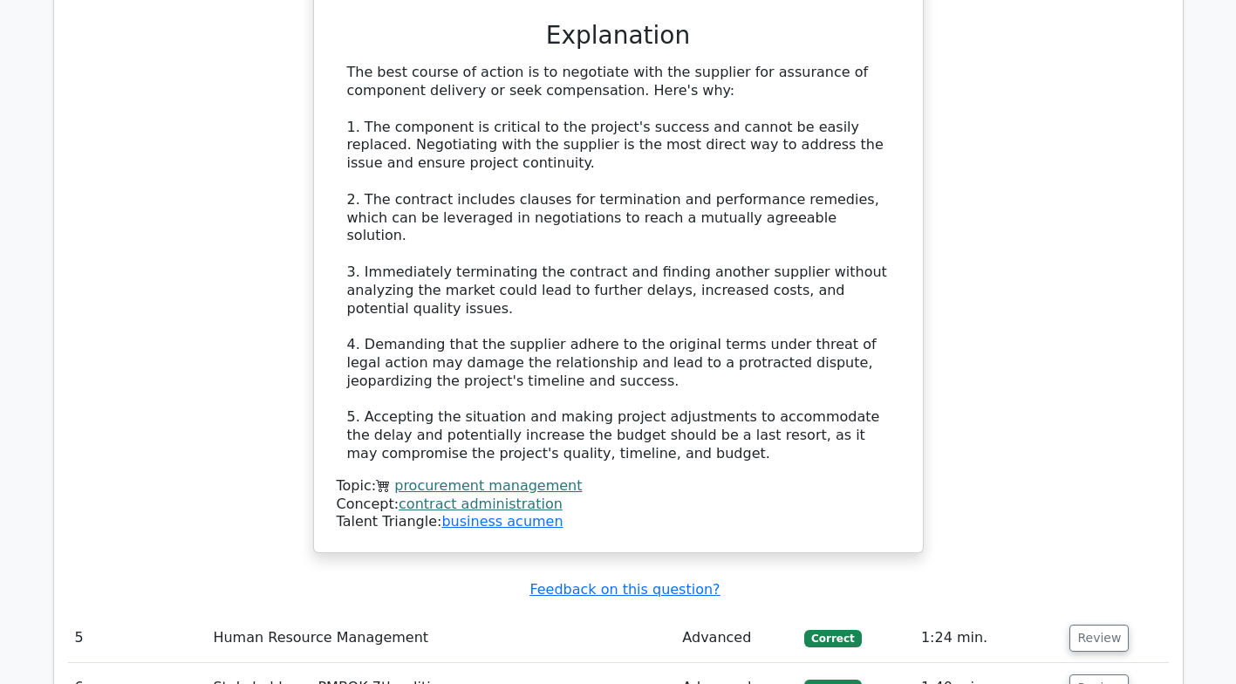
scroll to position [3617, 0]
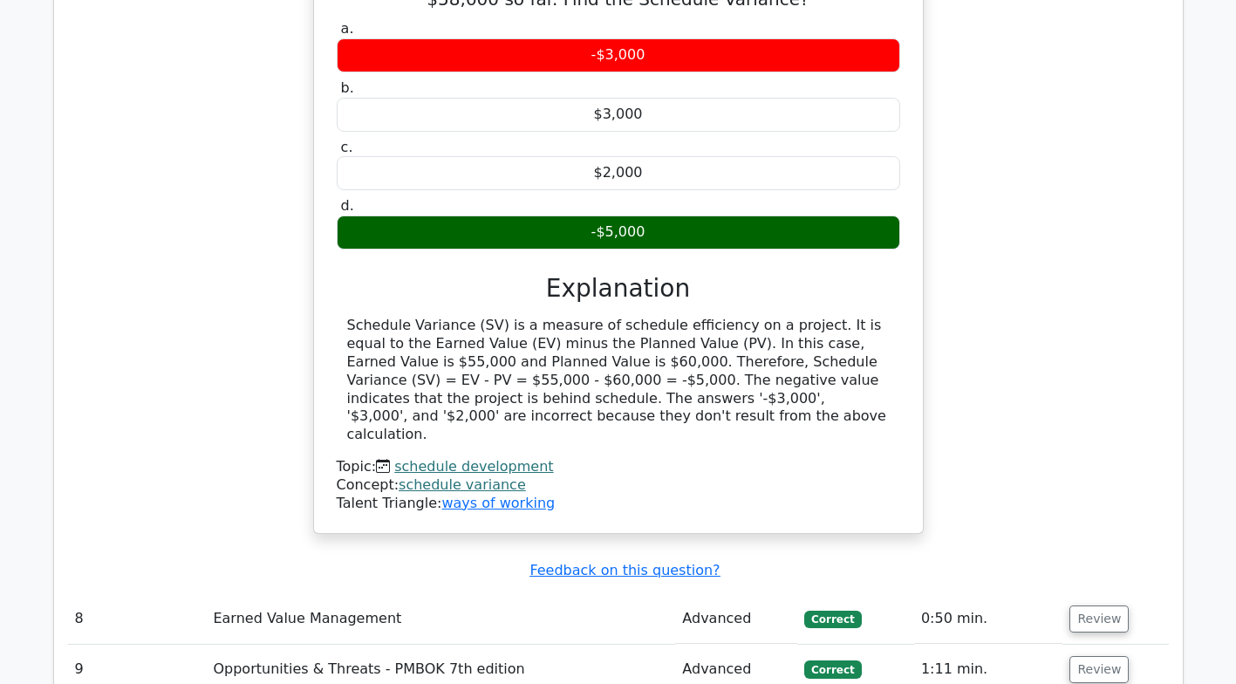
scroll to position [4462, 0]
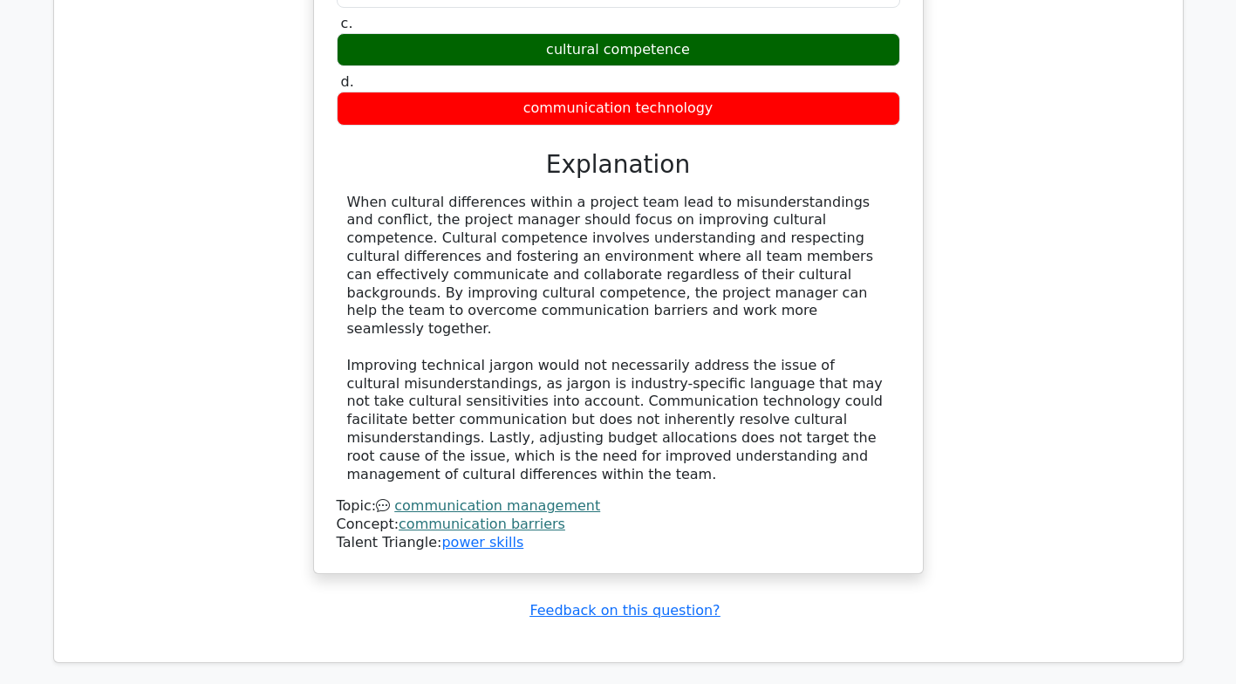
scroll to position [5432, 0]
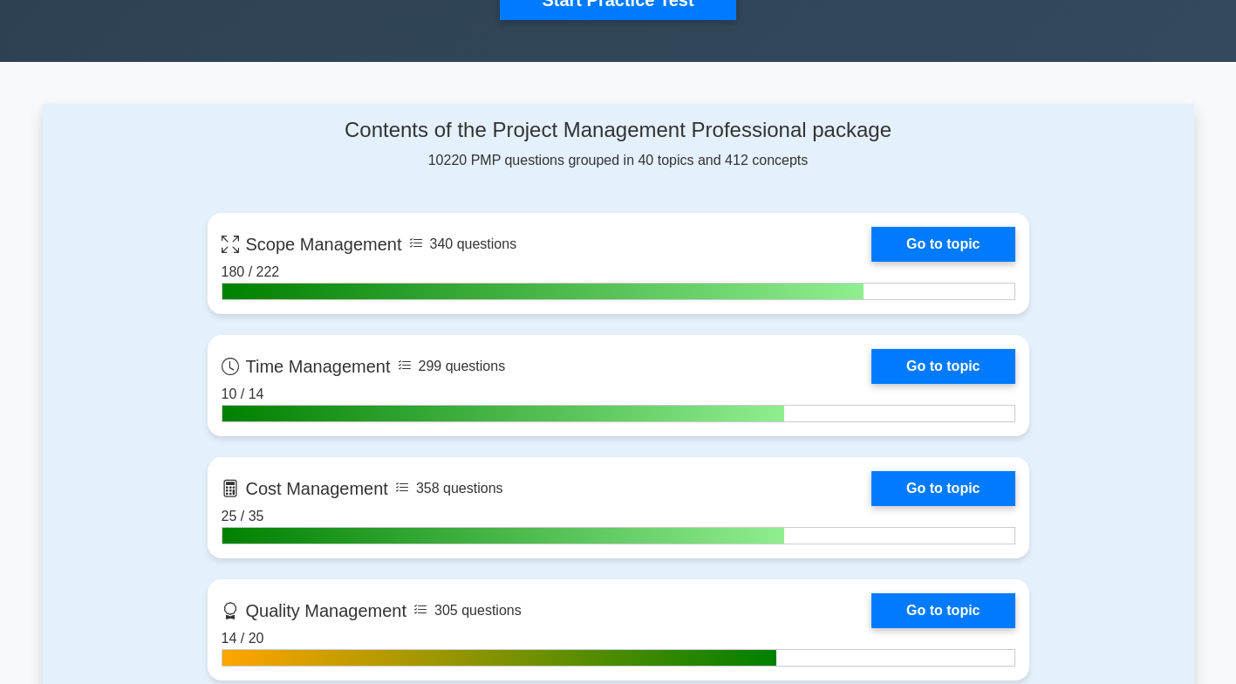
scroll to position [637, 0]
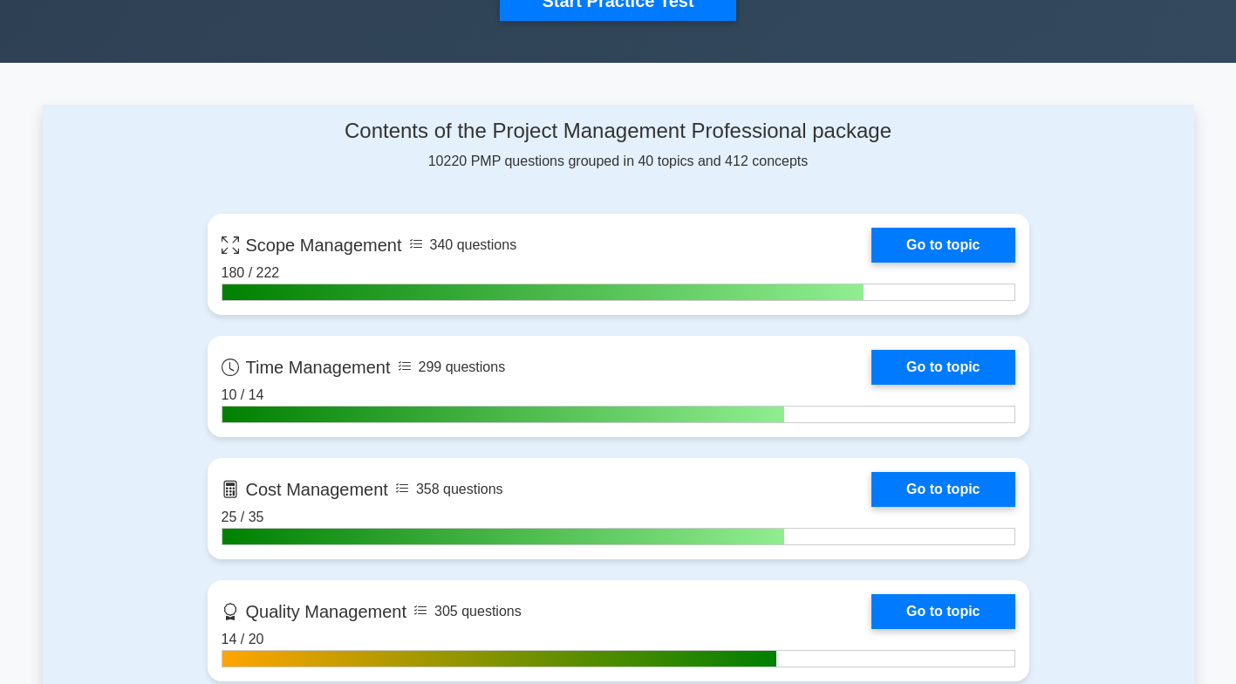
click at [968, 366] on link "Go to topic" at bounding box center [943, 367] width 143 height 35
click at [958, 491] on link "Go to topic" at bounding box center [943, 489] width 143 height 35
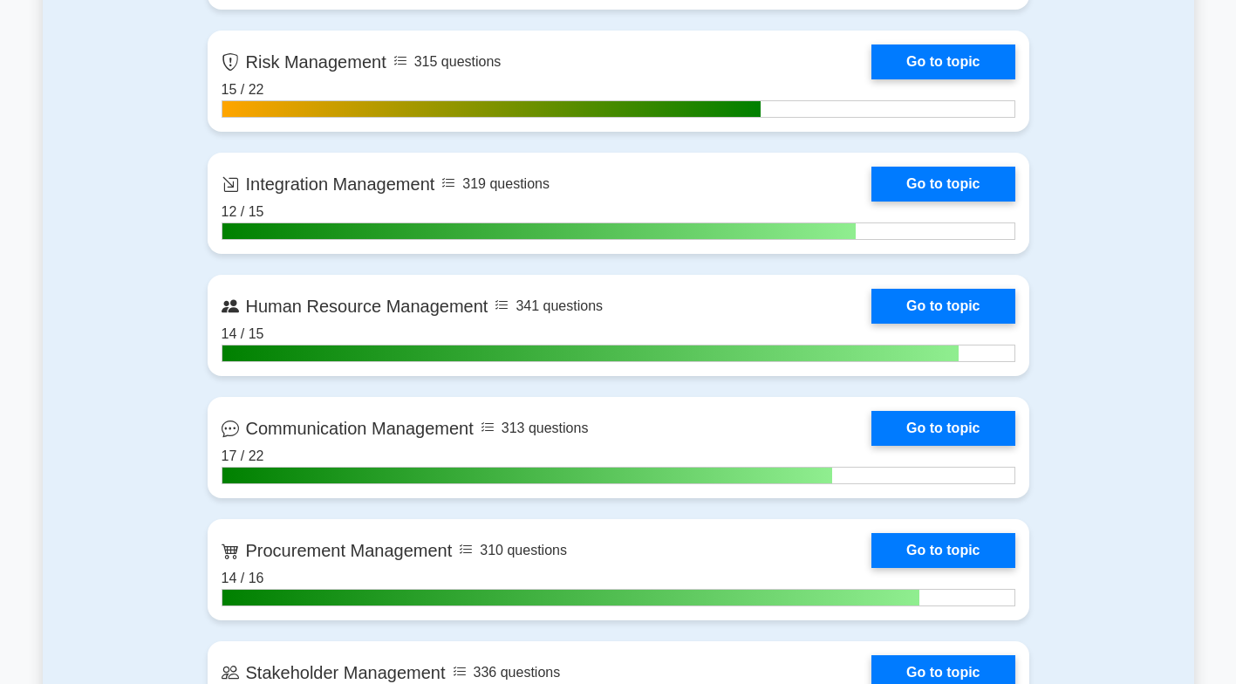
scroll to position [1310, 0]
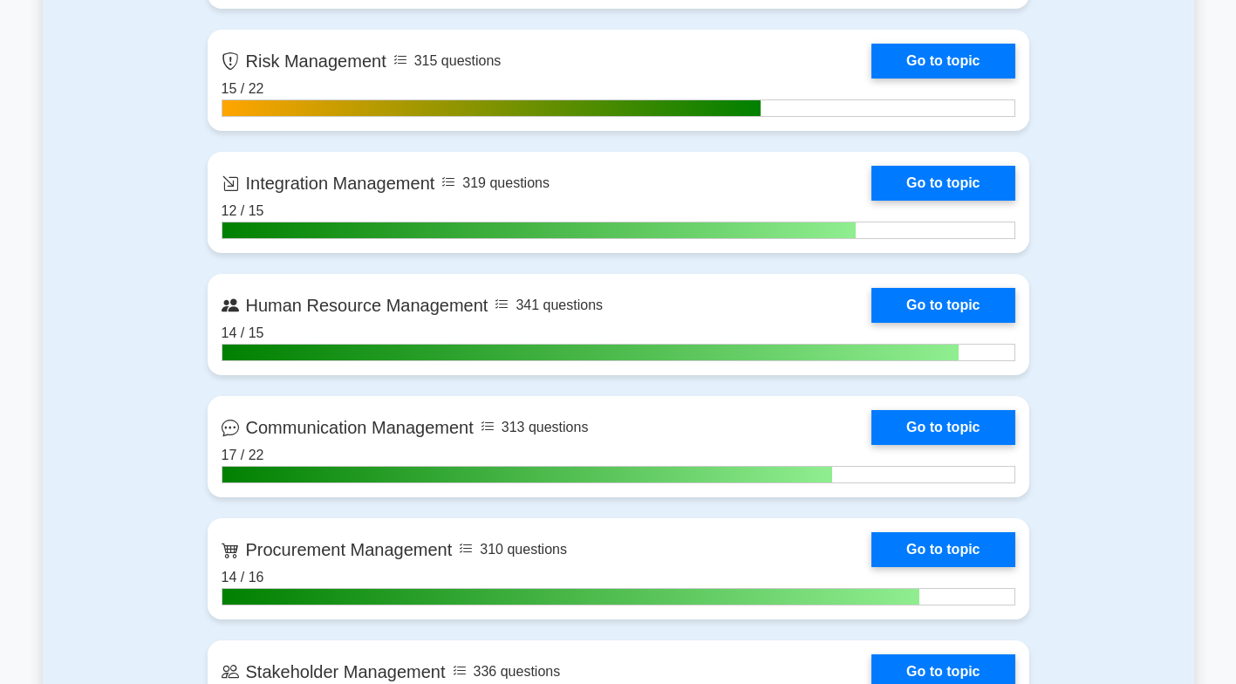
click at [944, 69] on link "Go to topic" at bounding box center [943, 61] width 143 height 35
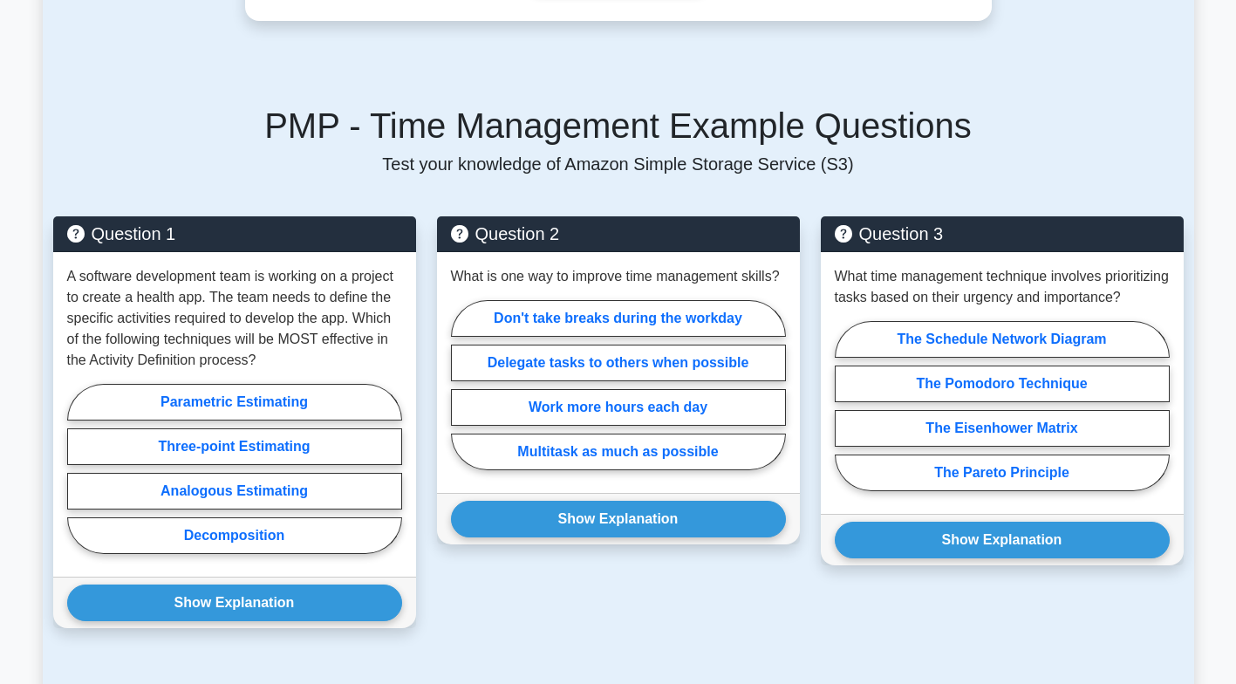
scroll to position [1067, 0]
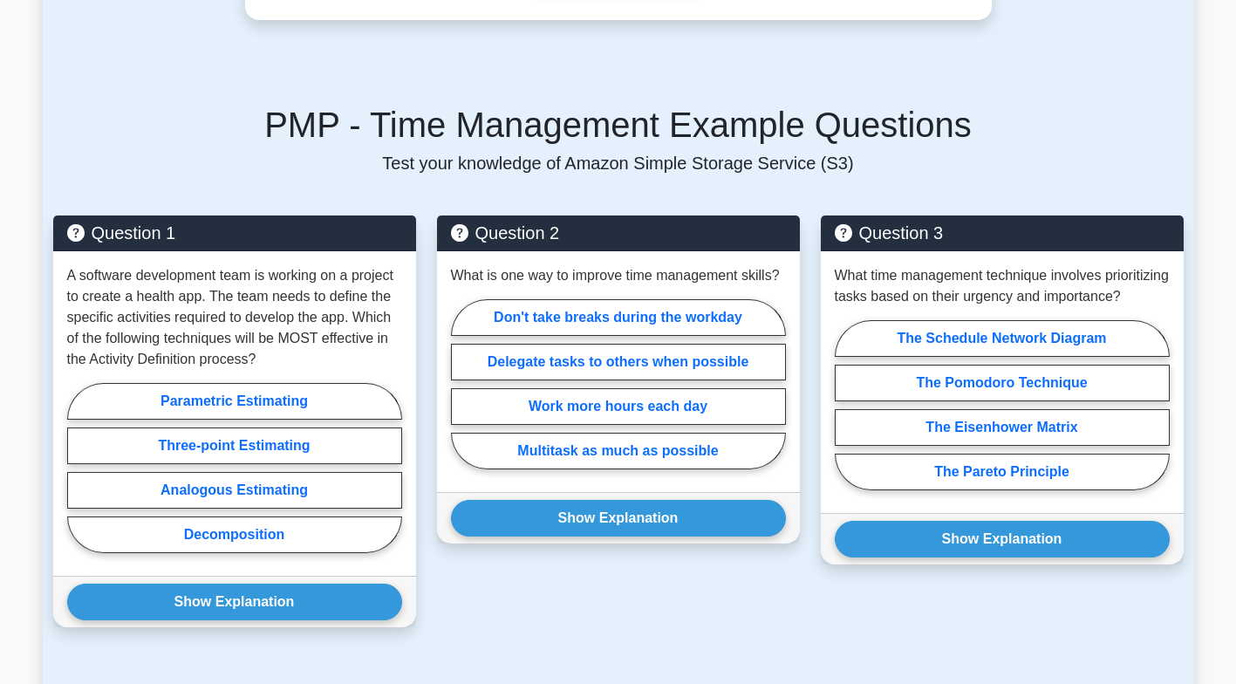
click at [320, 534] on label "Decomposition" at bounding box center [234, 535] width 335 height 37
click at [79, 479] on input "Decomposition" at bounding box center [72, 473] width 11 height 11
radio input "true"
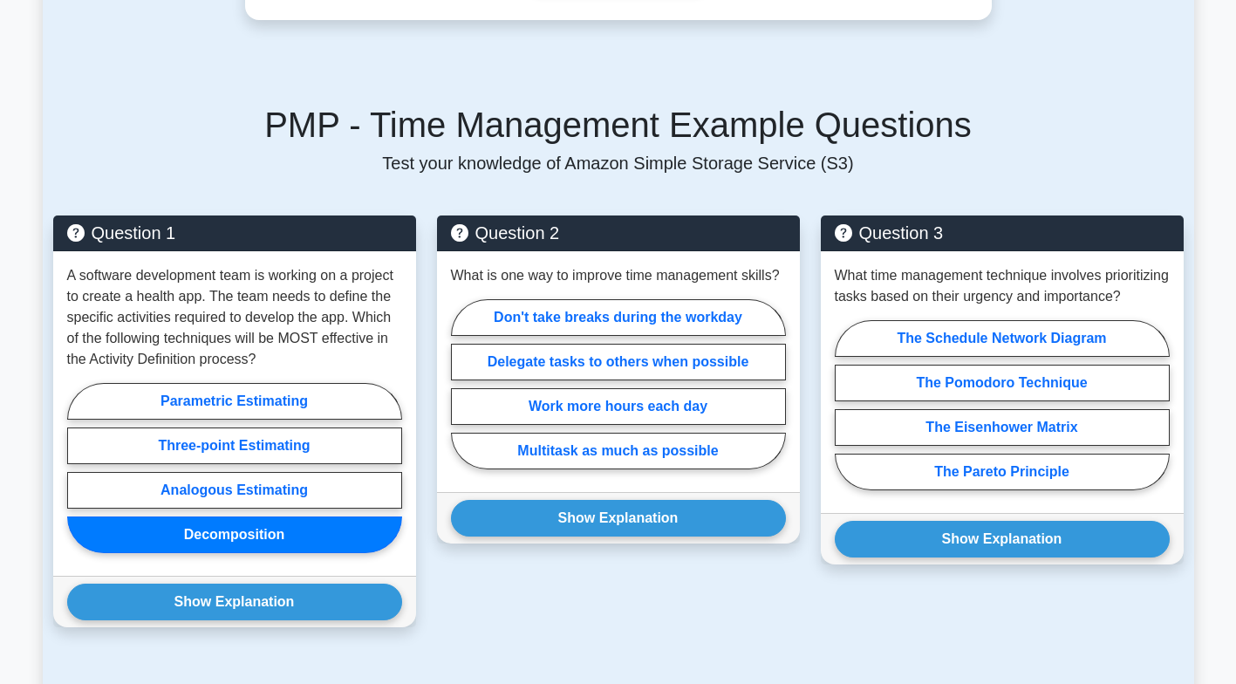
click at [334, 606] on button "Show Explanation" at bounding box center [234, 602] width 335 height 37
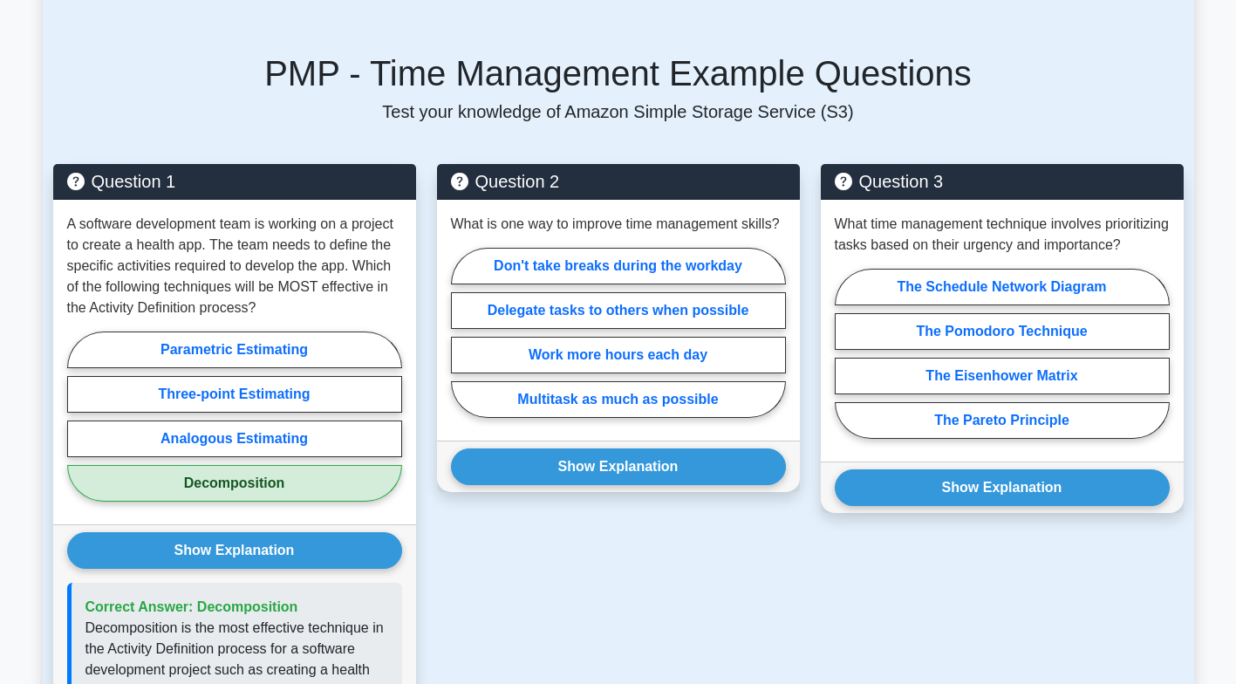
scroll to position [1105, 0]
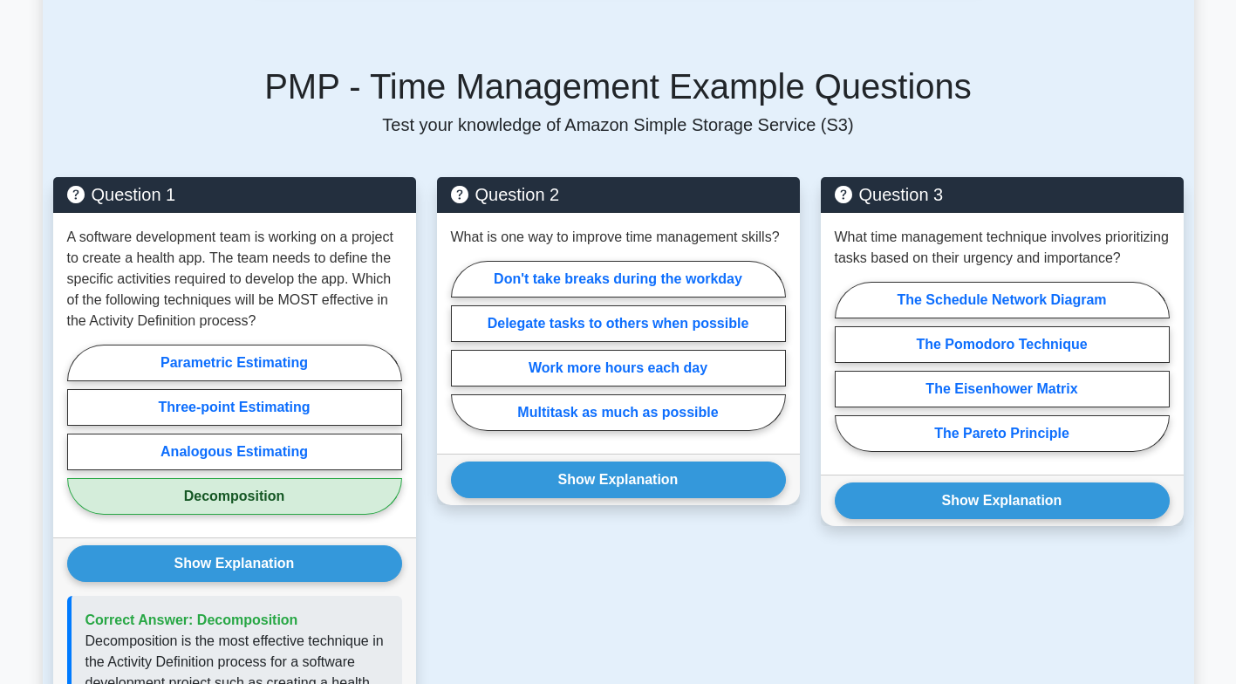
click at [710, 324] on label "Delegate tasks to others when possible" at bounding box center [618, 323] width 335 height 37
click at [462, 346] on input "Delegate tasks to others when possible" at bounding box center [456, 351] width 11 height 11
radio input "true"
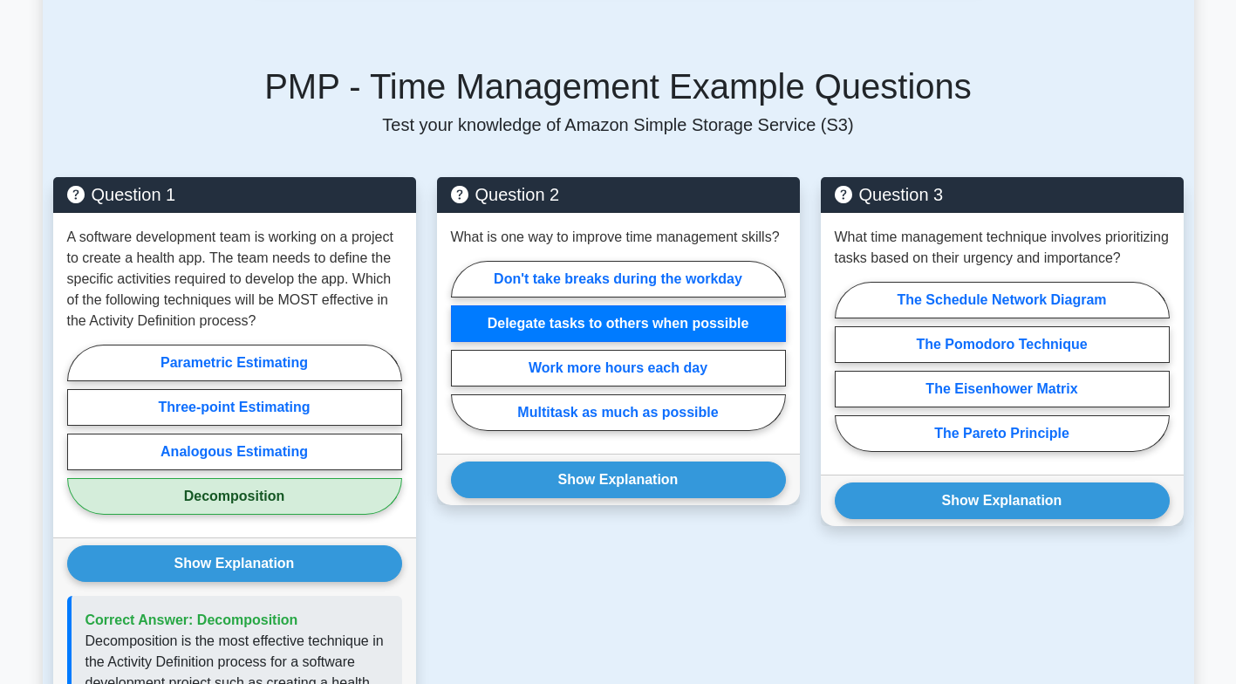
click at [712, 475] on button "Show Explanation" at bounding box center [618, 480] width 335 height 37
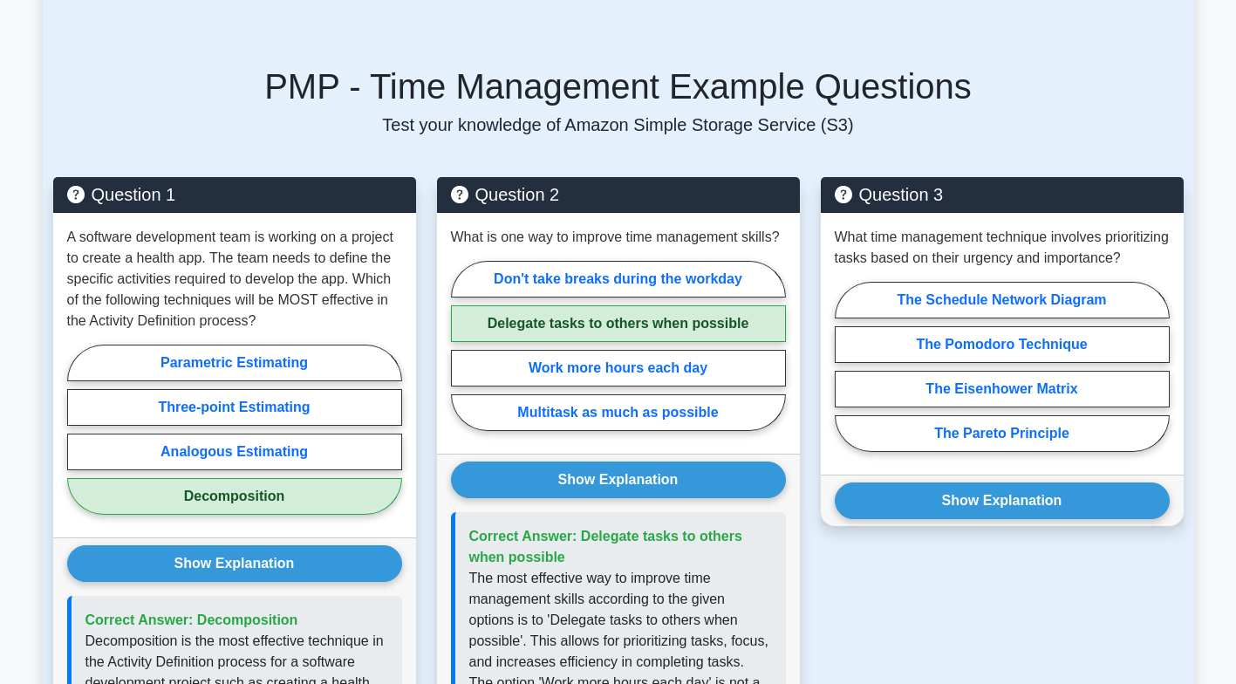
click at [1098, 447] on label "The Pareto Principle" at bounding box center [1002, 433] width 335 height 37
click at [846, 378] on input "The Pareto Principle" at bounding box center [840, 371] width 11 height 11
radio input "true"
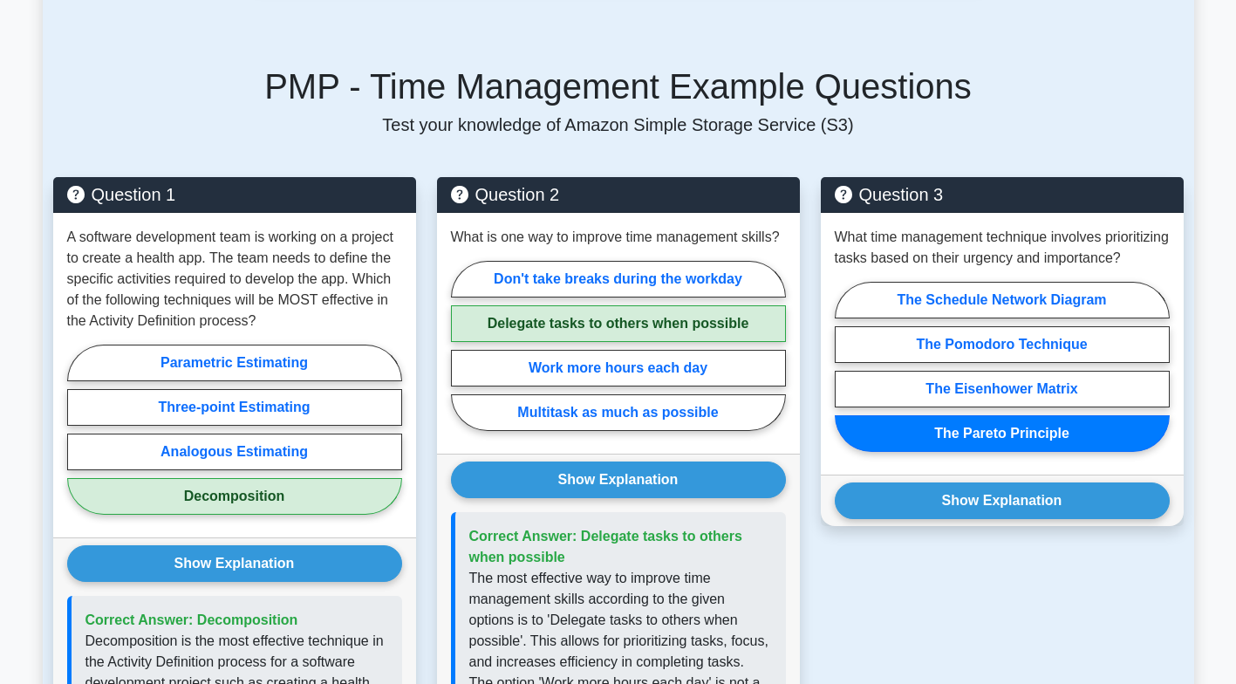
click at [1111, 517] on button "Show Explanation" at bounding box center [1002, 500] width 335 height 37
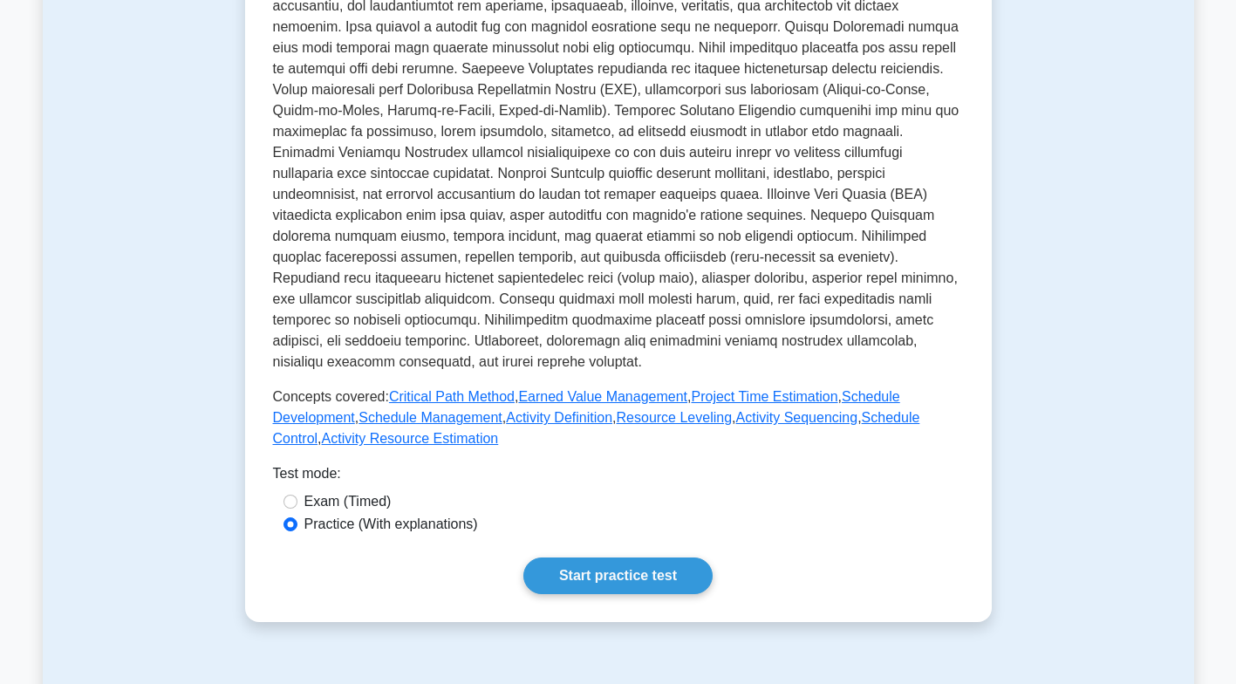
scroll to position [467, 0]
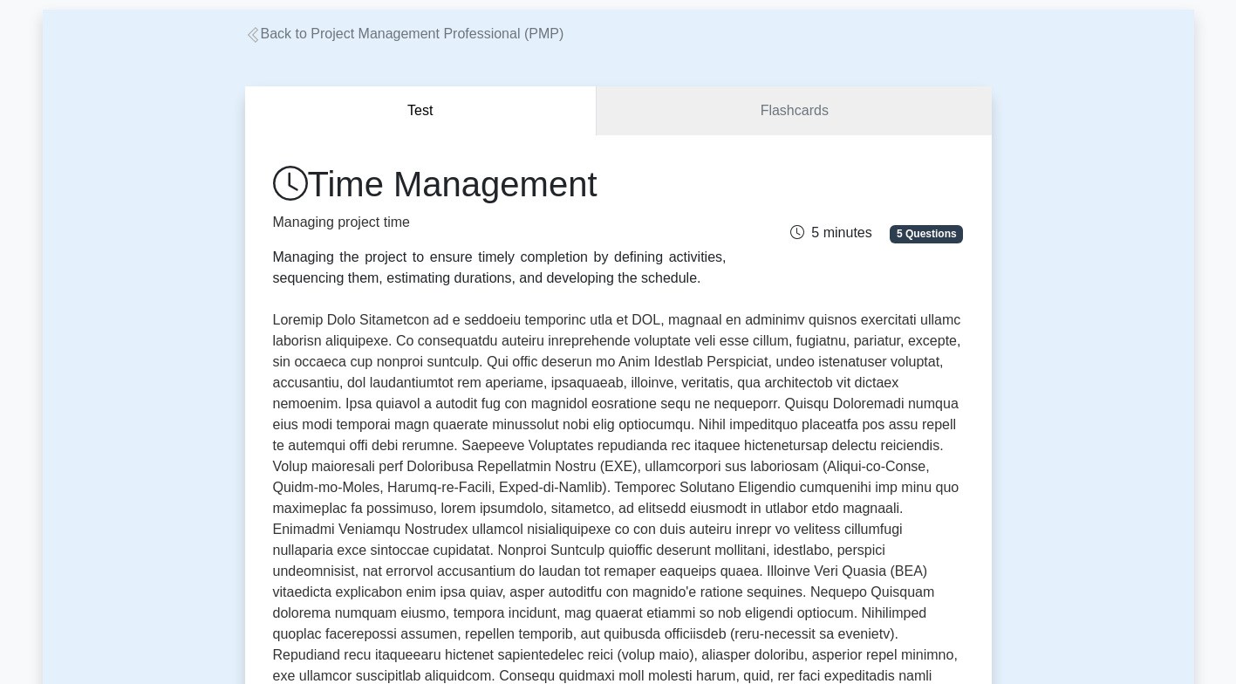
scroll to position [0, 0]
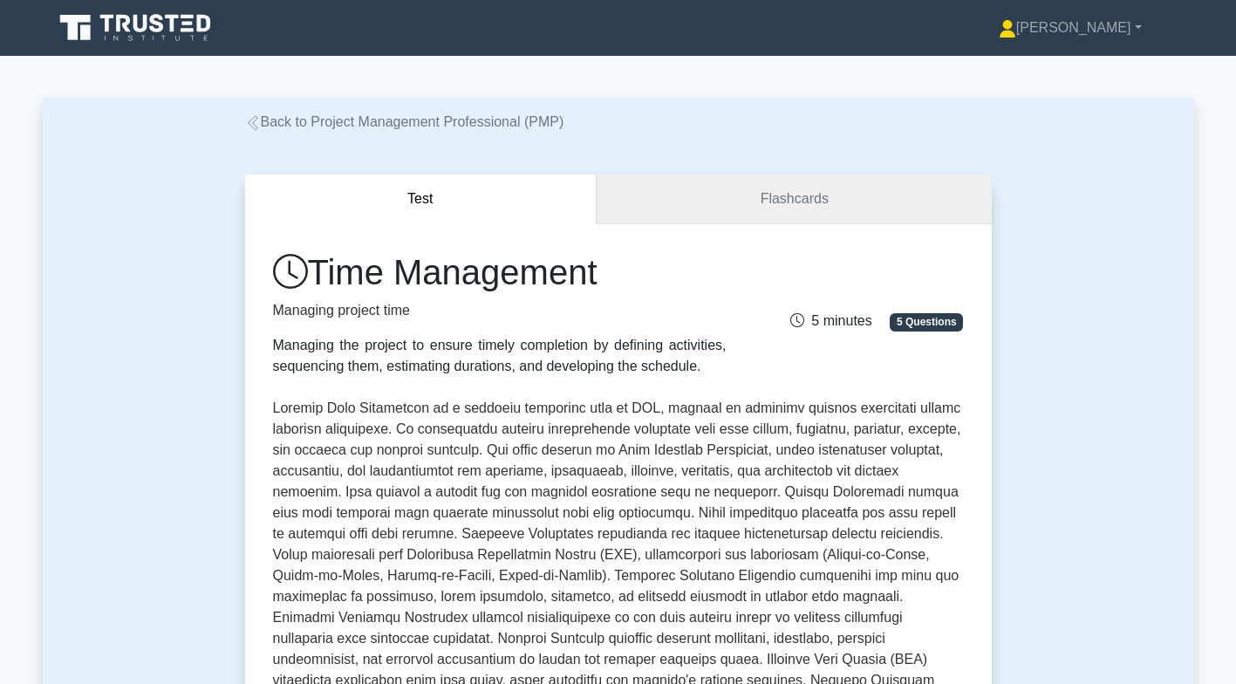
click at [800, 200] on link "Flashcards" at bounding box center [794, 200] width 394 height 50
click at [845, 186] on link "Flashcards" at bounding box center [794, 200] width 394 height 50
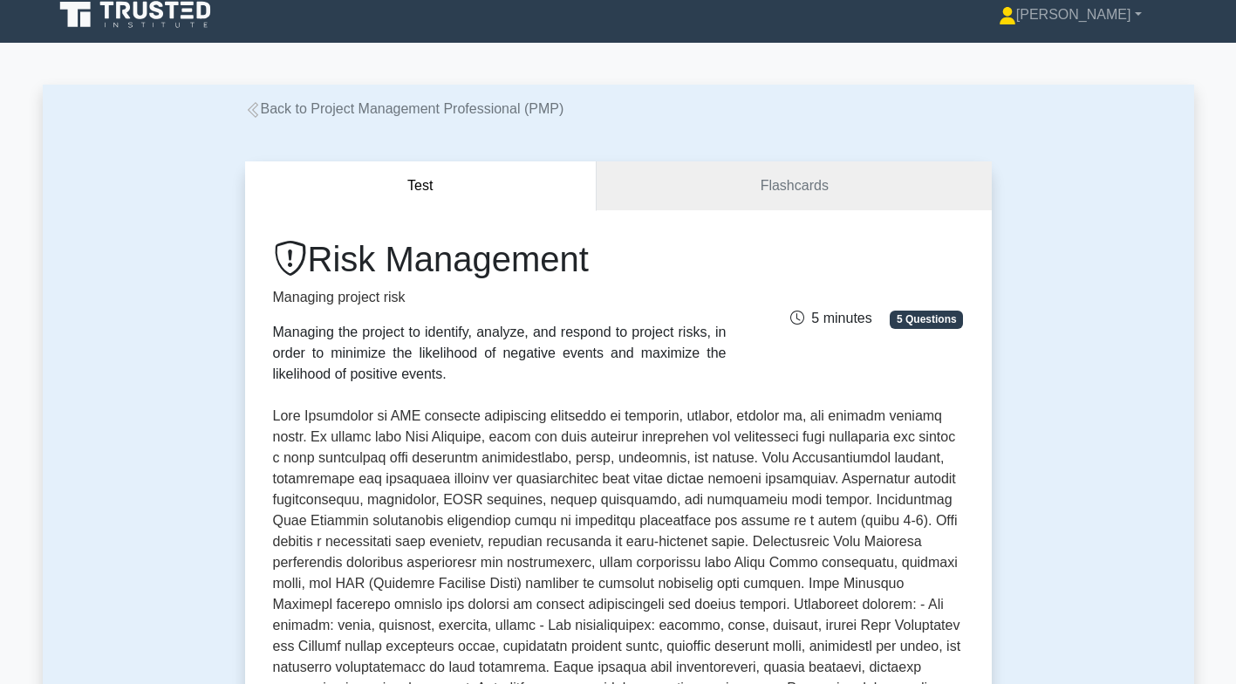
scroll to position [10, 0]
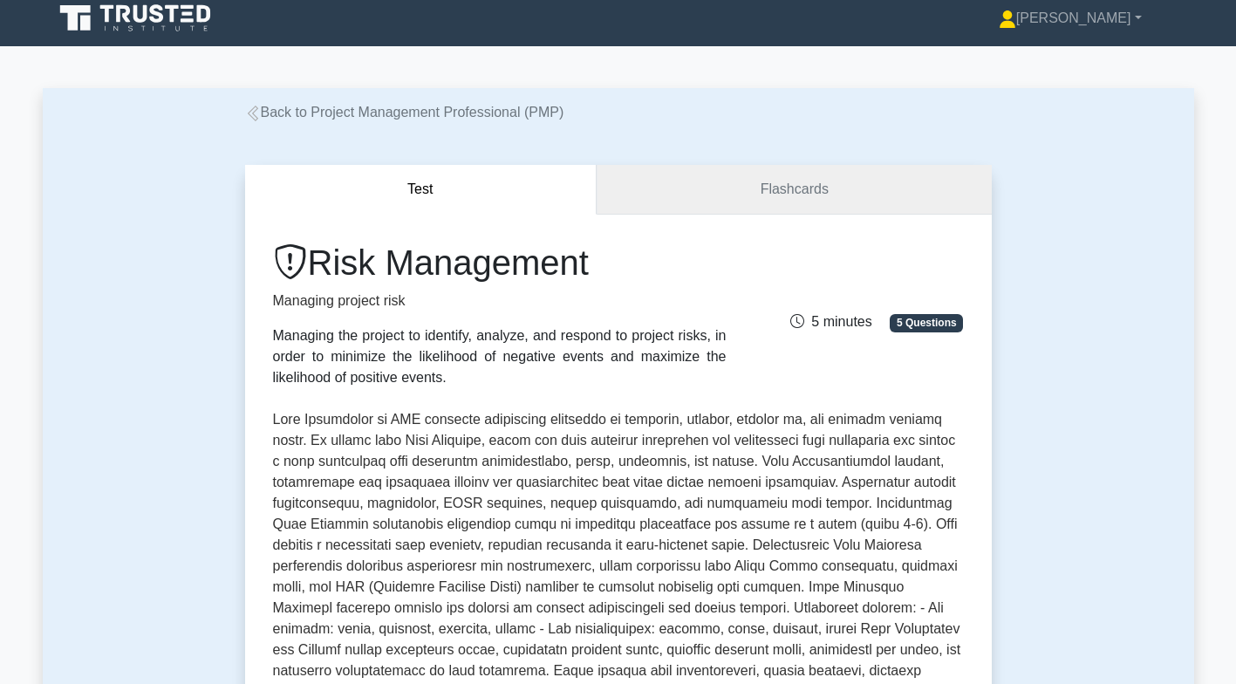
click at [887, 183] on link "Flashcards" at bounding box center [794, 190] width 394 height 50
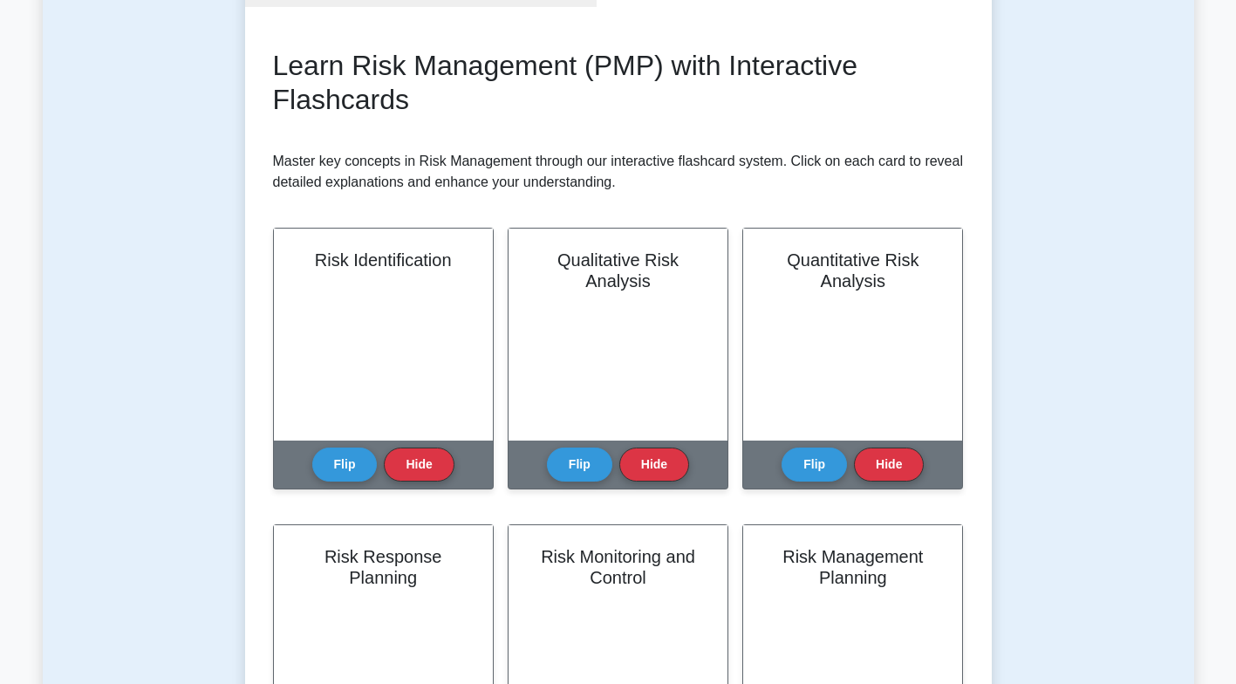
scroll to position [220, 0]
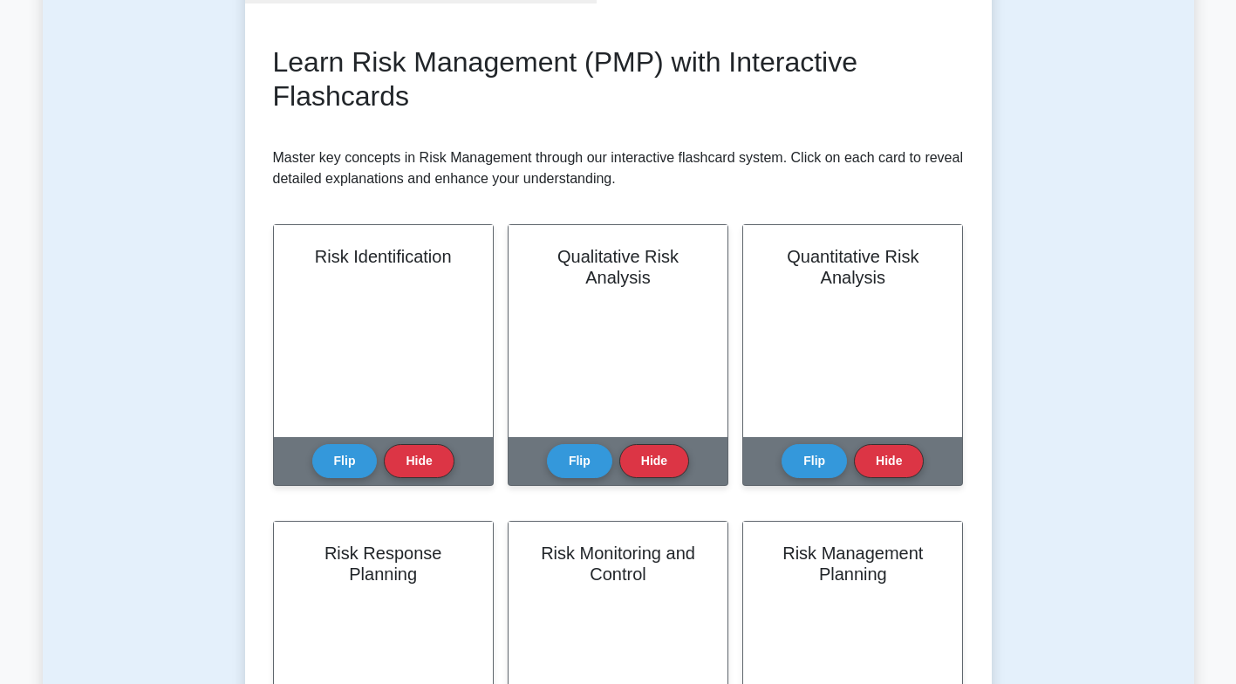
click at [344, 455] on button "Flip" at bounding box center [344, 461] width 65 height 34
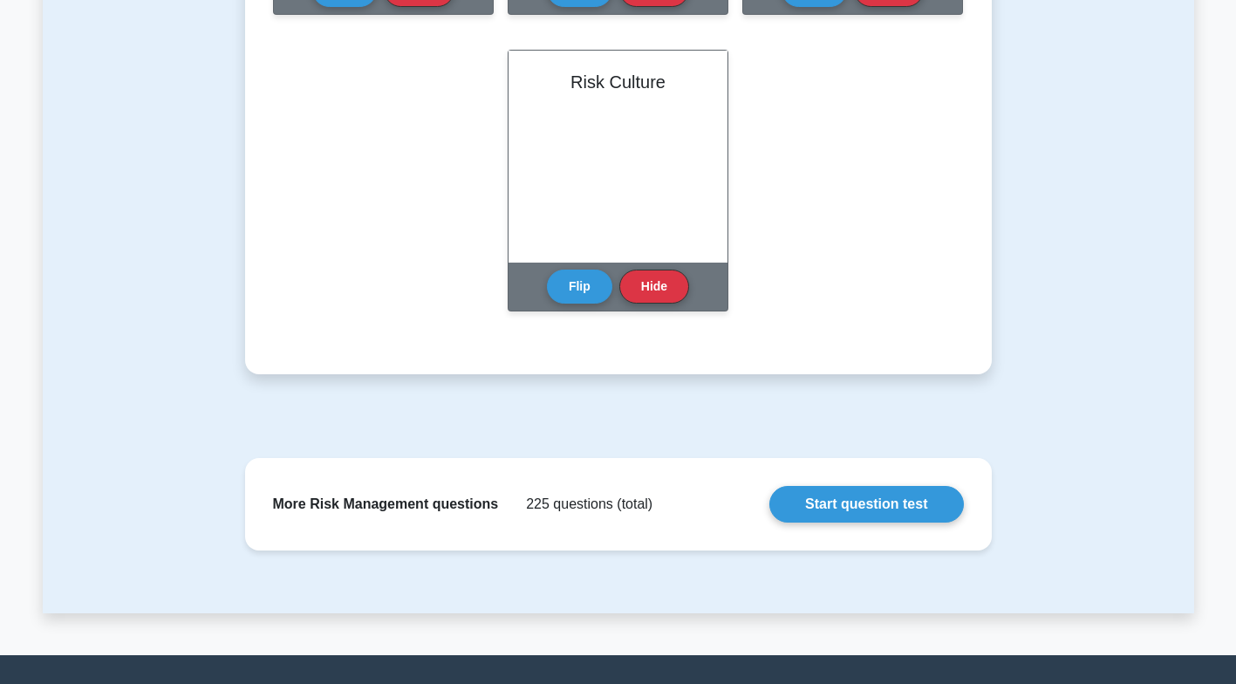
scroll to position [1285, 0]
click at [568, 280] on button "Flip" at bounding box center [579, 286] width 65 height 34
